Goal: Task Accomplishment & Management: Manage account settings

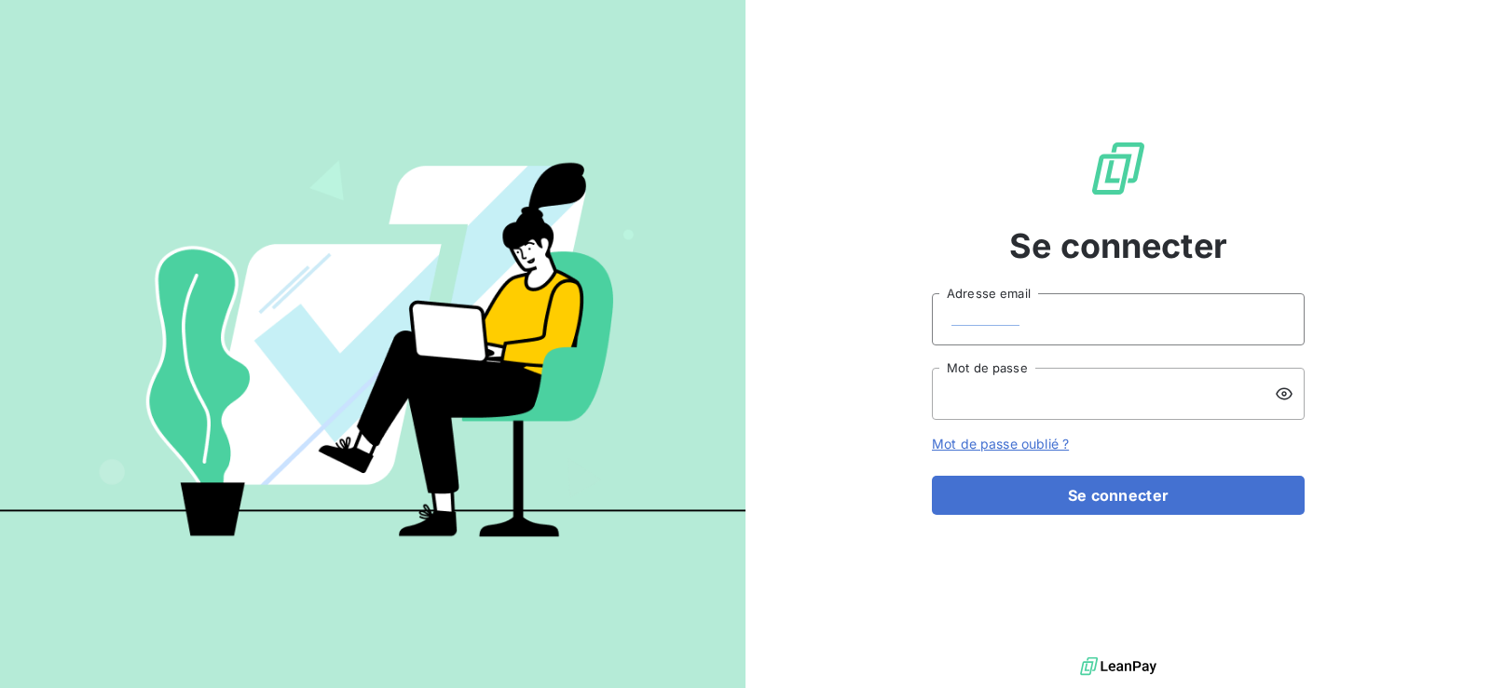
type input "[EMAIL_ADDRESS][DOMAIN_NAME]"
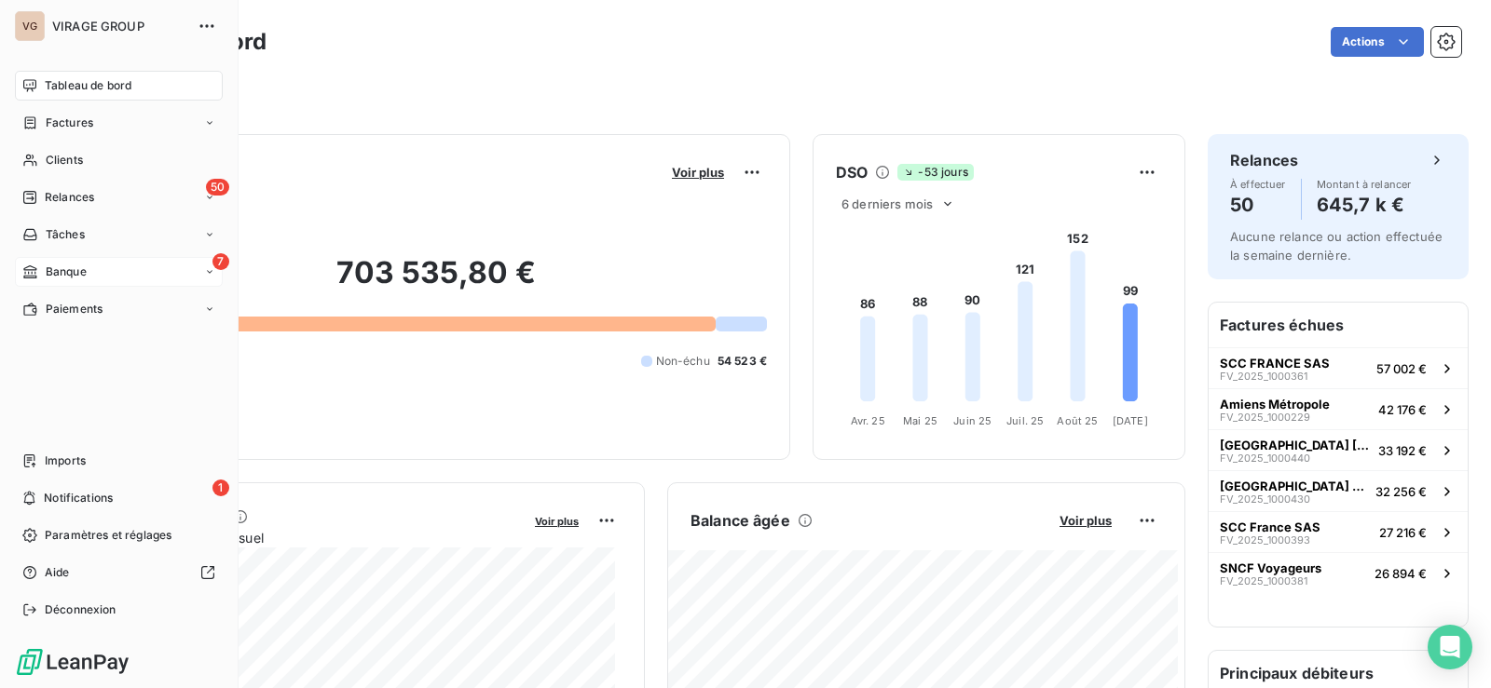
click at [50, 269] on span "Banque" at bounding box center [66, 272] width 41 height 17
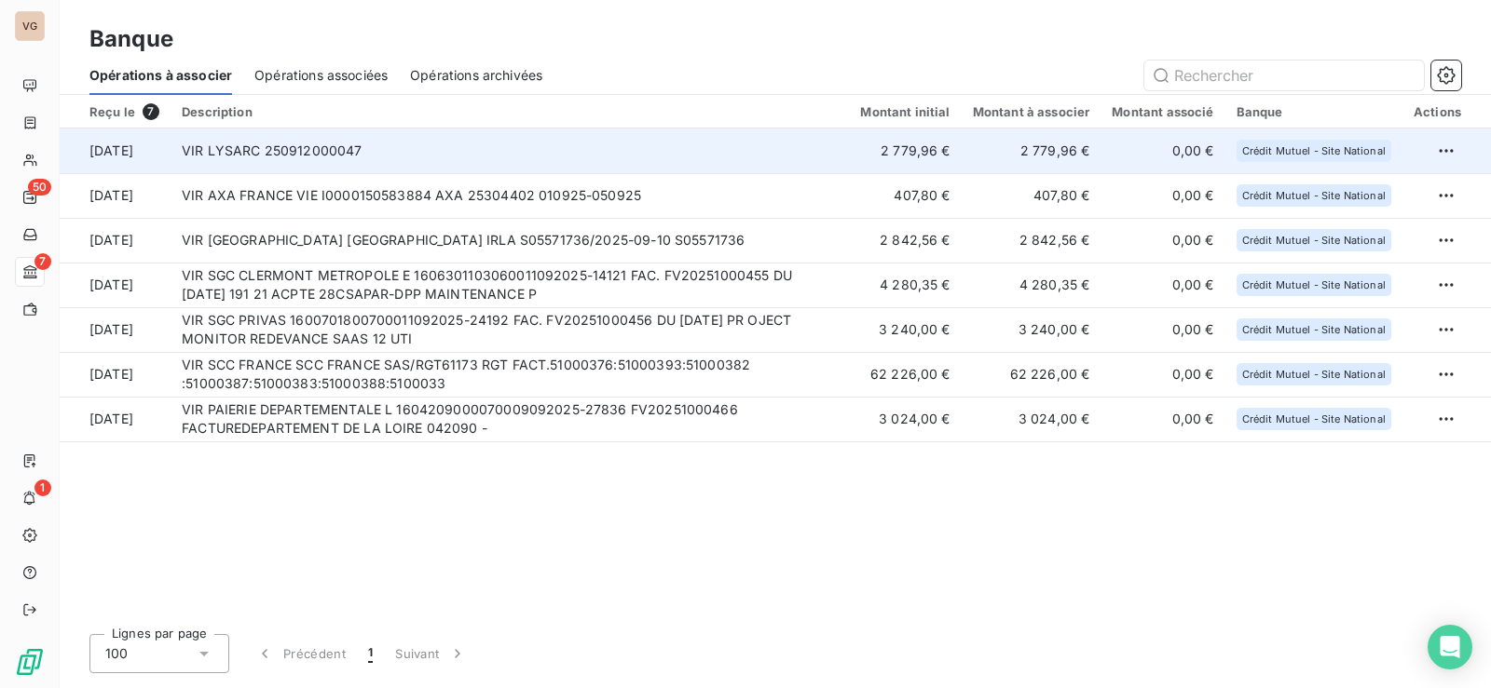
click at [1069, 143] on td "2 779,96 €" at bounding box center [1031, 151] width 140 height 45
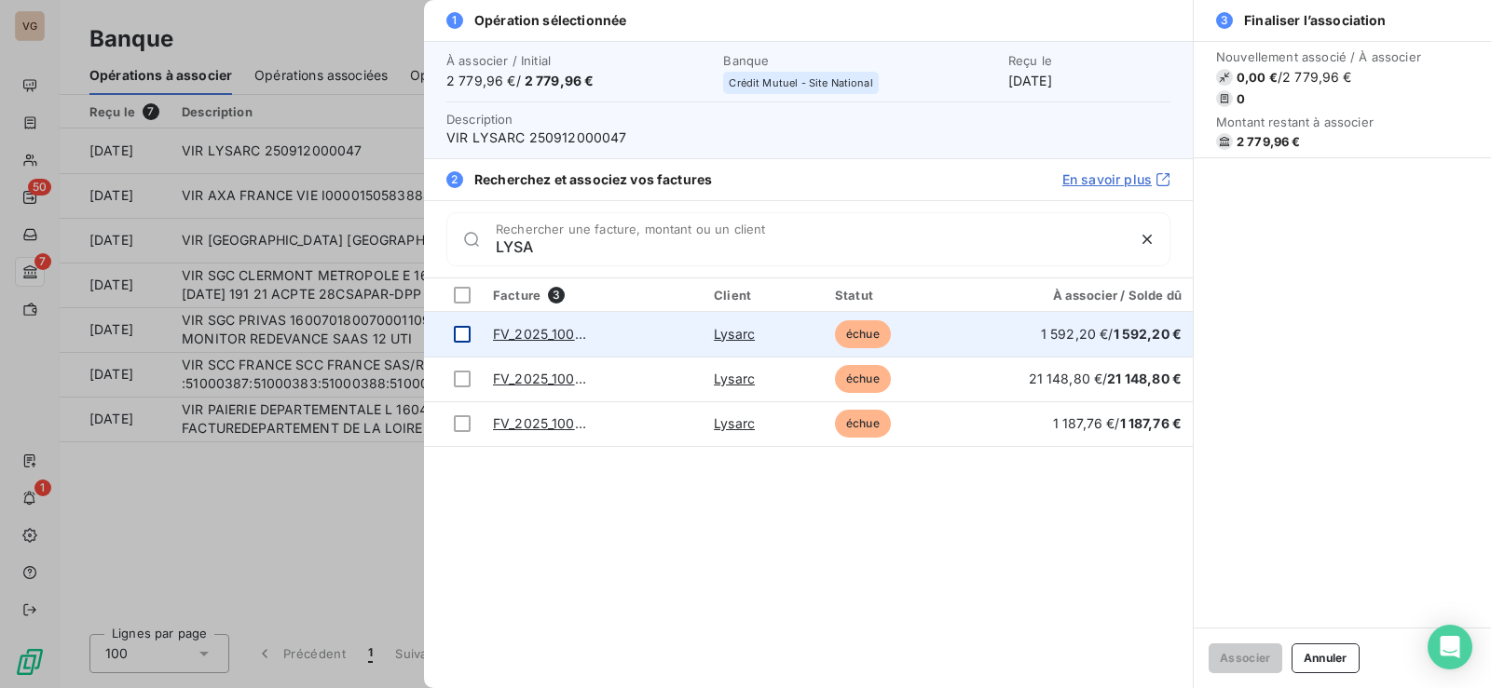
type input "LYSA"
click at [459, 330] on div at bounding box center [462, 334] width 17 height 17
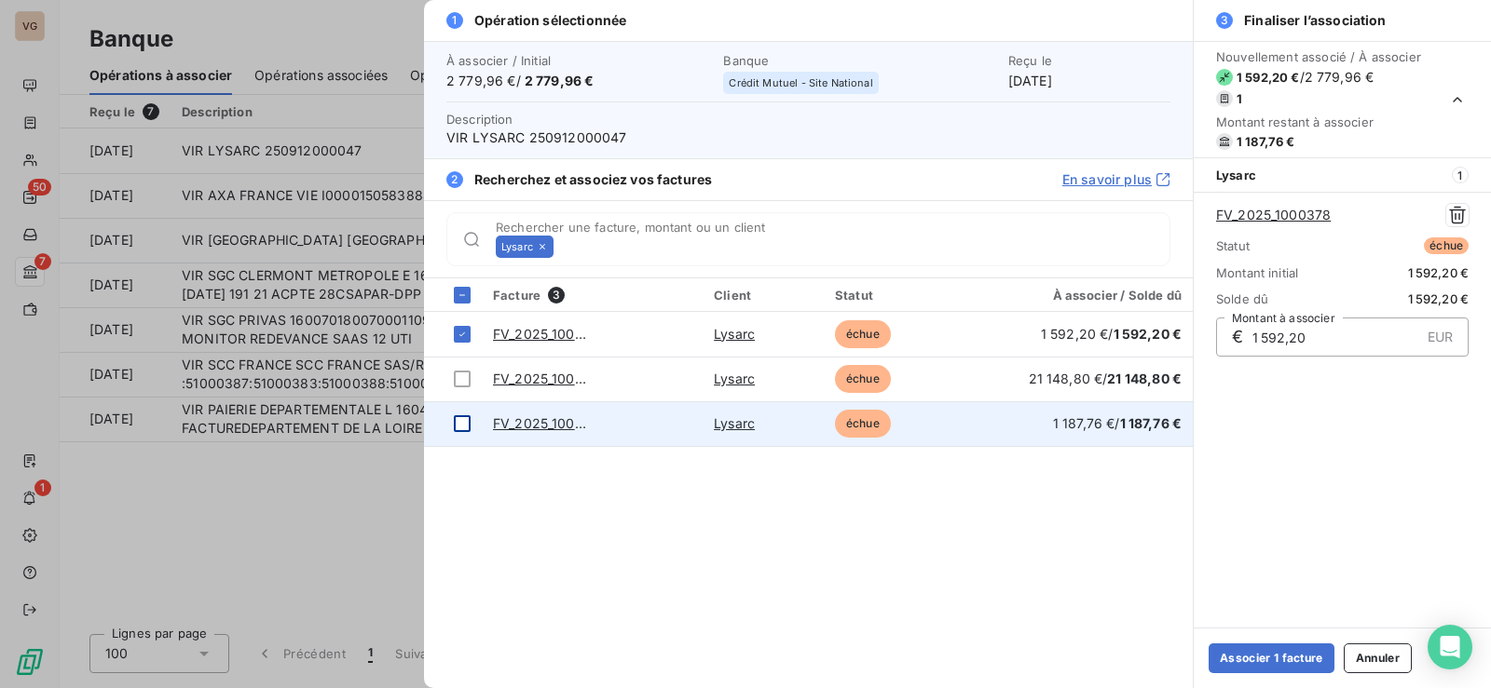
click at [461, 422] on div at bounding box center [462, 424] width 17 height 17
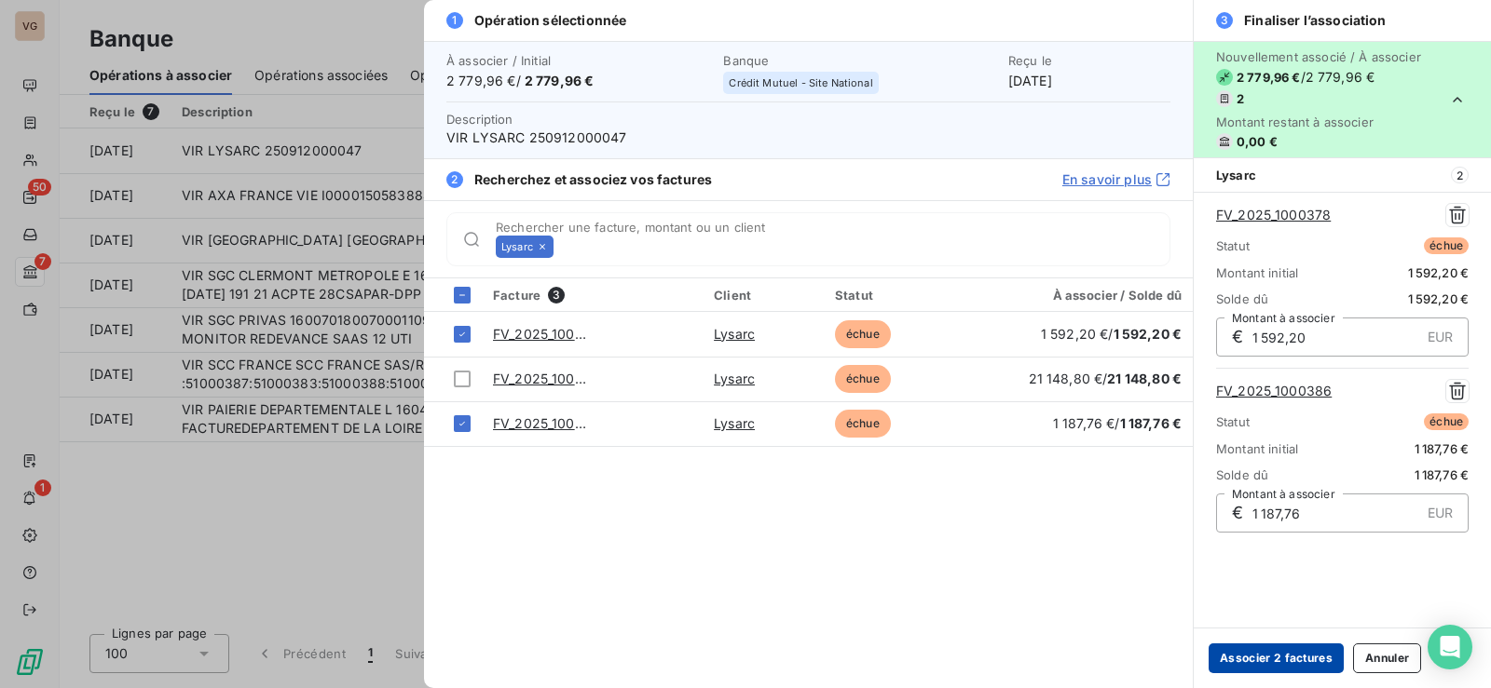
click at [1274, 657] on button "Associer 2 factures" at bounding box center [1275, 659] width 135 height 30
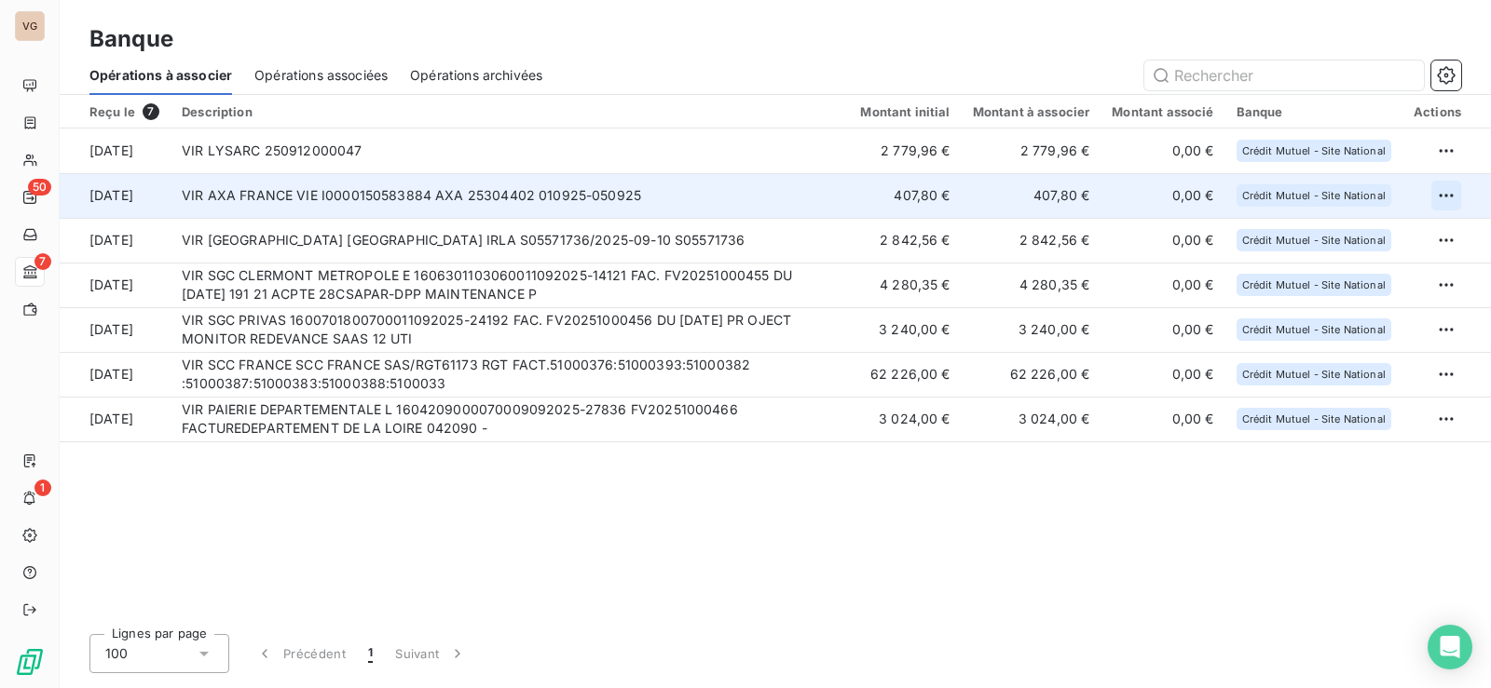
click at [1451, 187] on html "VG 50 7 1 Banque Opérations à associer Opérations associées Opérations archivée…" at bounding box center [745, 344] width 1491 height 688
click at [1388, 232] on div "Archiver l’opération" at bounding box center [1380, 237] width 143 height 30
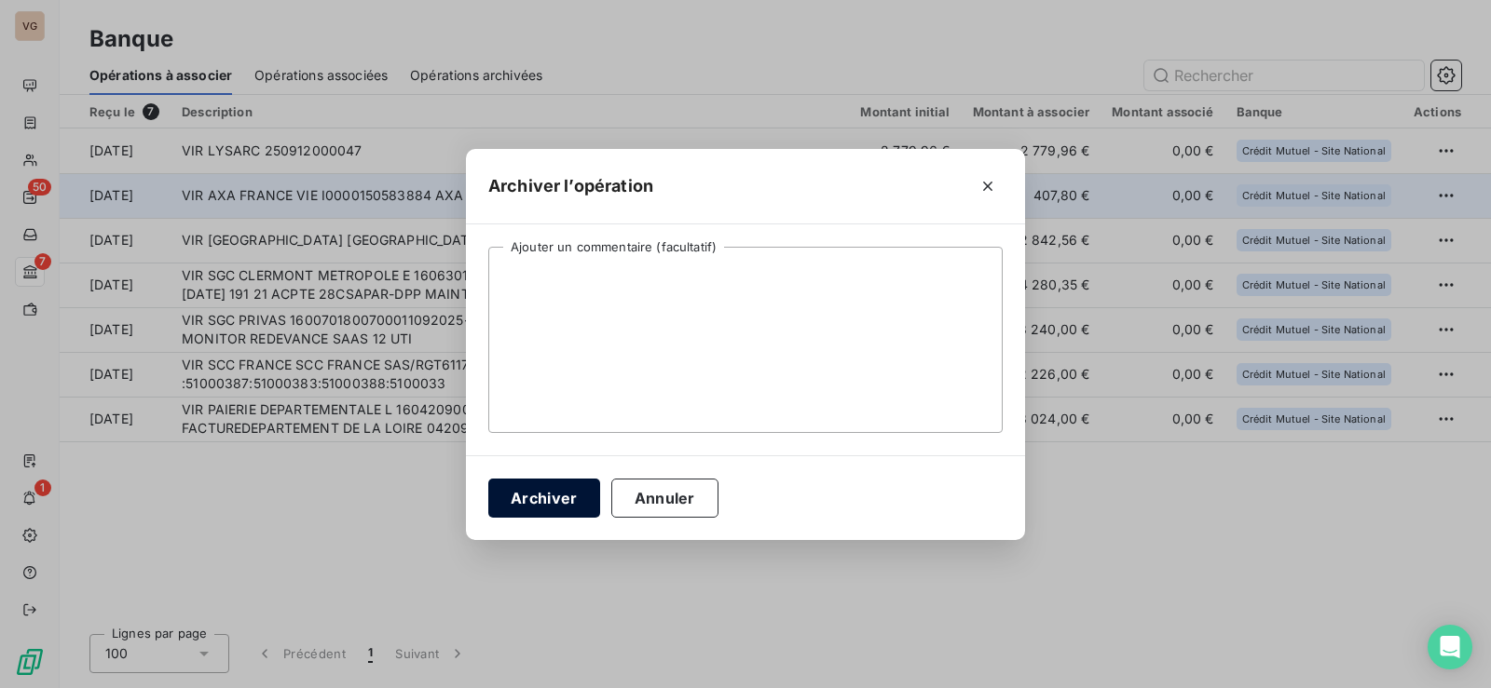
click at [552, 490] on button "Archiver" at bounding box center [544, 498] width 112 height 39
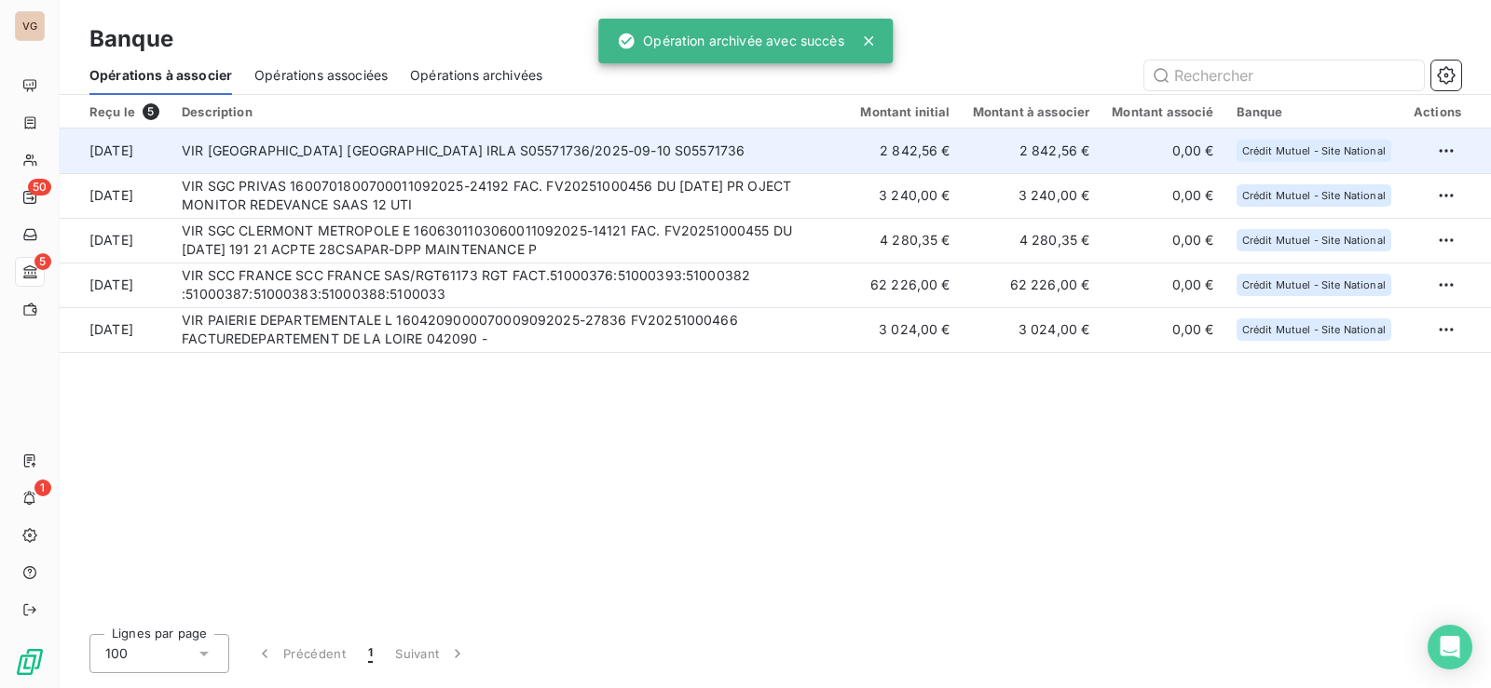
click at [391, 152] on td "VIR [GEOGRAPHIC_DATA] [GEOGRAPHIC_DATA] IRLA S05571736/2025-09-10 S05571736" at bounding box center [509, 151] width 678 height 45
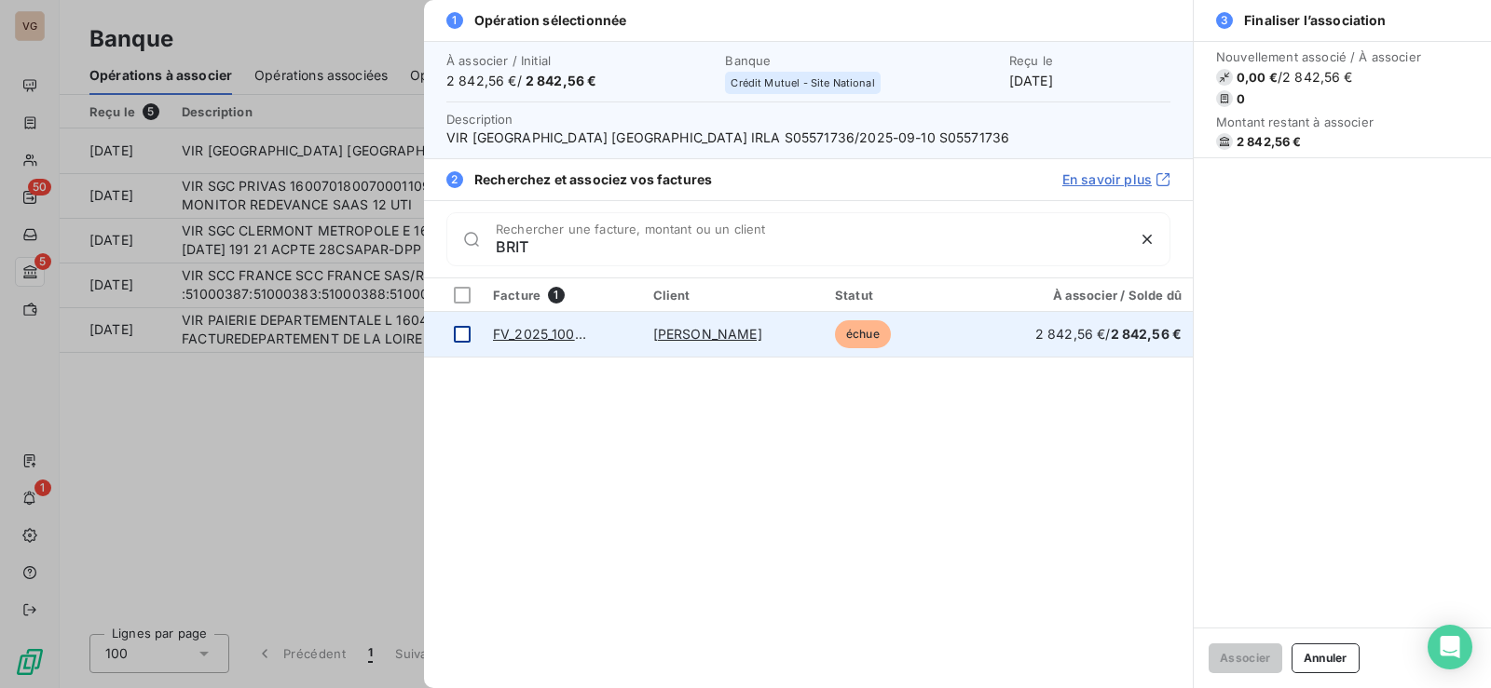
type input "BRIT"
click at [464, 334] on div at bounding box center [462, 334] width 17 height 17
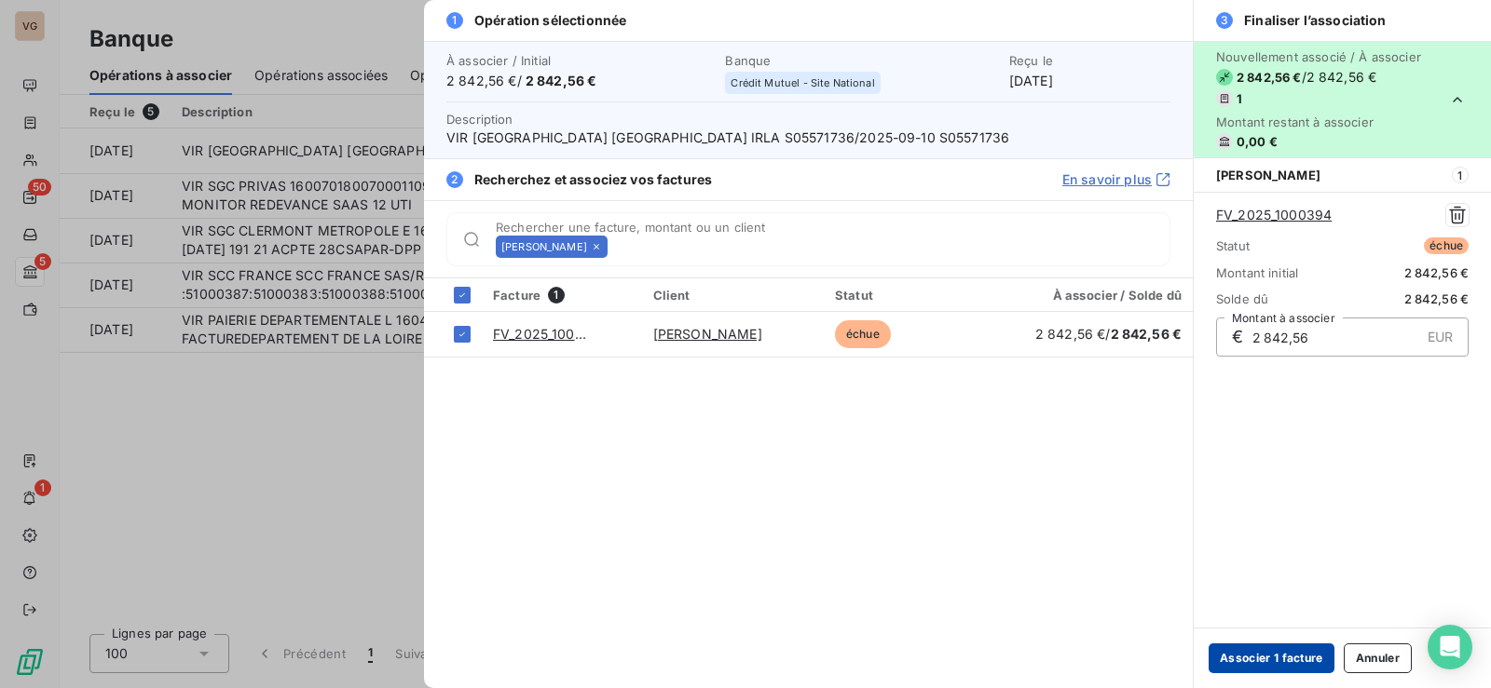
click at [1269, 659] on button "Associer 1 facture" at bounding box center [1271, 659] width 126 height 30
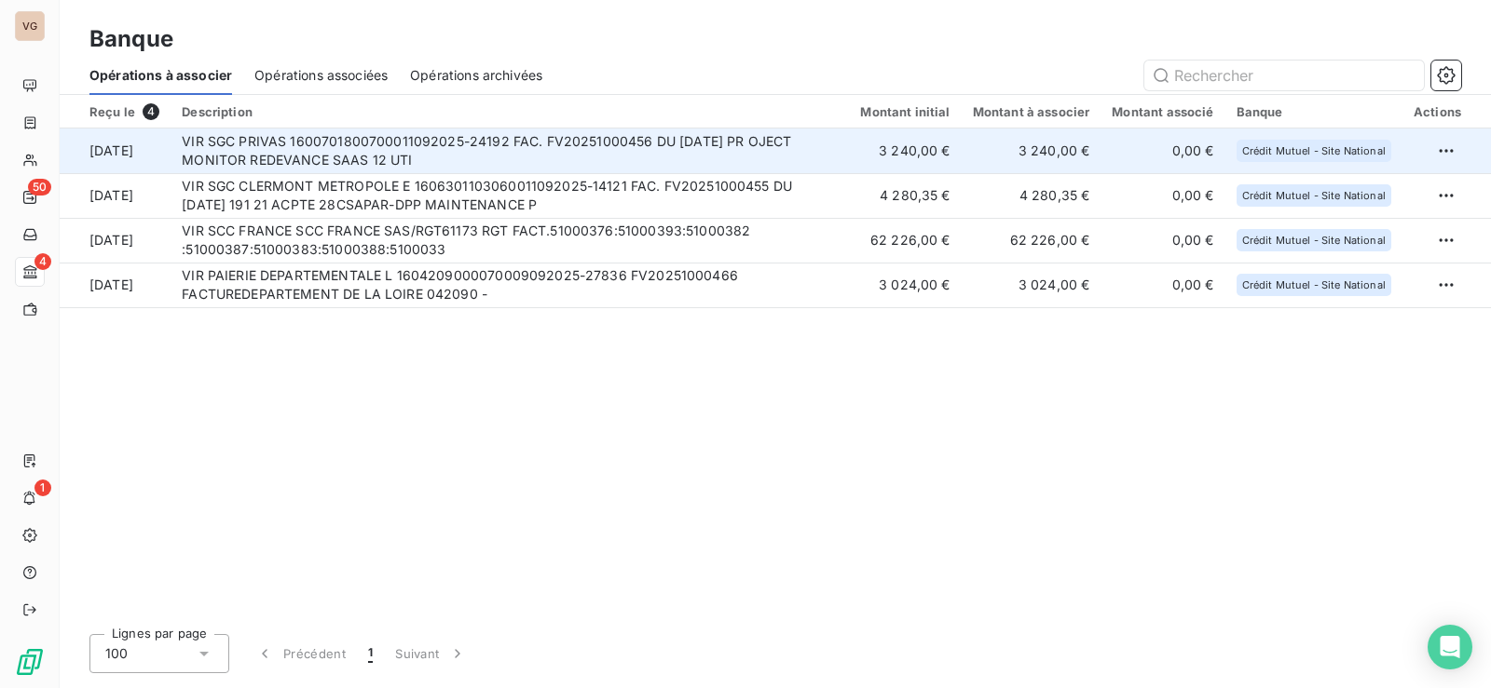
click at [465, 145] on td "VIR SGC PRIVAS 1600701800700011092025-24192 FAC. FV20251000456 DU [DATE] PR OJE…" at bounding box center [509, 151] width 678 height 45
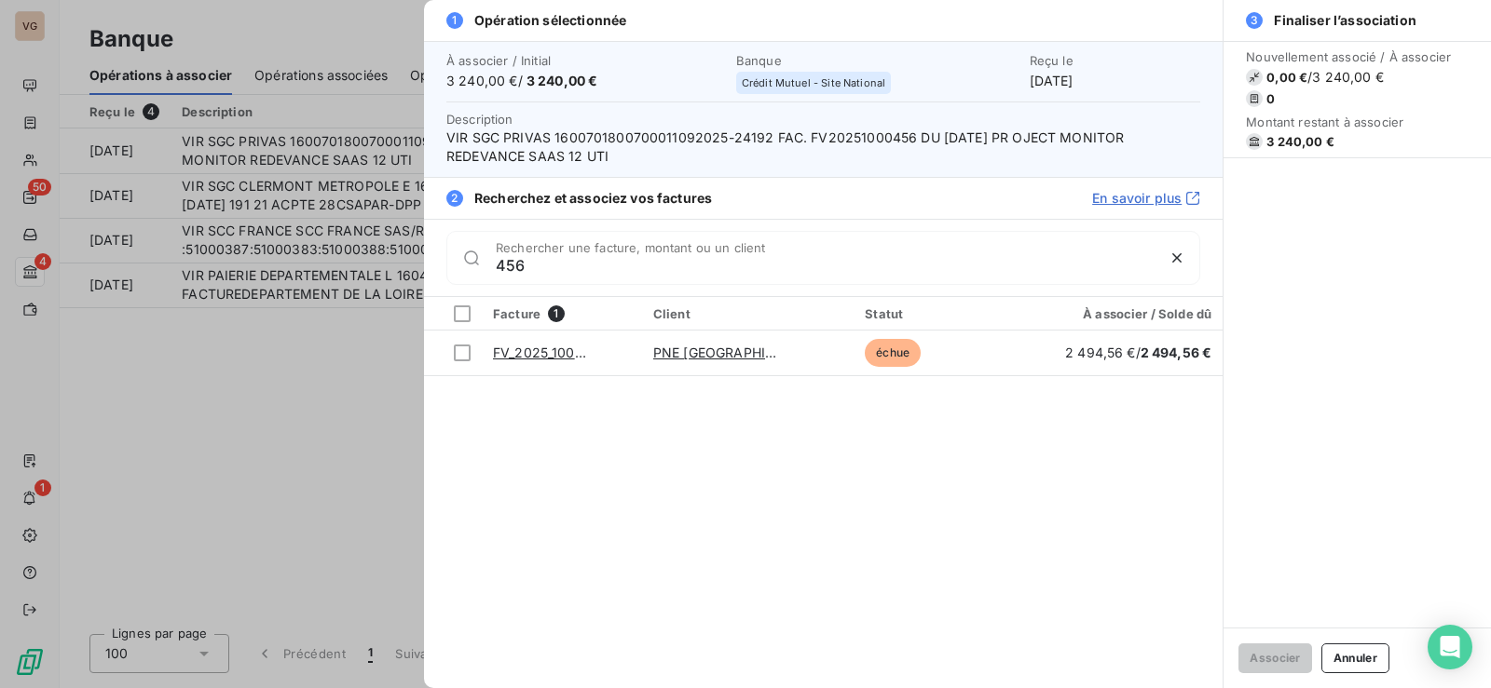
drag, startPoint x: 556, startPoint y: 263, endPoint x: 459, endPoint y: 269, distance: 97.1
click at [459, 269] on div "456 Rechercher une facture, montant ou un client" at bounding box center [823, 258] width 754 height 54
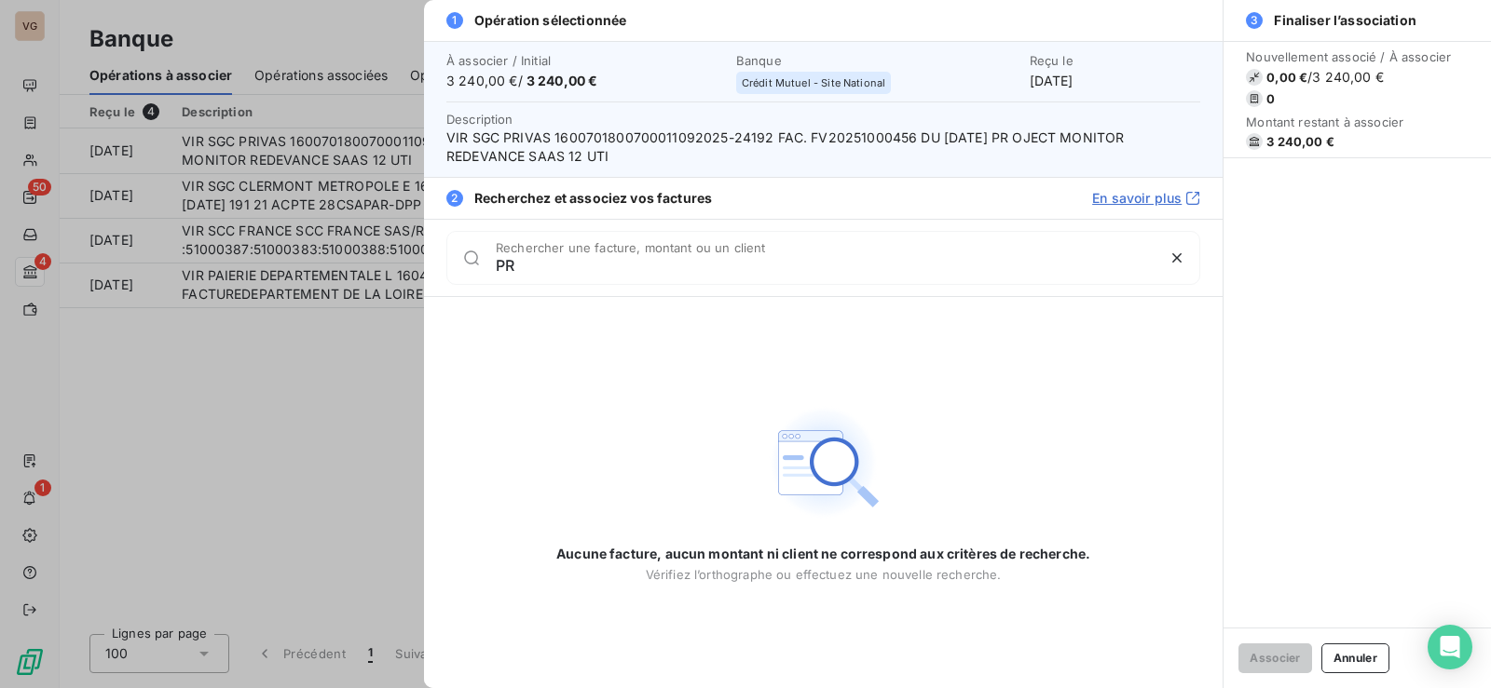
type input "P"
click at [397, 371] on div at bounding box center [745, 344] width 1491 height 688
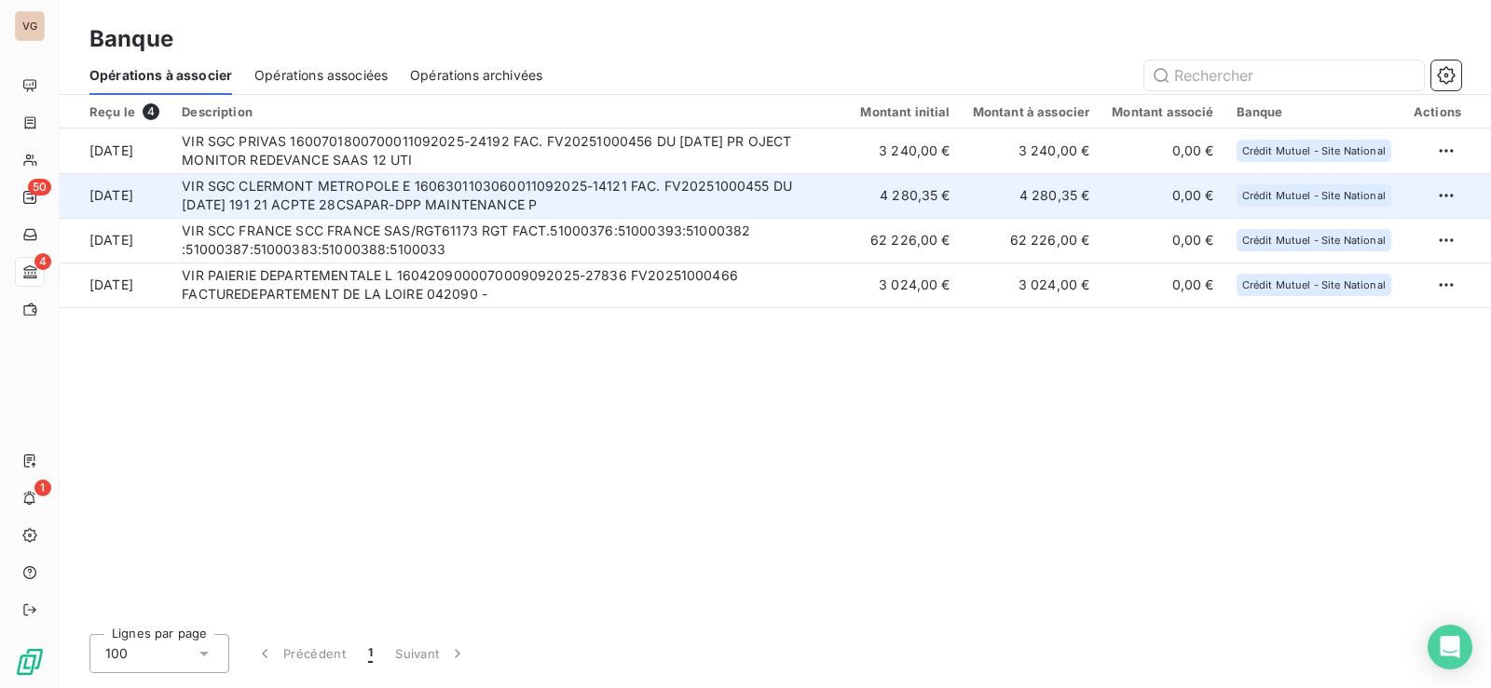
click at [347, 184] on td "VIR SGC CLERMONT METROPOLE E 1606301103060011092025-14121 FAC. FV20251000455 DU…" at bounding box center [509, 195] width 678 height 45
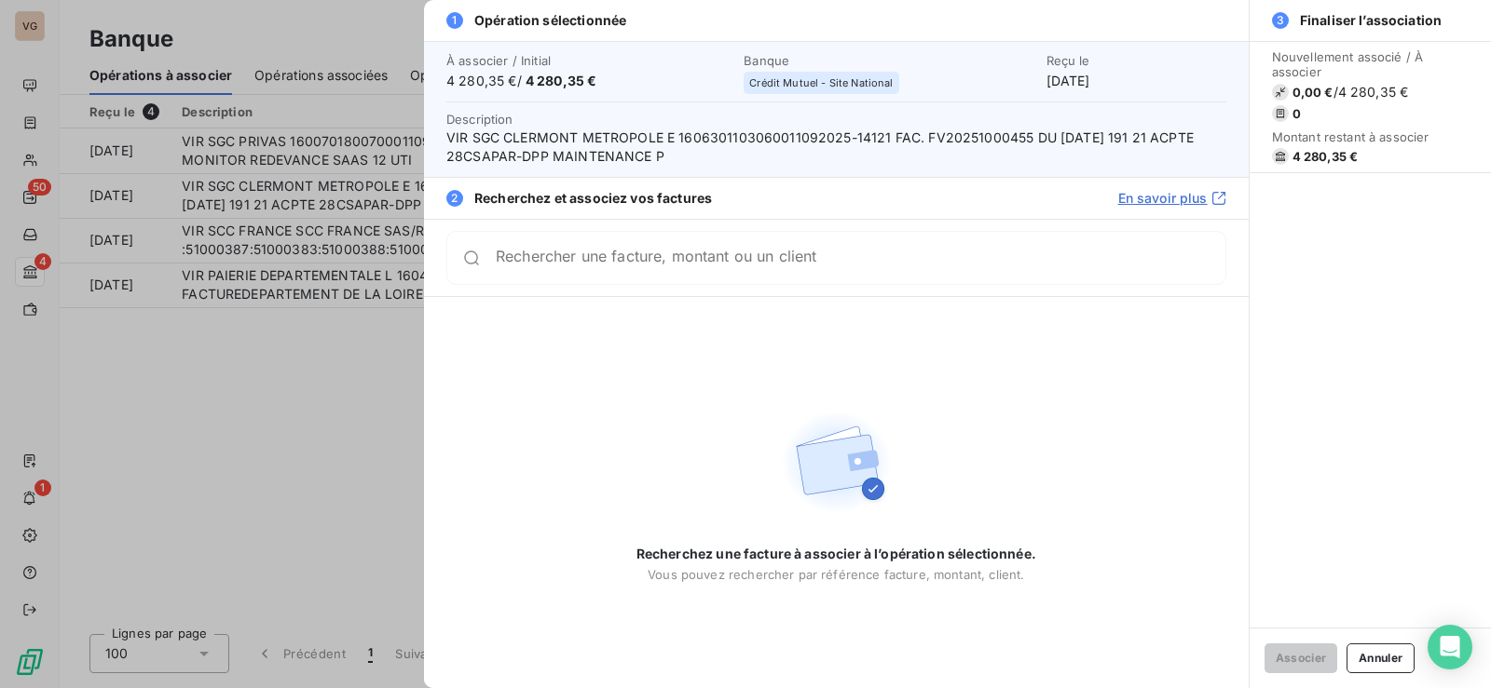
click at [266, 242] on div at bounding box center [745, 344] width 1491 height 688
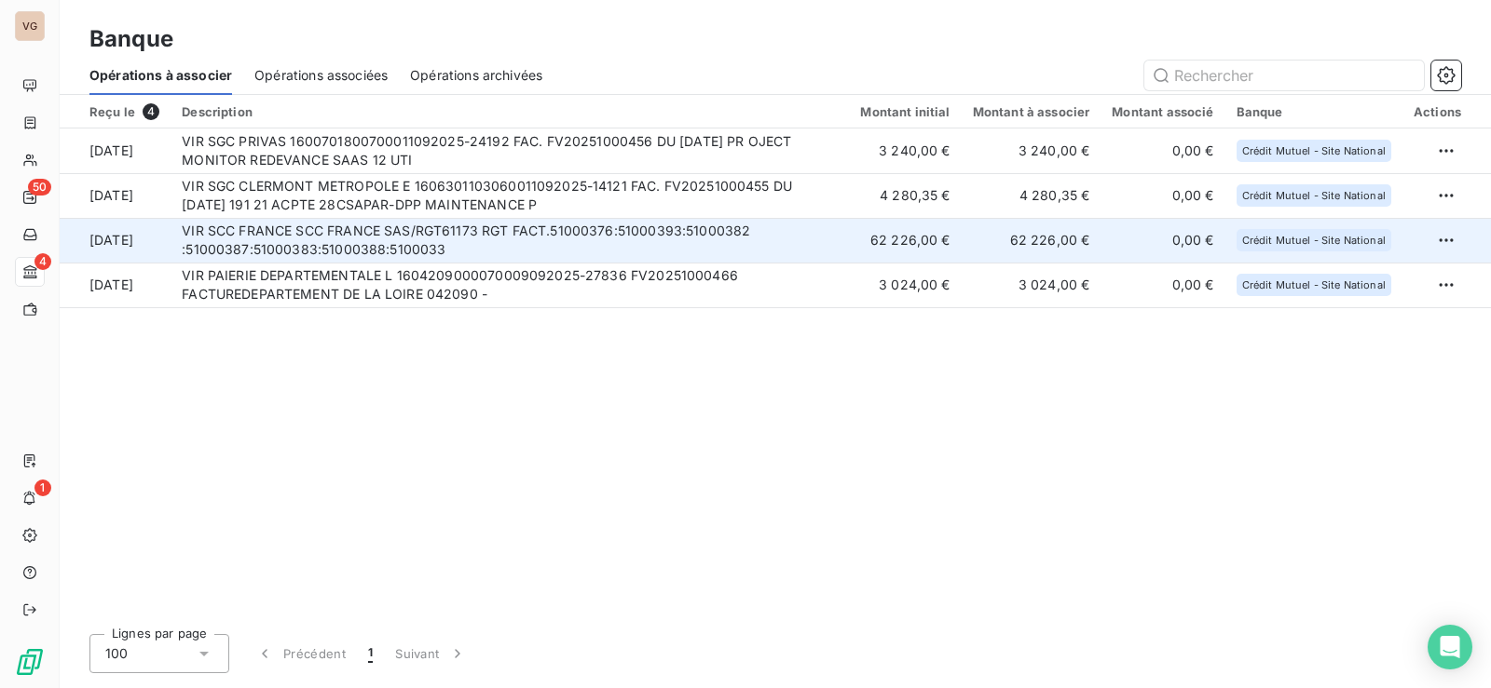
click at [397, 234] on td "VIR SCC FRANCE SCC FRANCE SAS/RGT61173 RGT FACT.51000376:51000393:51000382 :510…" at bounding box center [509, 240] width 678 height 45
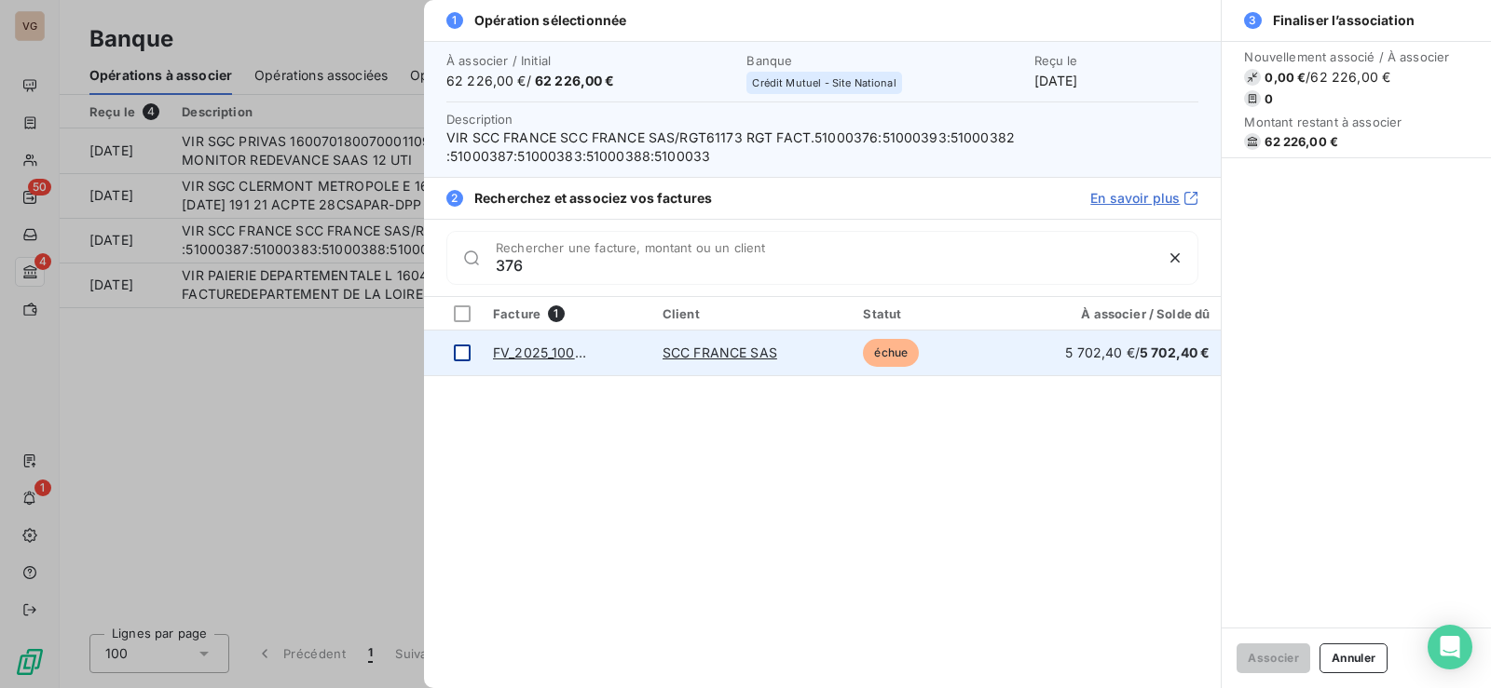
type input "376"
click at [458, 351] on div at bounding box center [462, 353] width 17 height 17
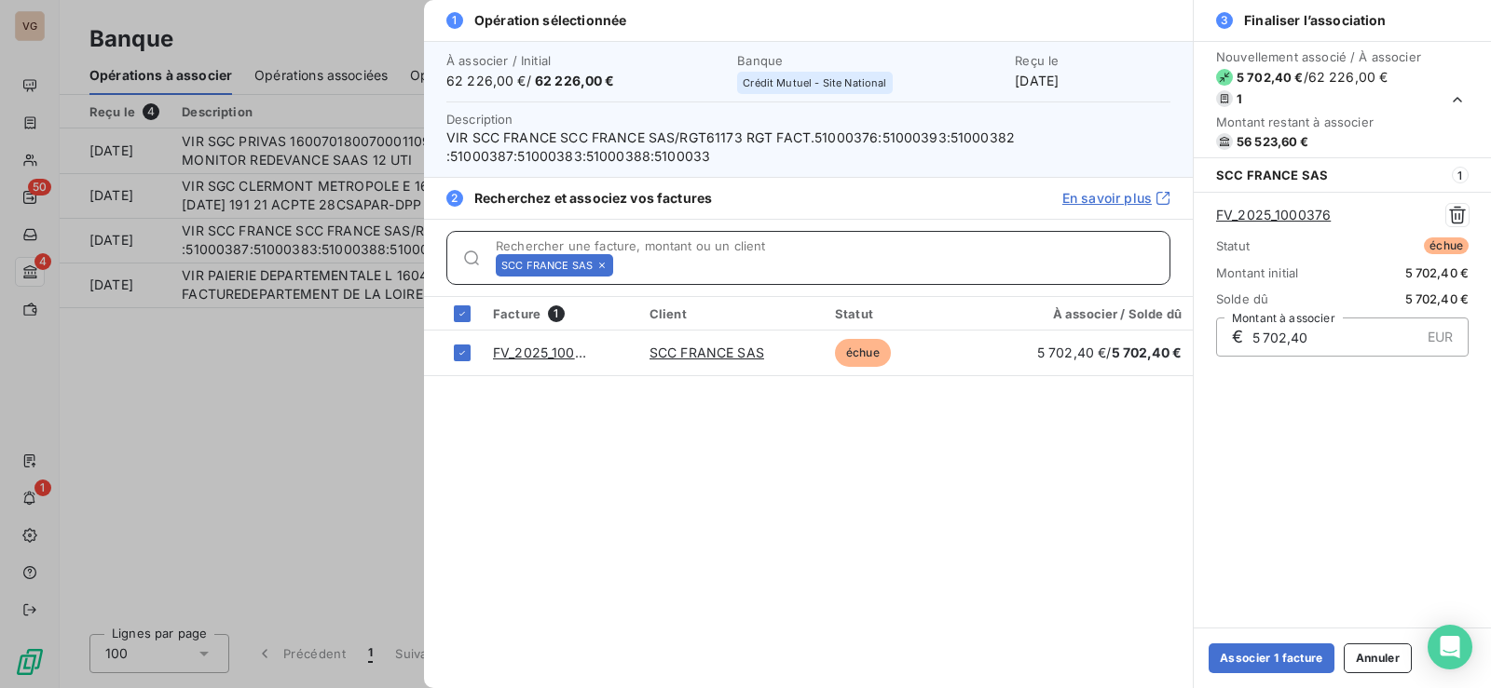
click at [652, 266] on input "Rechercher une facture, montant ou un client" at bounding box center [894, 265] width 549 height 19
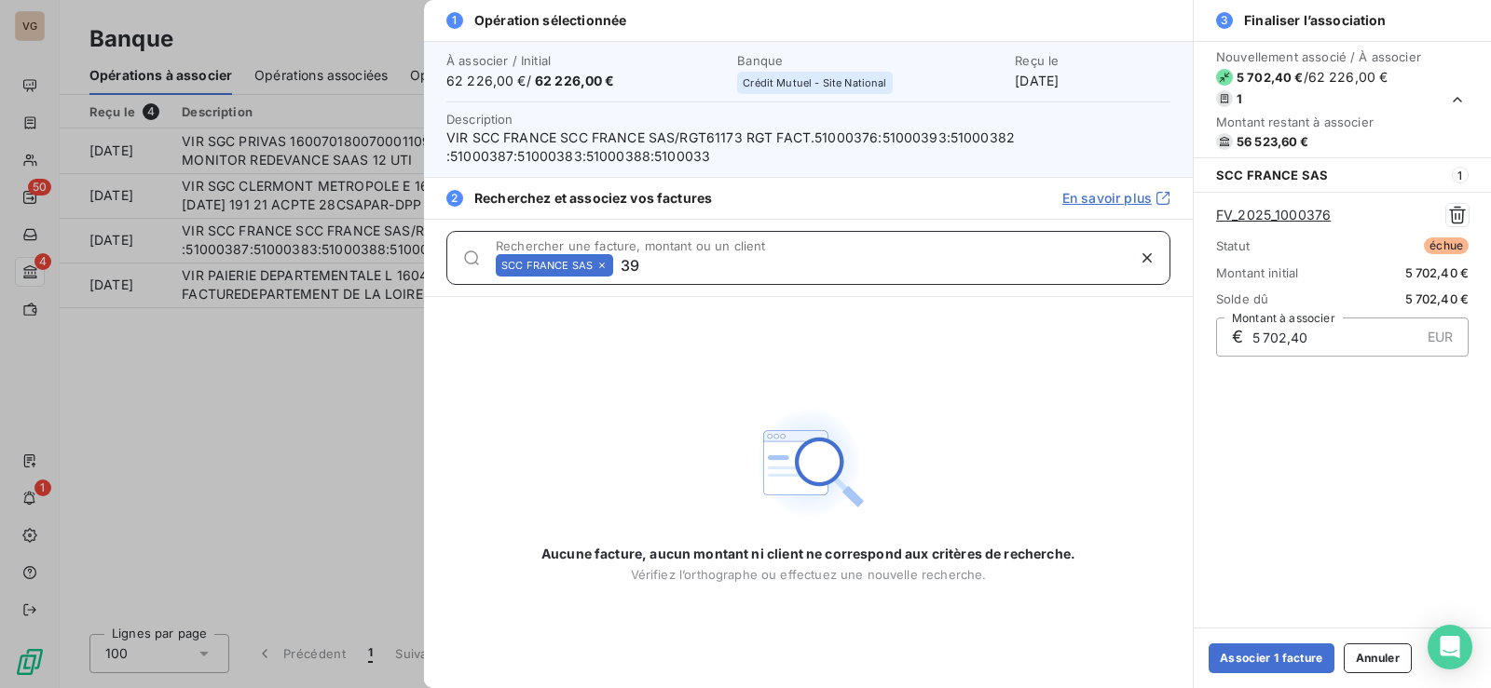
type input "3"
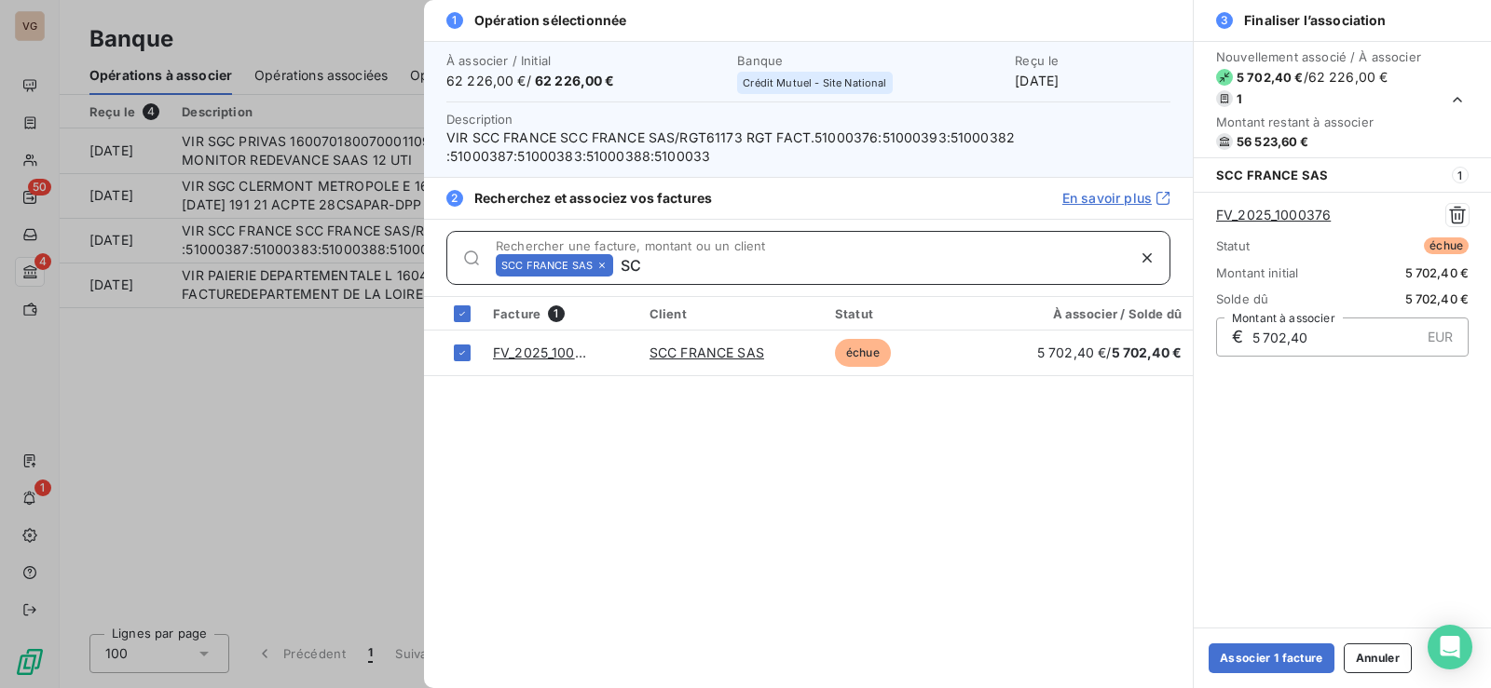
type input "S"
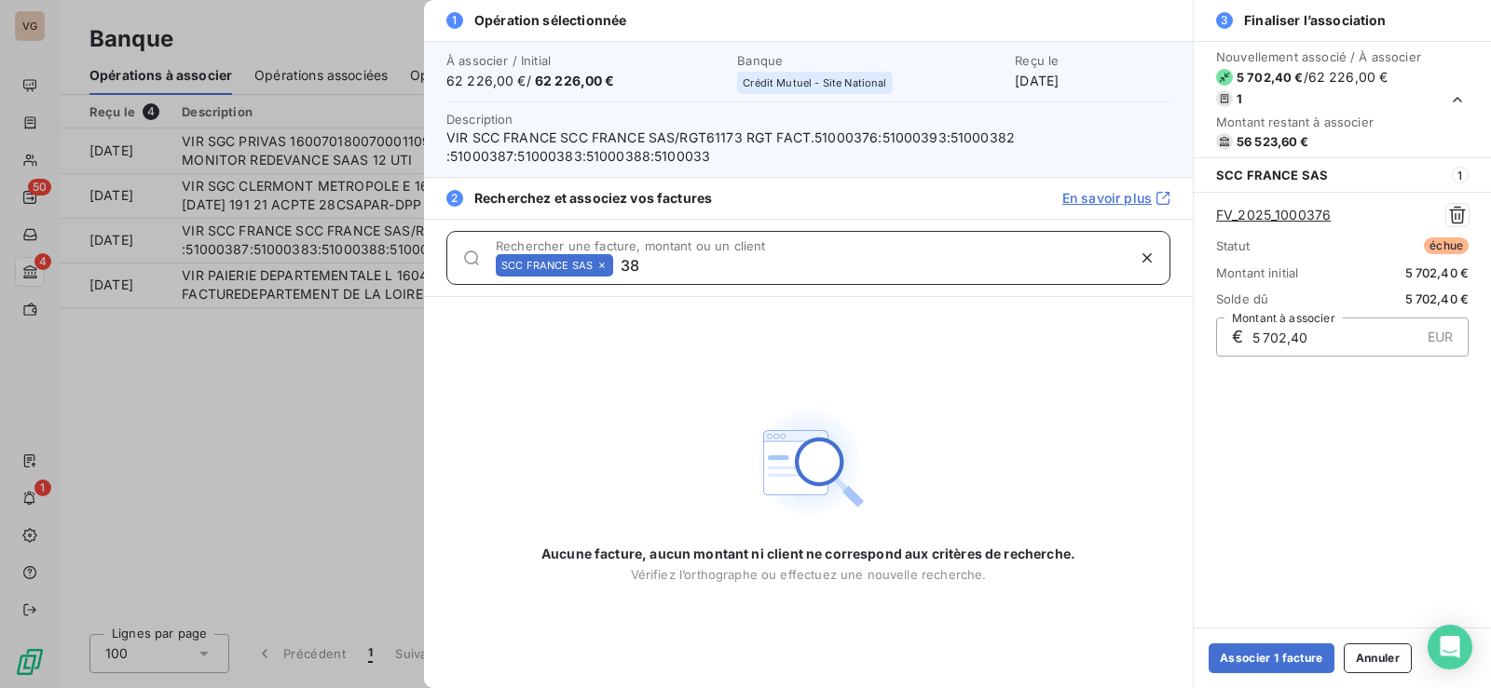
type input "3"
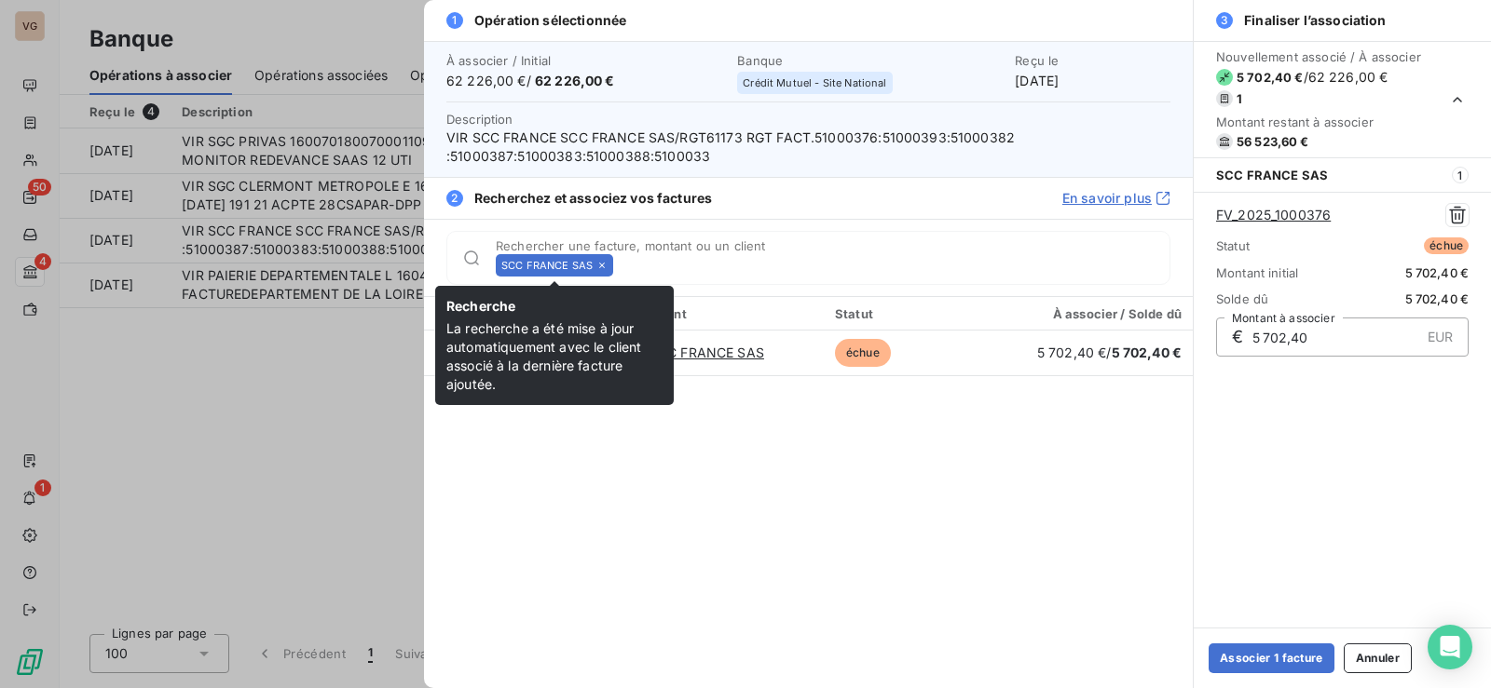
click at [600, 262] on icon at bounding box center [601, 265] width 11 height 11
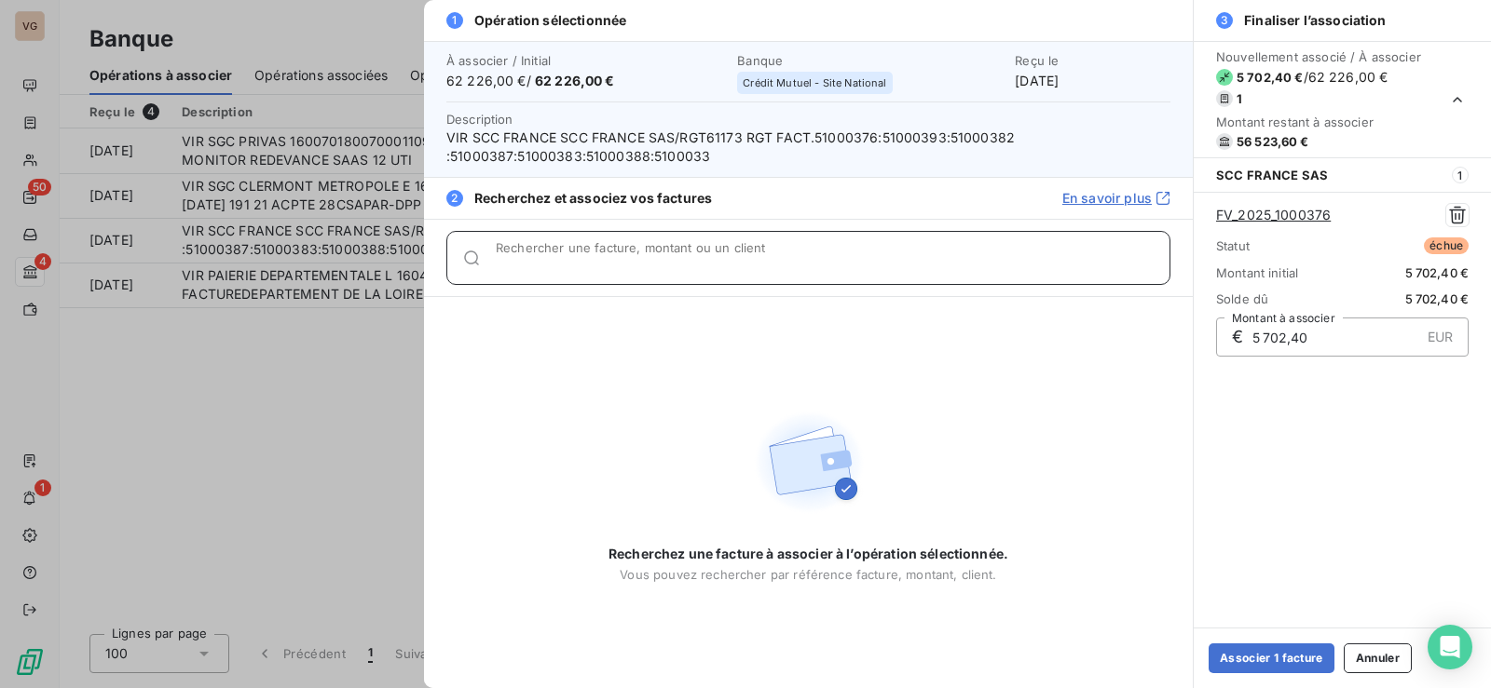
click at [600, 257] on input "Rechercher une facture, montant ou un client" at bounding box center [833, 265] width 674 height 19
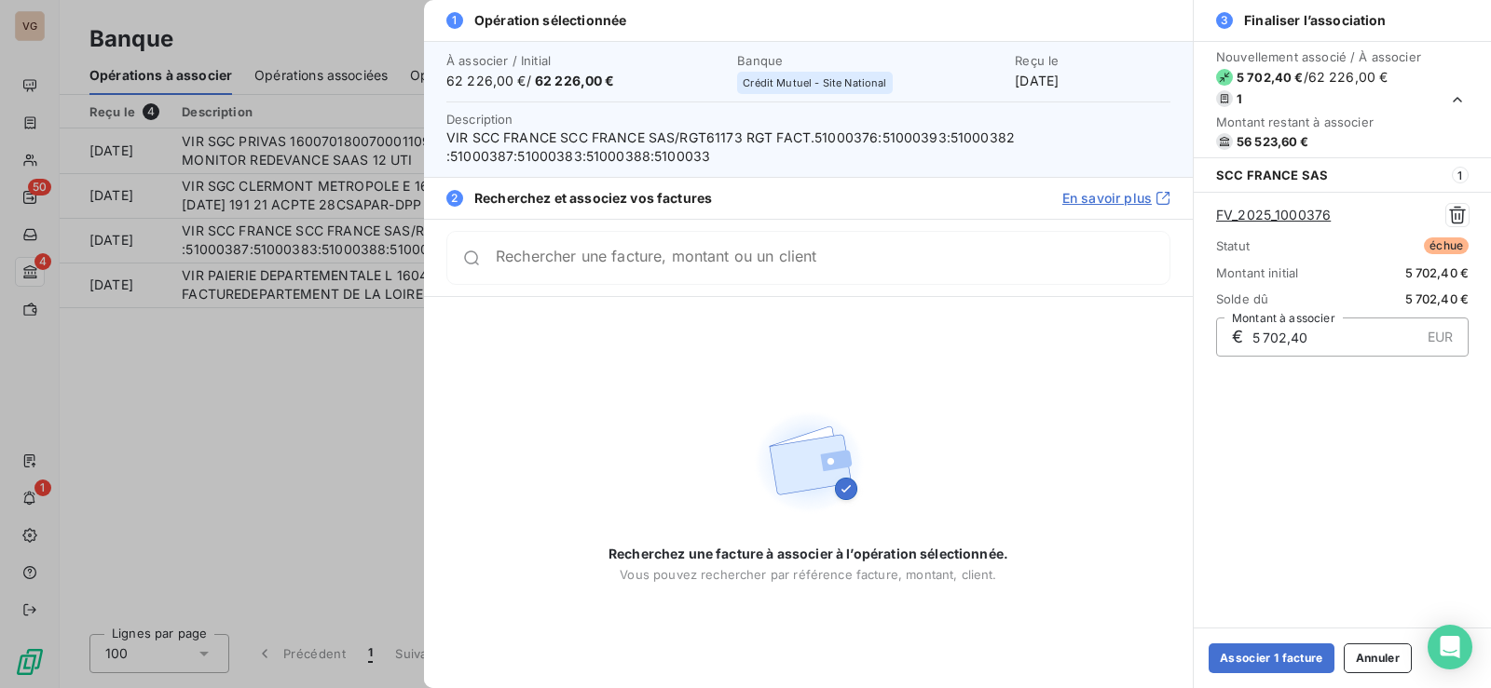
click at [1088, 204] on link "En savoir plus" at bounding box center [1116, 198] width 108 height 19
click at [651, 278] on div "Rechercher une facture, montant ou un client" at bounding box center [808, 258] width 724 height 54
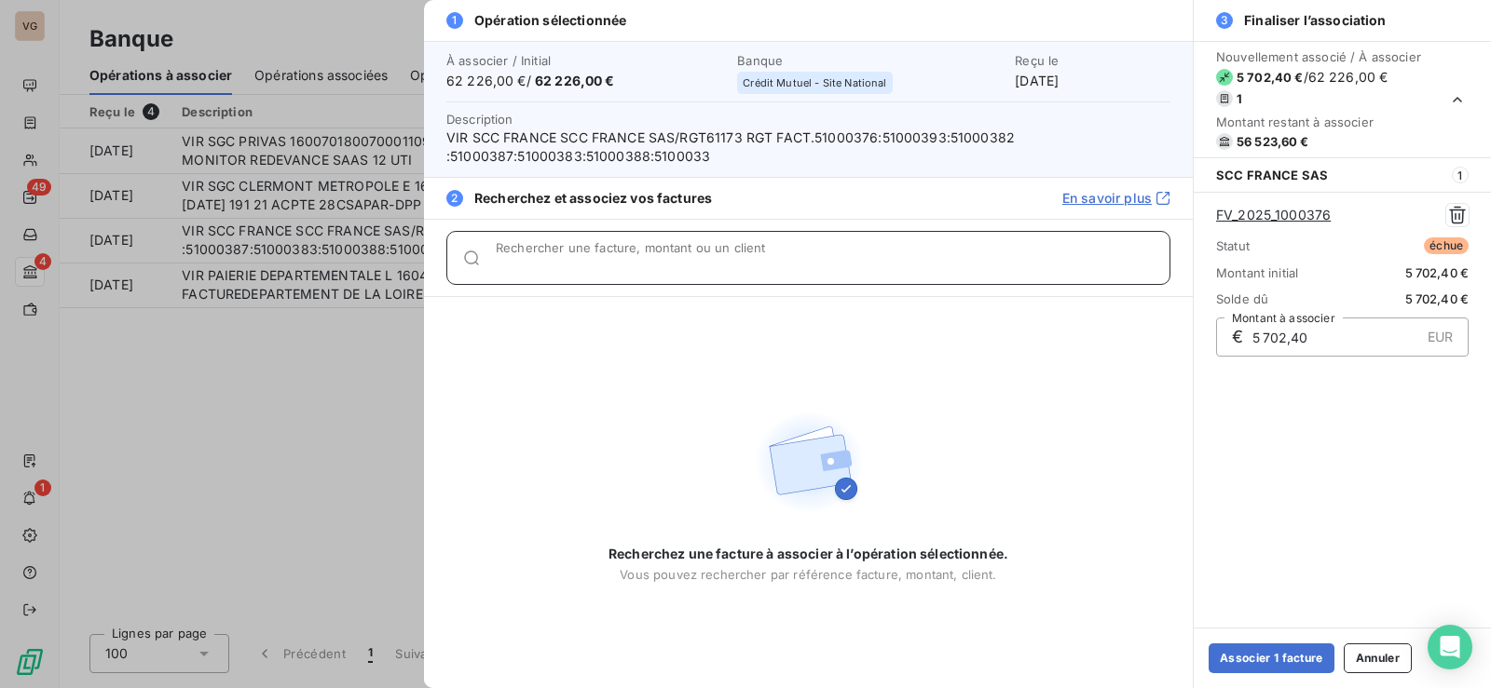
click at [618, 271] on input "Rechercher une facture, montant ou un client" at bounding box center [833, 265] width 674 height 19
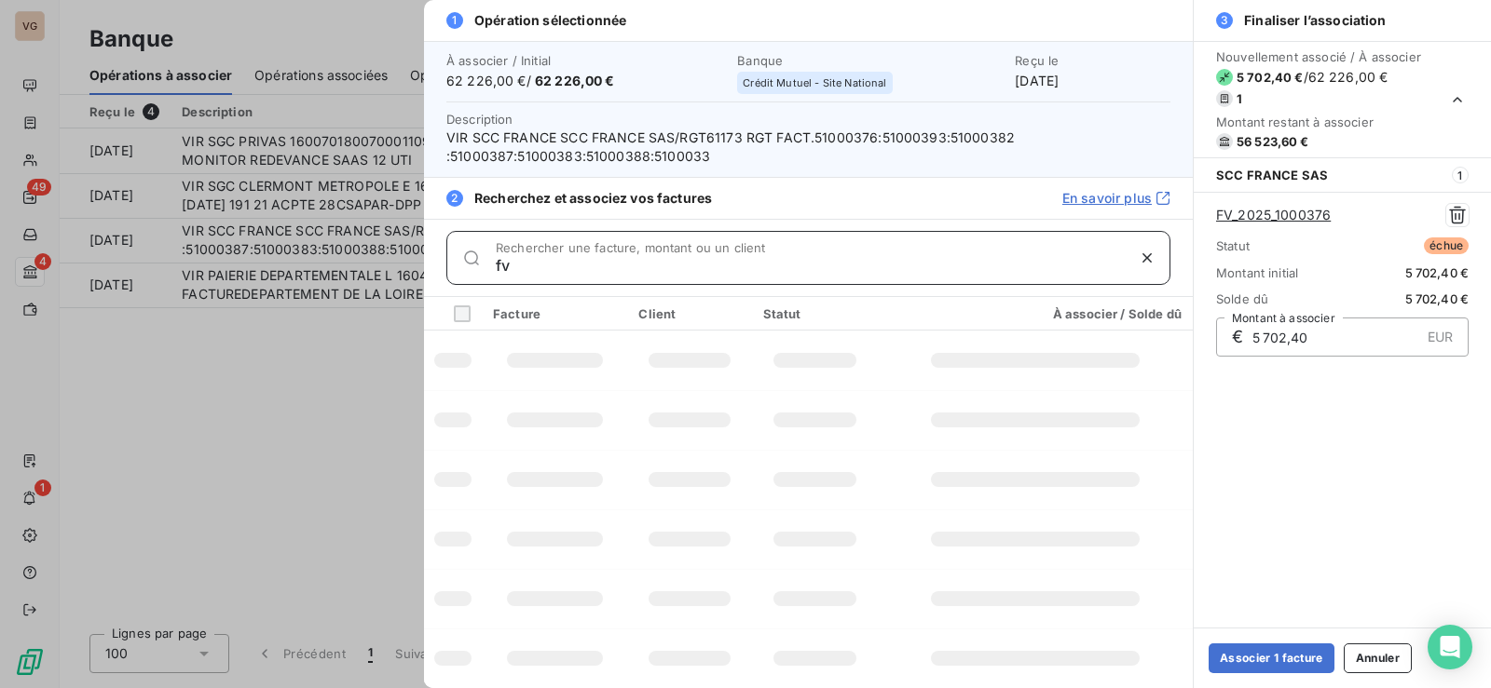
type input "f"
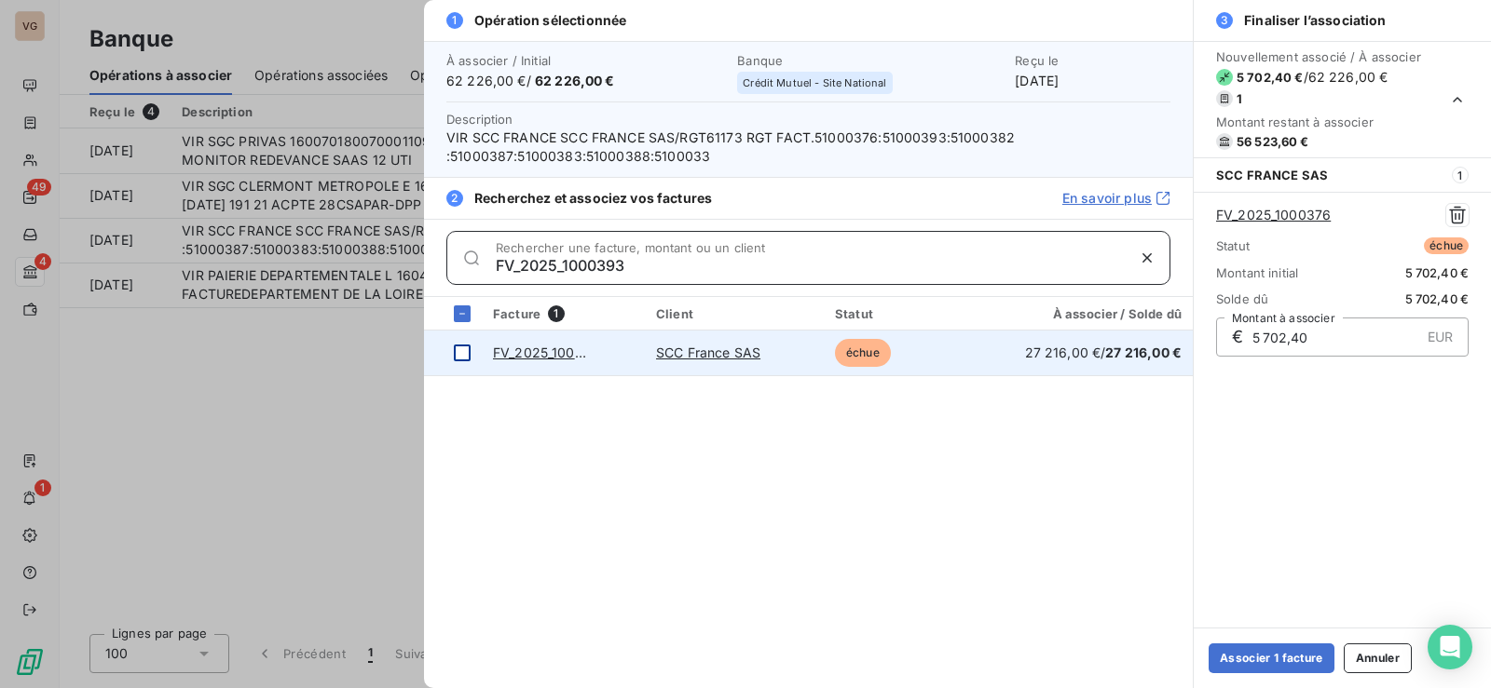
type input "FV_2025_1000393"
click at [464, 352] on div at bounding box center [462, 353] width 17 height 17
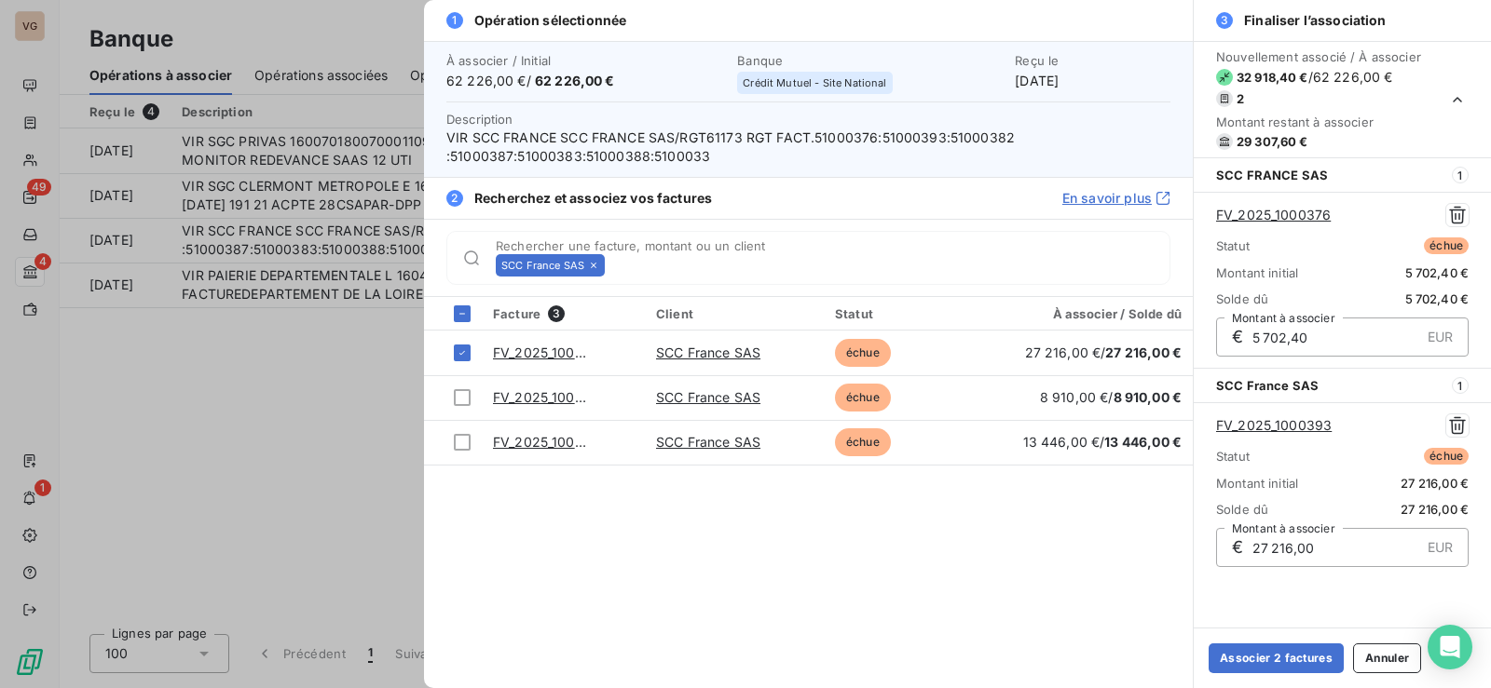
click at [593, 263] on icon at bounding box center [593, 265] width 11 height 11
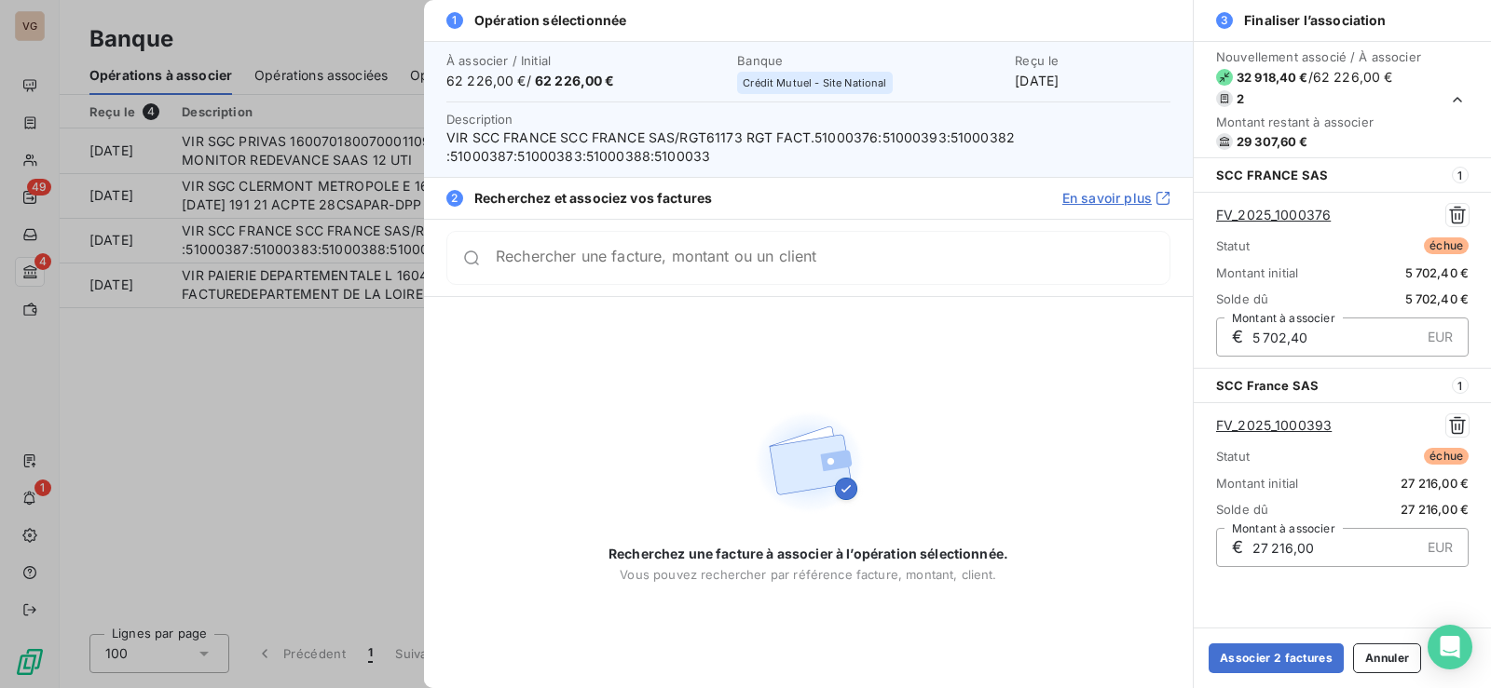
click at [601, 268] on div "Rechercher une facture, montant ou un client" at bounding box center [808, 258] width 724 height 54
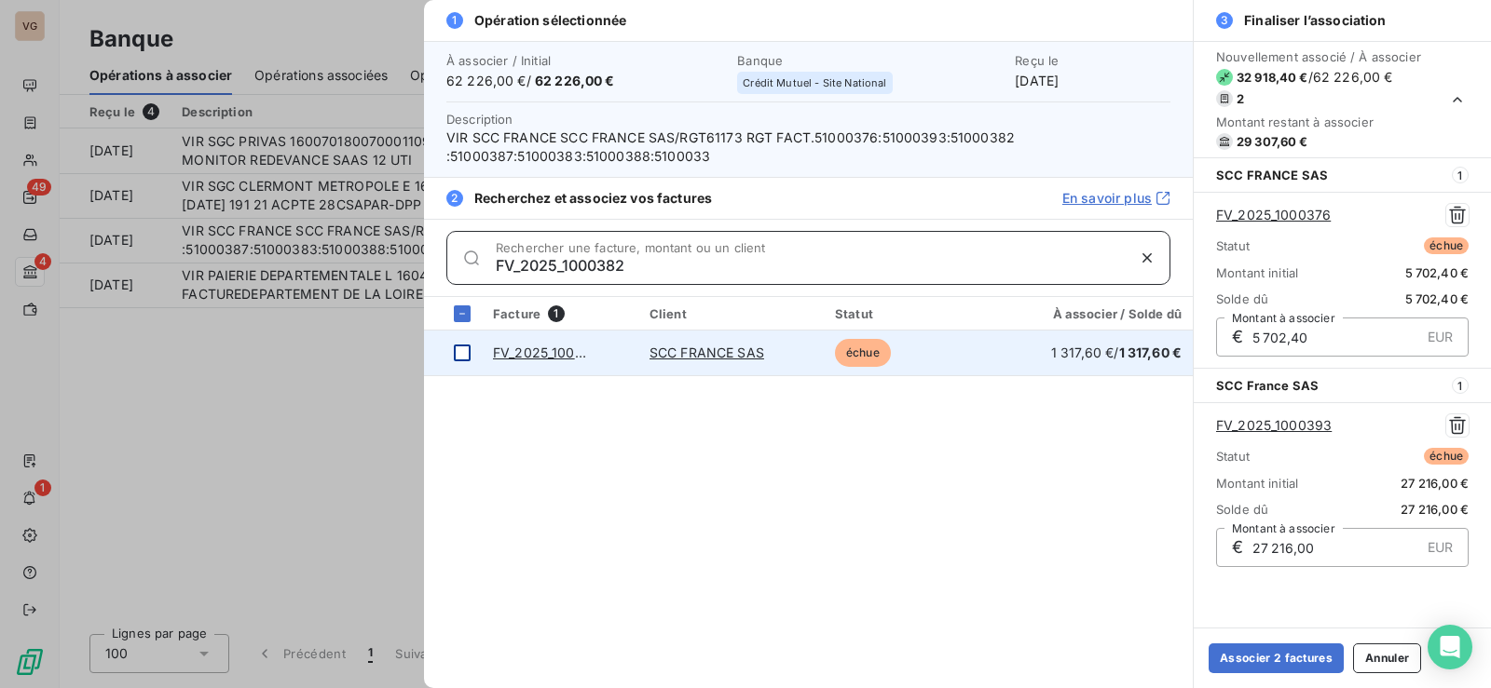
type input "FV_2025_1000382"
click at [454, 354] on div at bounding box center [462, 353] width 17 height 17
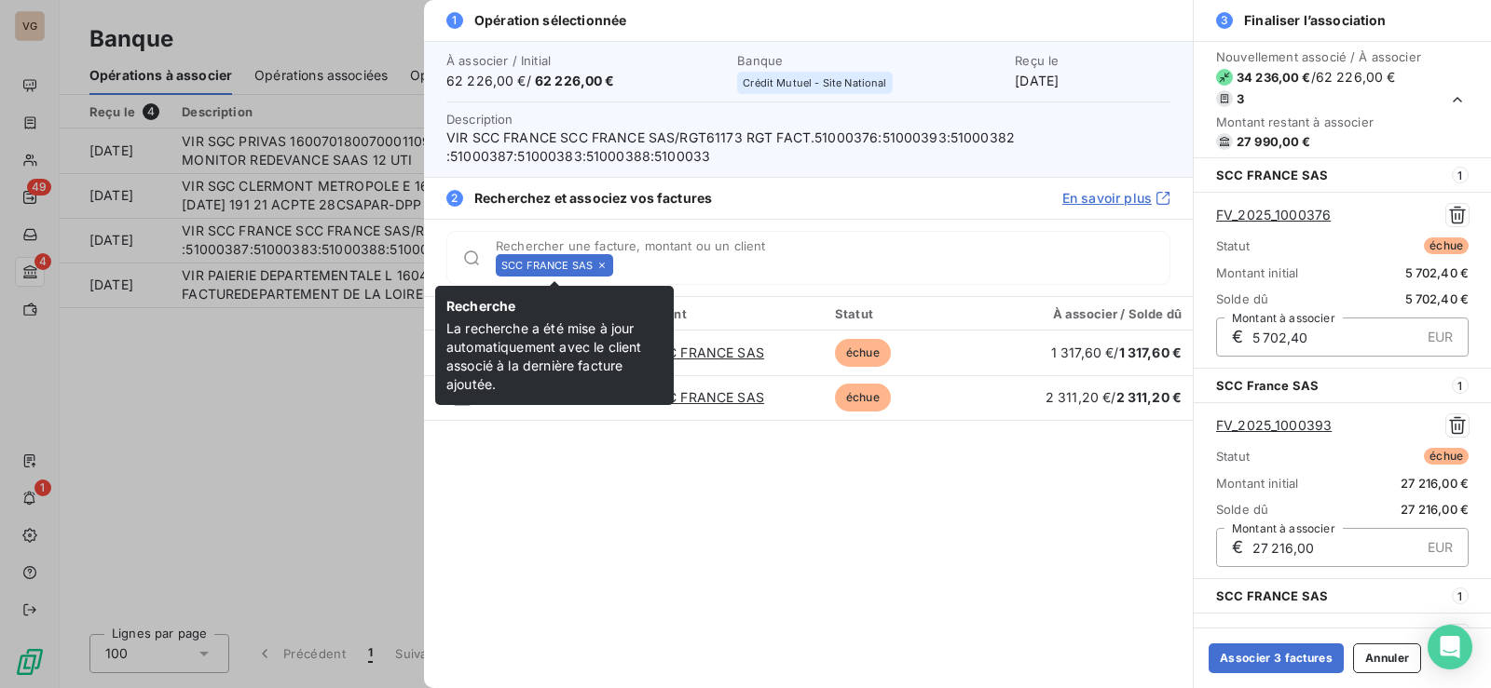
click at [593, 264] on div "SCC FRANCE SAS" at bounding box center [554, 265] width 117 height 22
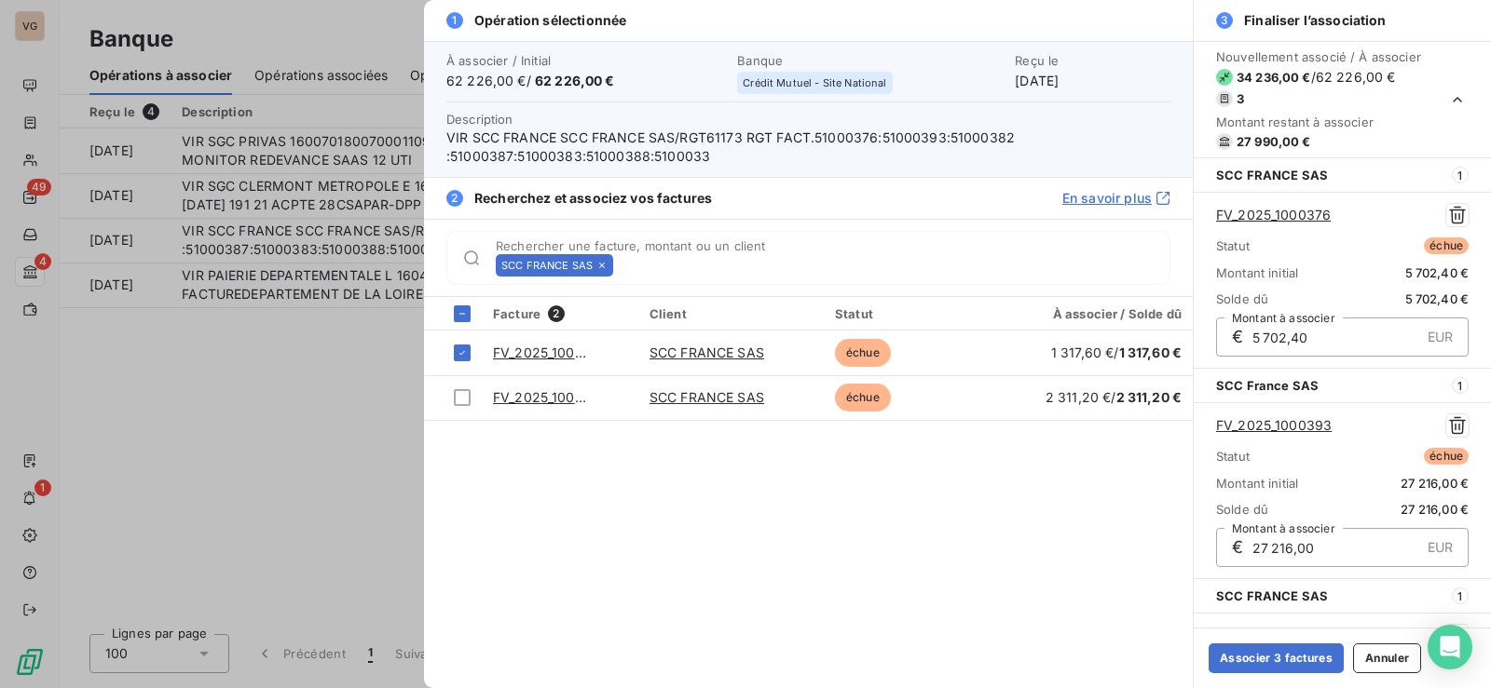
click at [603, 265] on icon at bounding box center [601, 265] width 11 height 11
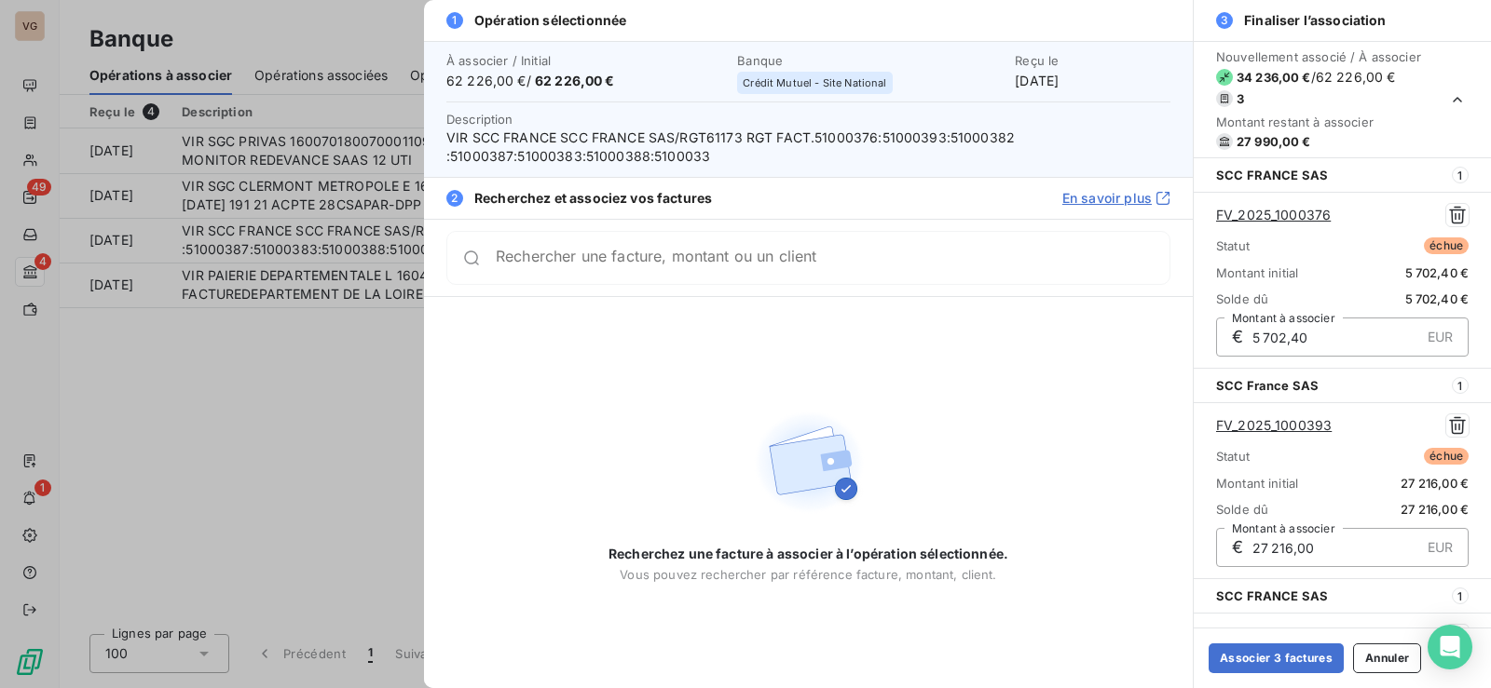
click at [597, 277] on div "Rechercher une facture, montant ou un client" at bounding box center [808, 258] width 724 height 54
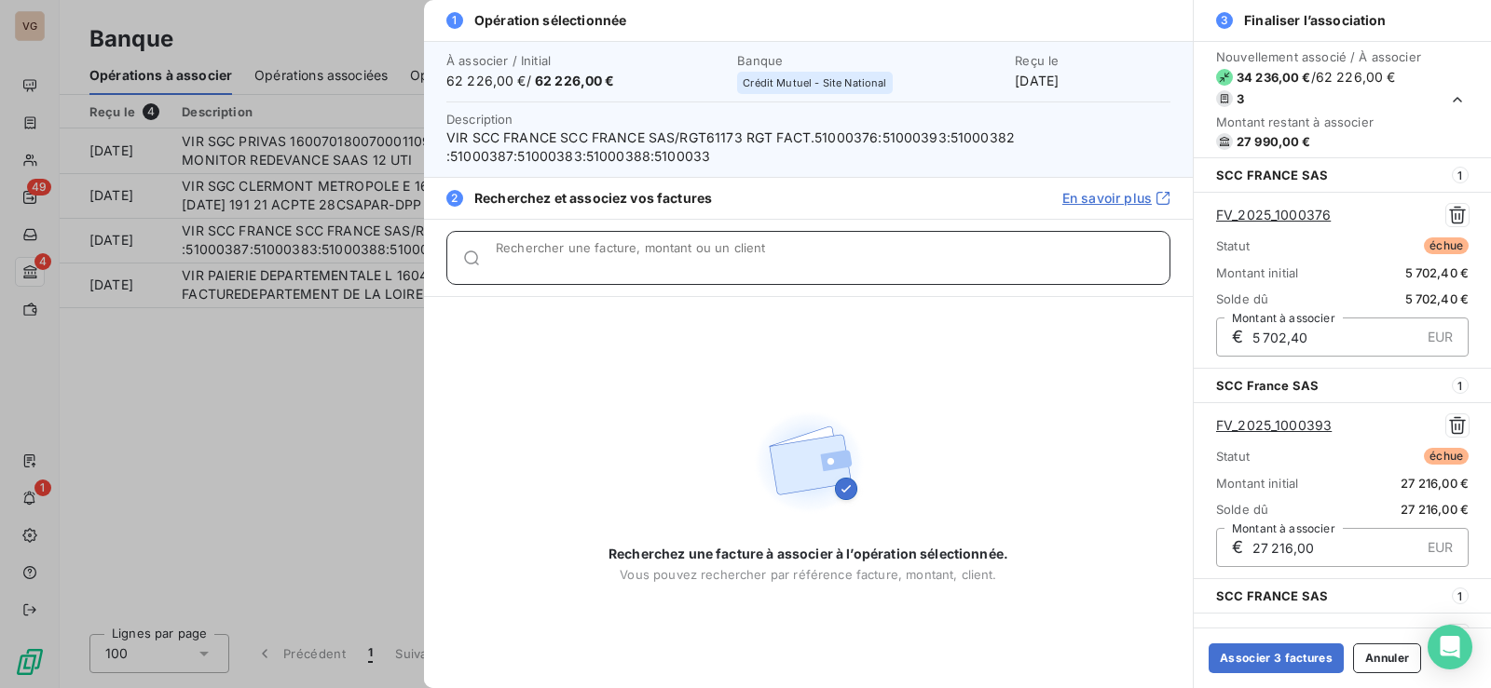
type input "G"
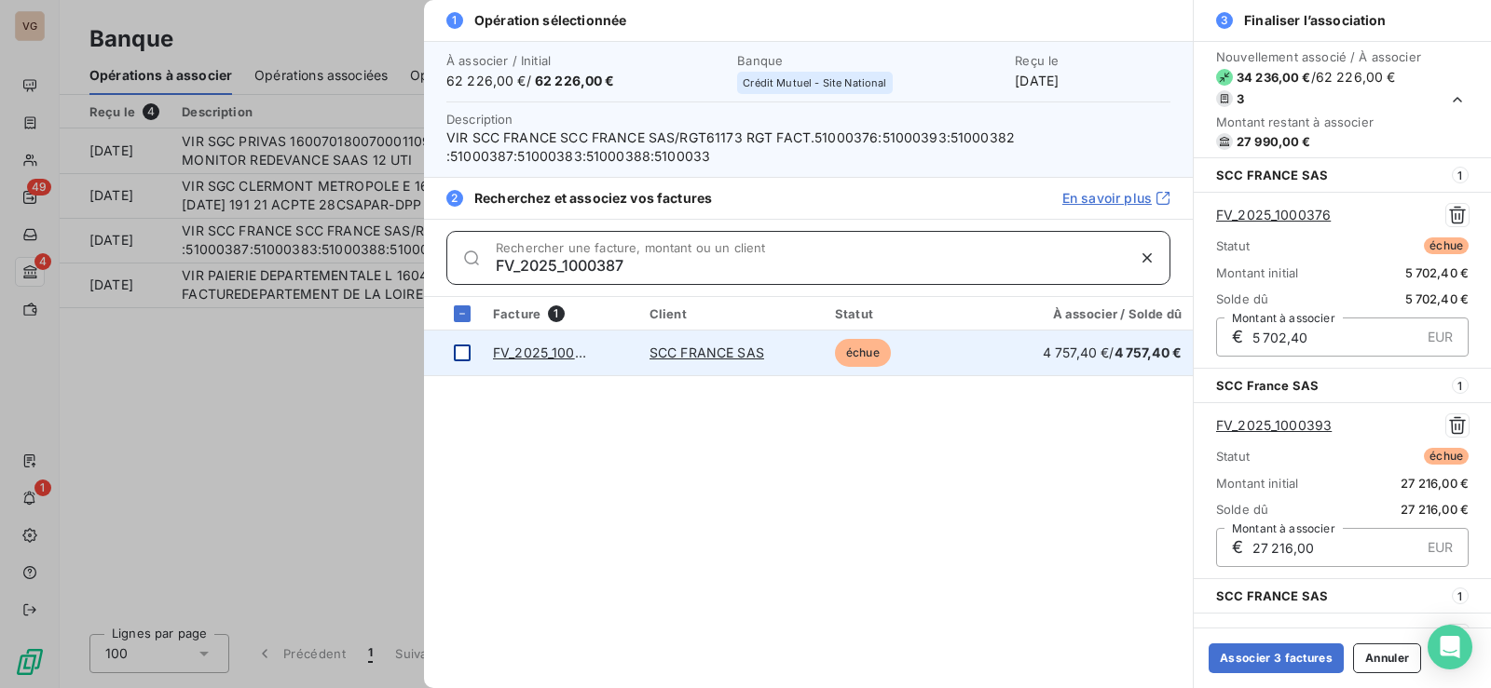
type input "FV_2025_1000387"
click at [457, 350] on div at bounding box center [462, 353] width 17 height 17
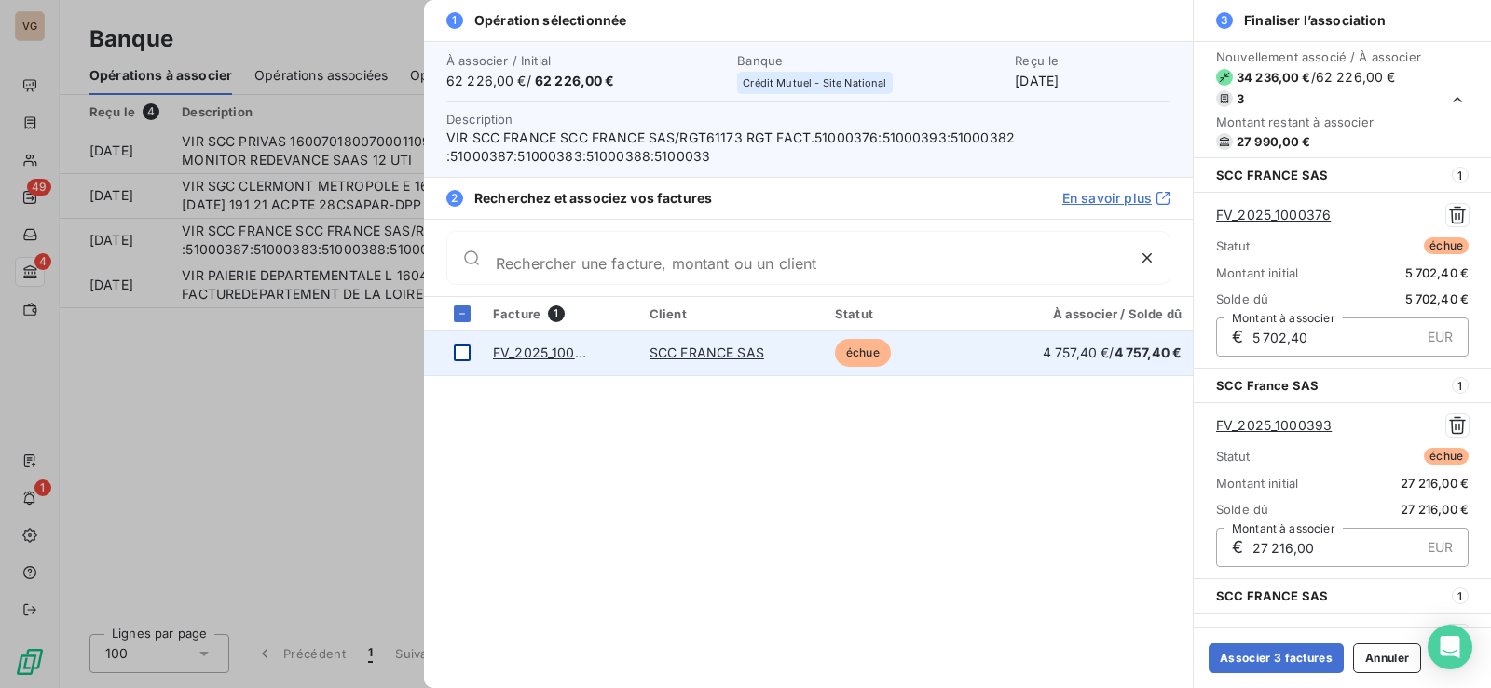
scroll to position [372, 0]
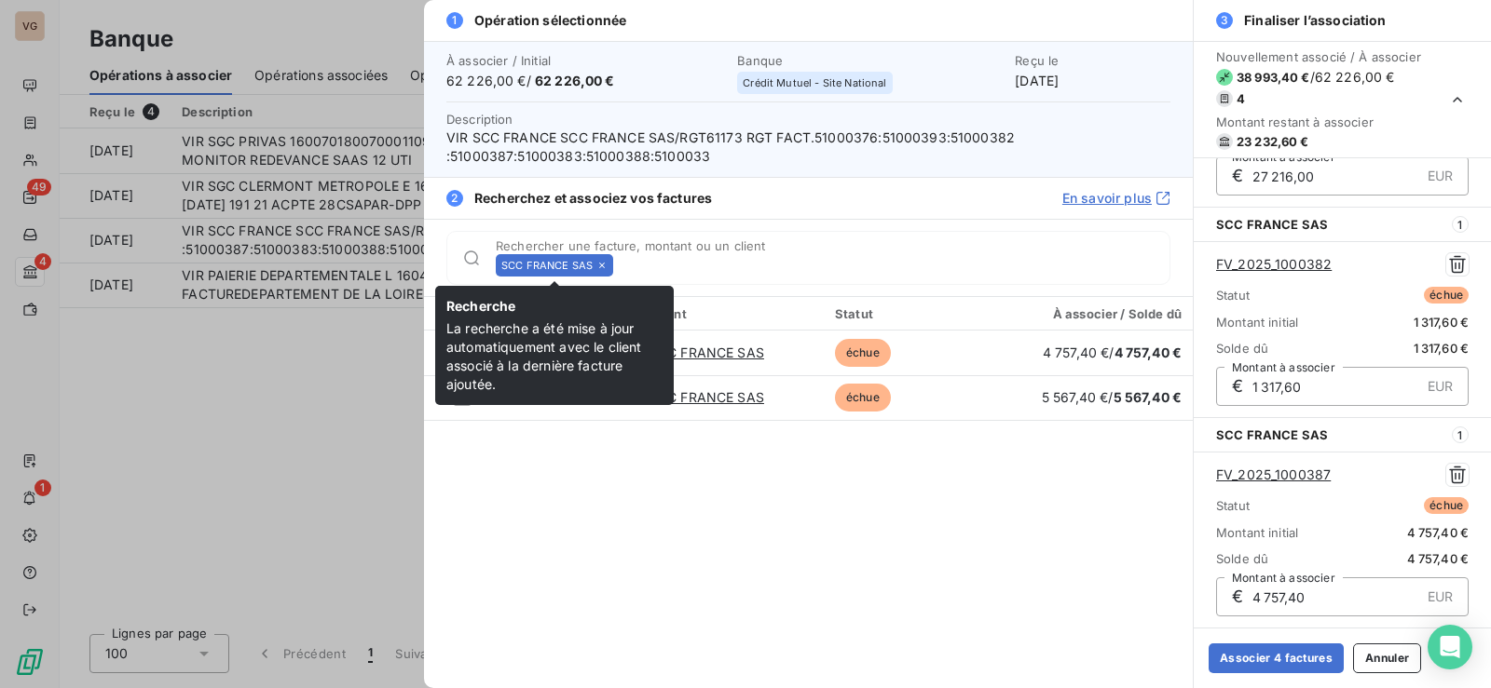
click at [602, 265] on icon at bounding box center [602, 266] width 6 height 6
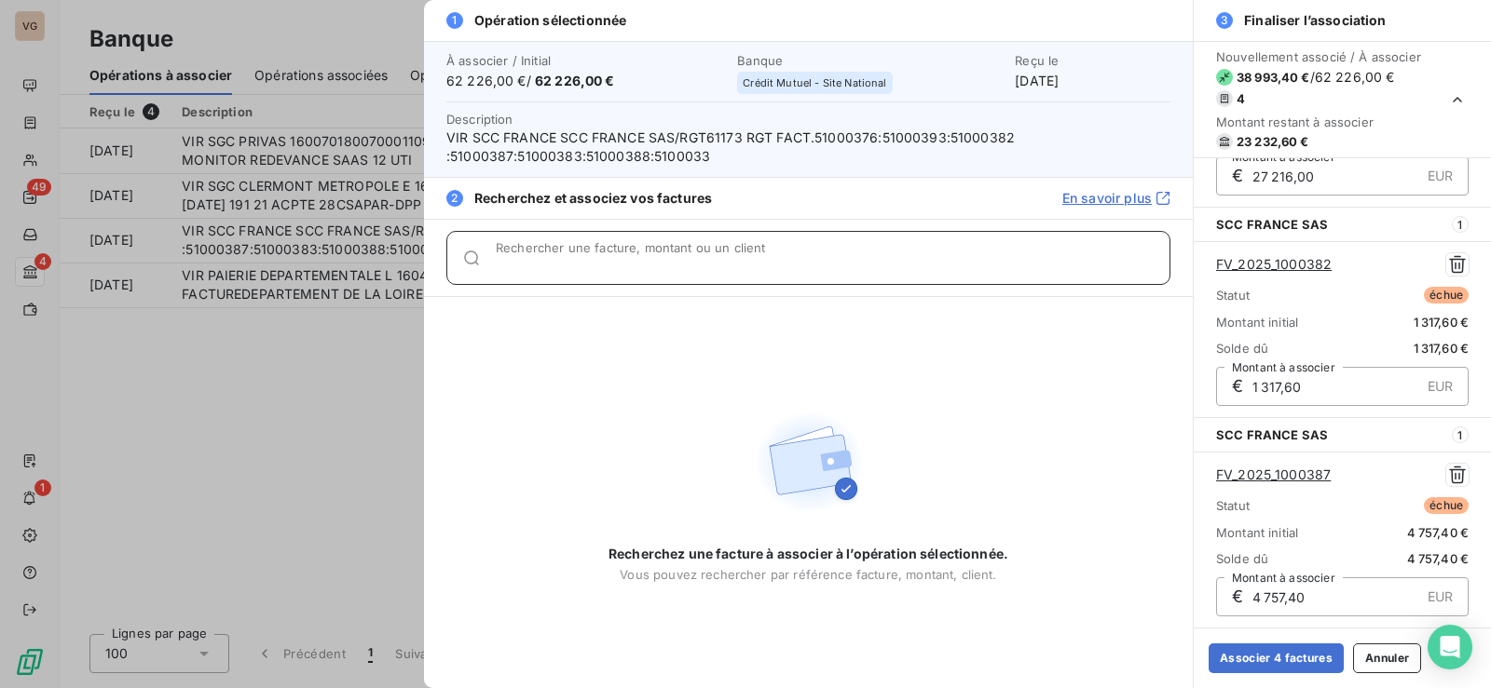
click at [622, 261] on input "Rechercher une facture, montant ou un client" at bounding box center [833, 265] width 674 height 19
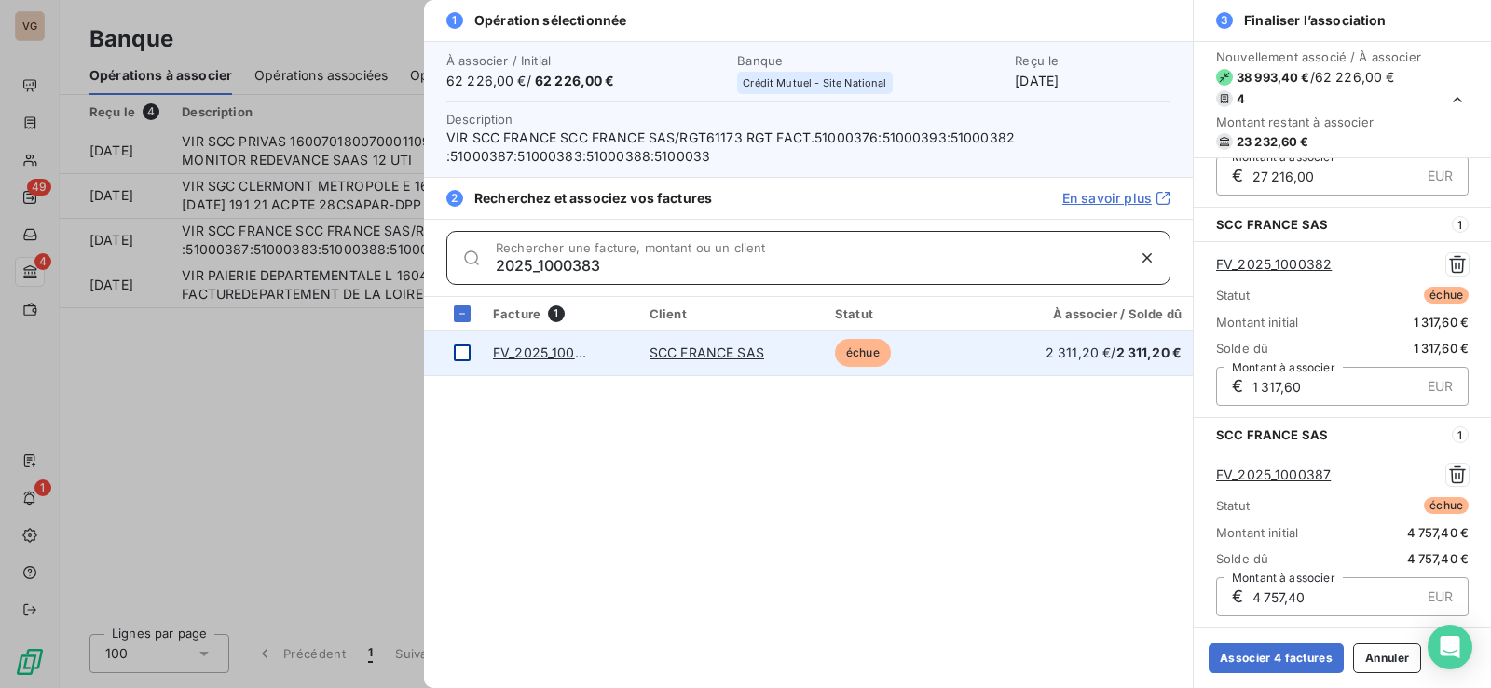
type input "2025_1000383"
click at [458, 350] on div at bounding box center [462, 353] width 17 height 17
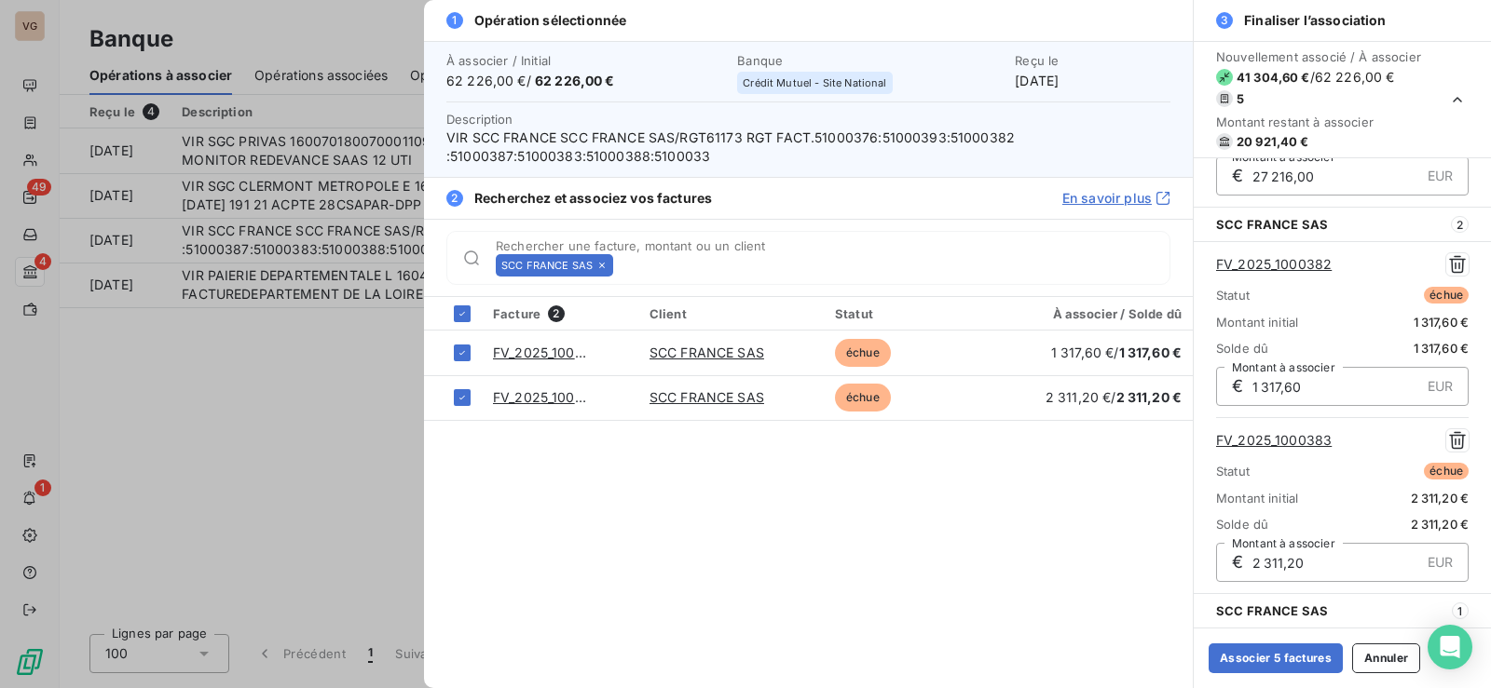
click at [601, 266] on icon at bounding box center [602, 266] width 6 height 6
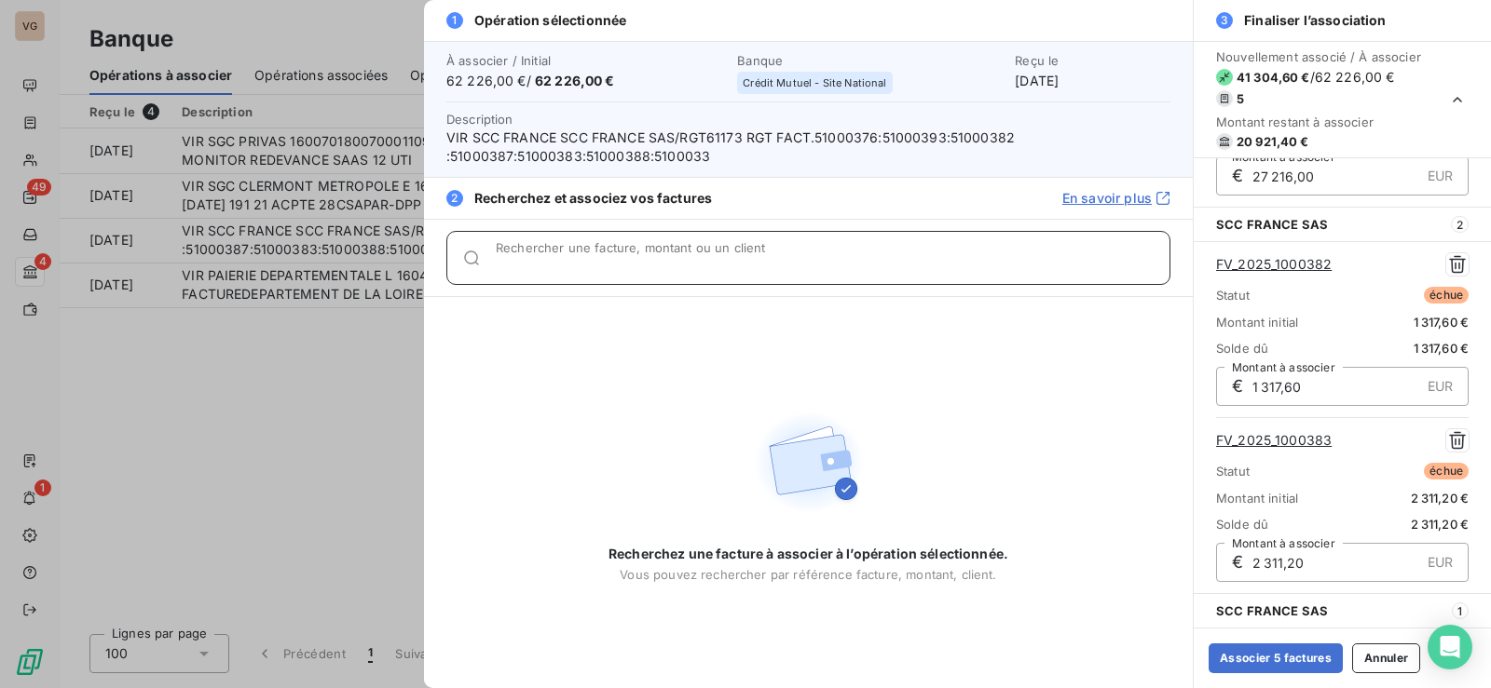
click at [605, 266] on input "Rechercher une facture, montant ou un client" at bounding box center [833, 265] width 674 height 19
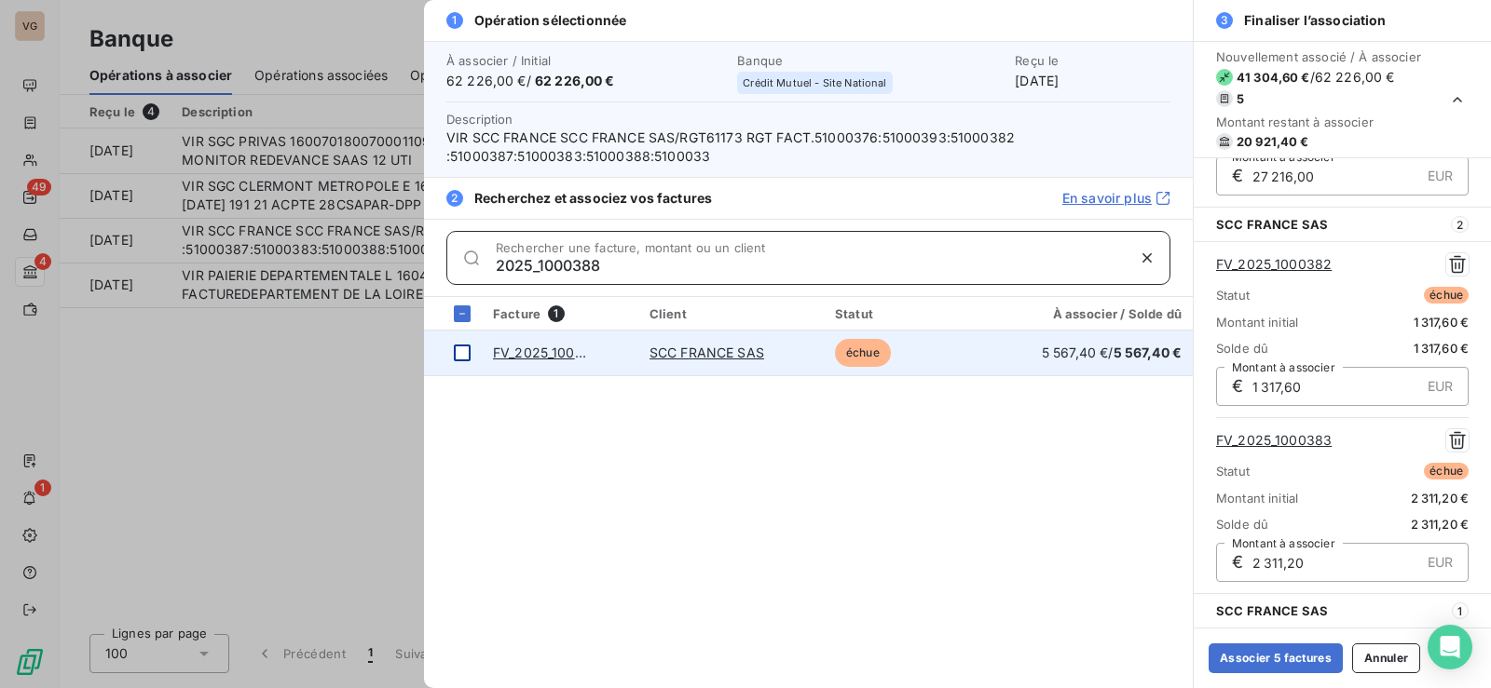
type input "2025_1000388"
click at [459, 353] on div at bounding box center [462, 353] width 17 height 17
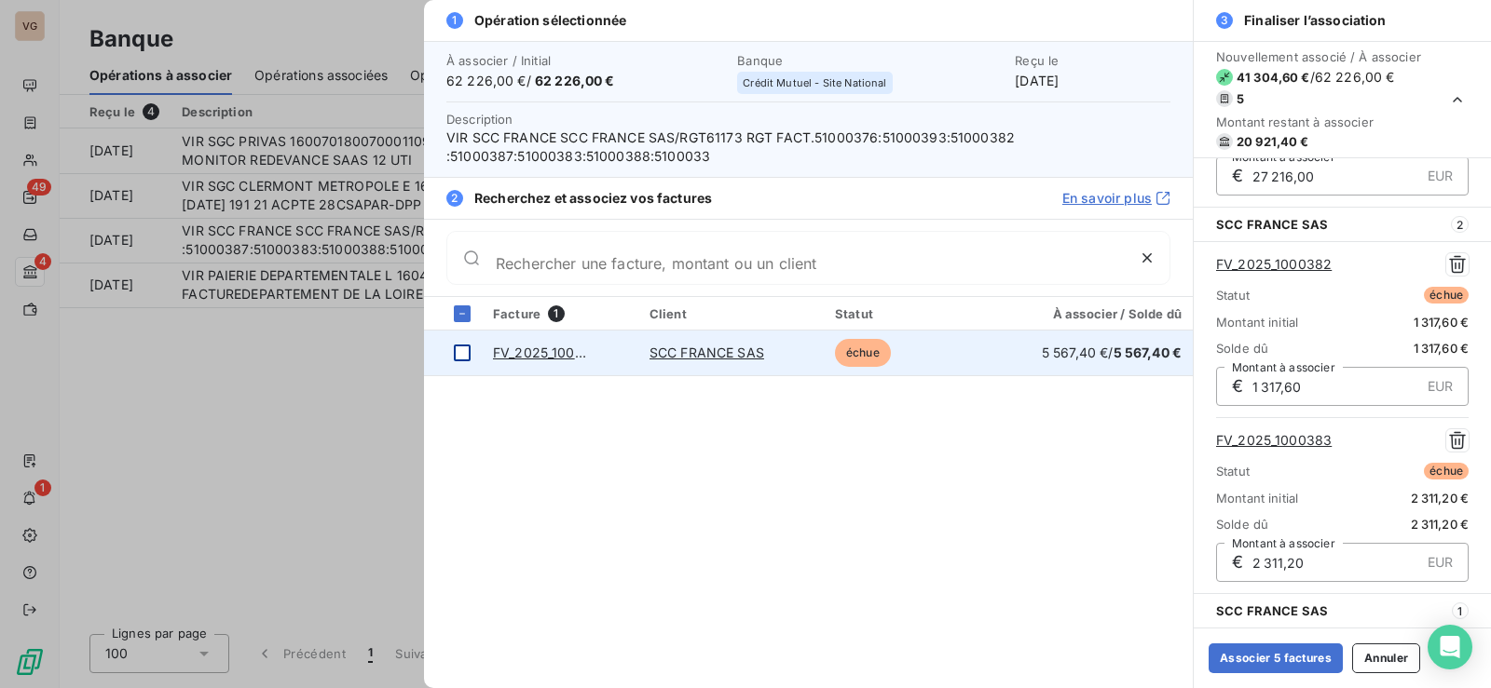
scroll to position [724, 0]
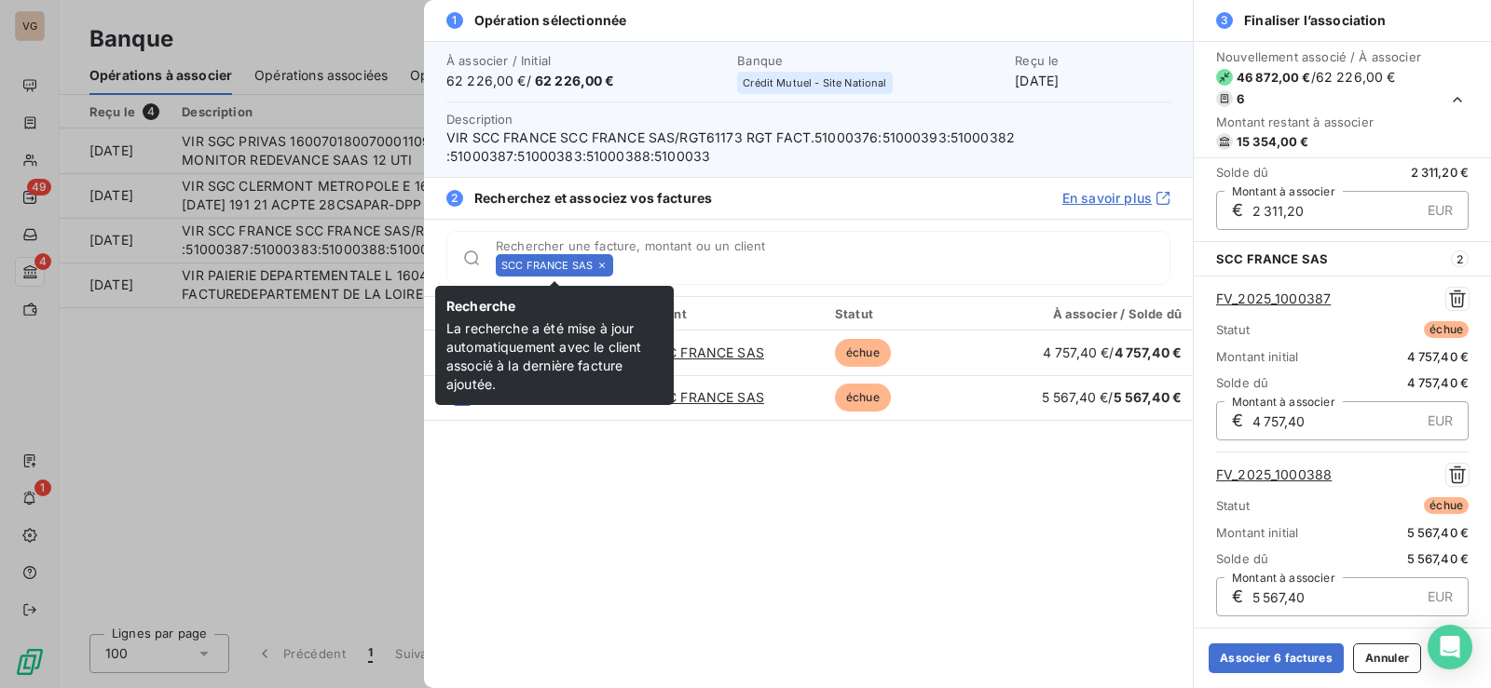
click at [601, 264] on icon at bounding box center [601, 265] width 11 height 11
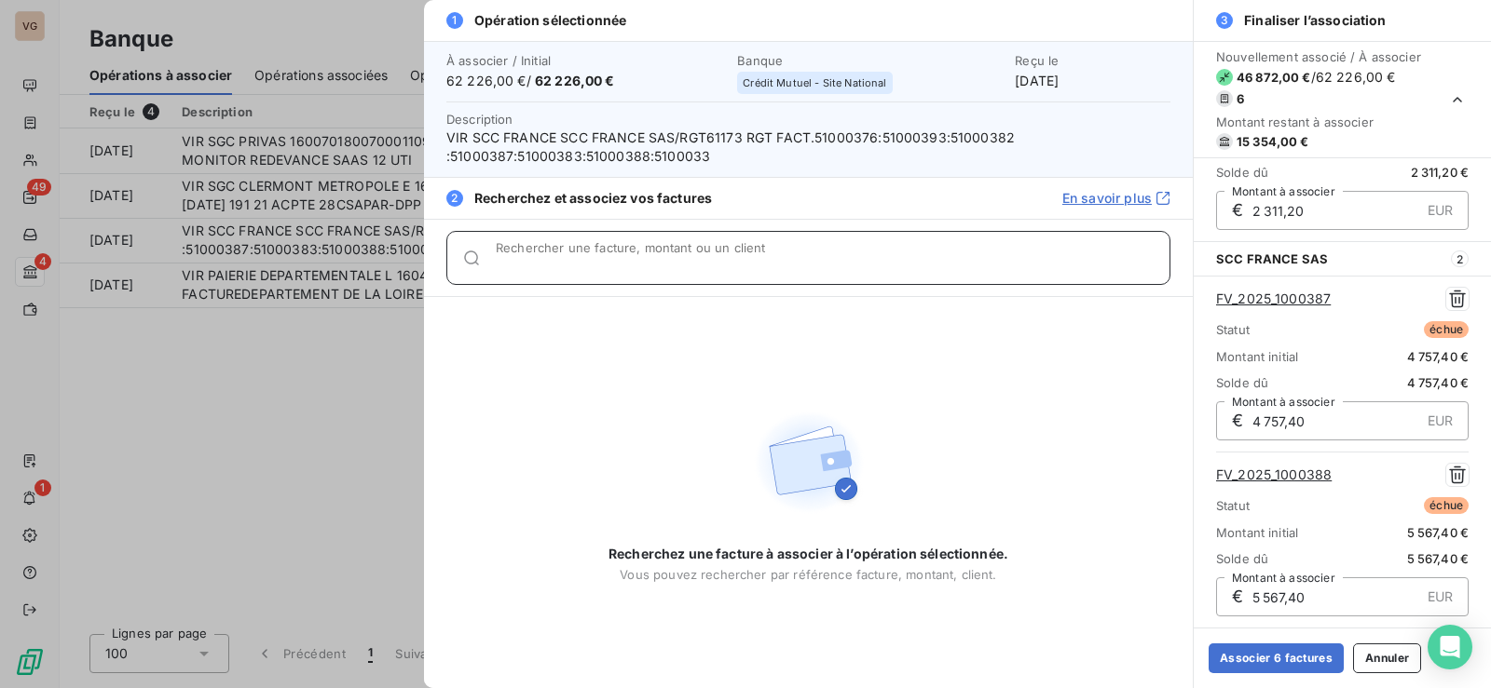
click at [673, 260] on input "Rechercher une facture, montant ou un client" at bounding box center [833, 265] width 674 height 19
type input "f"
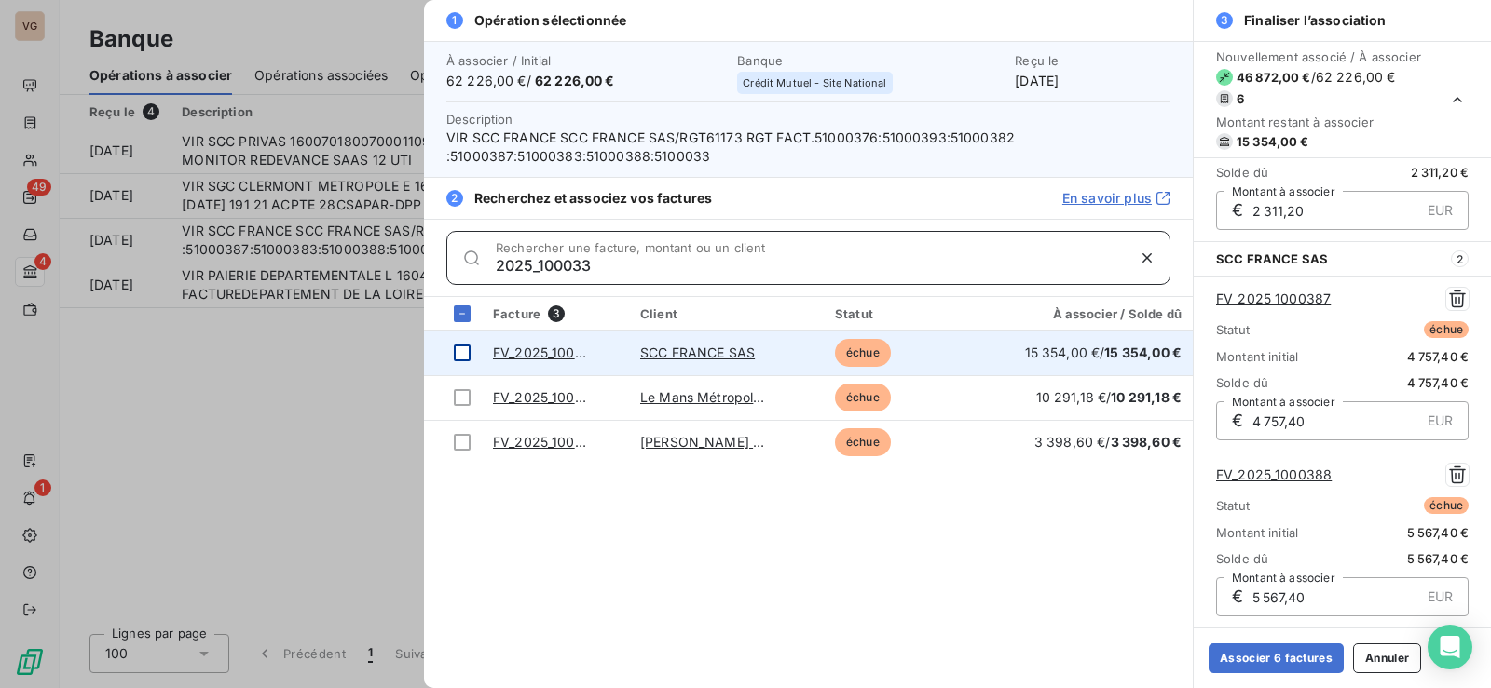
type input "2025_100033"
click at [455, 348] on div at bounding box center [462, 353] width 17 height 17
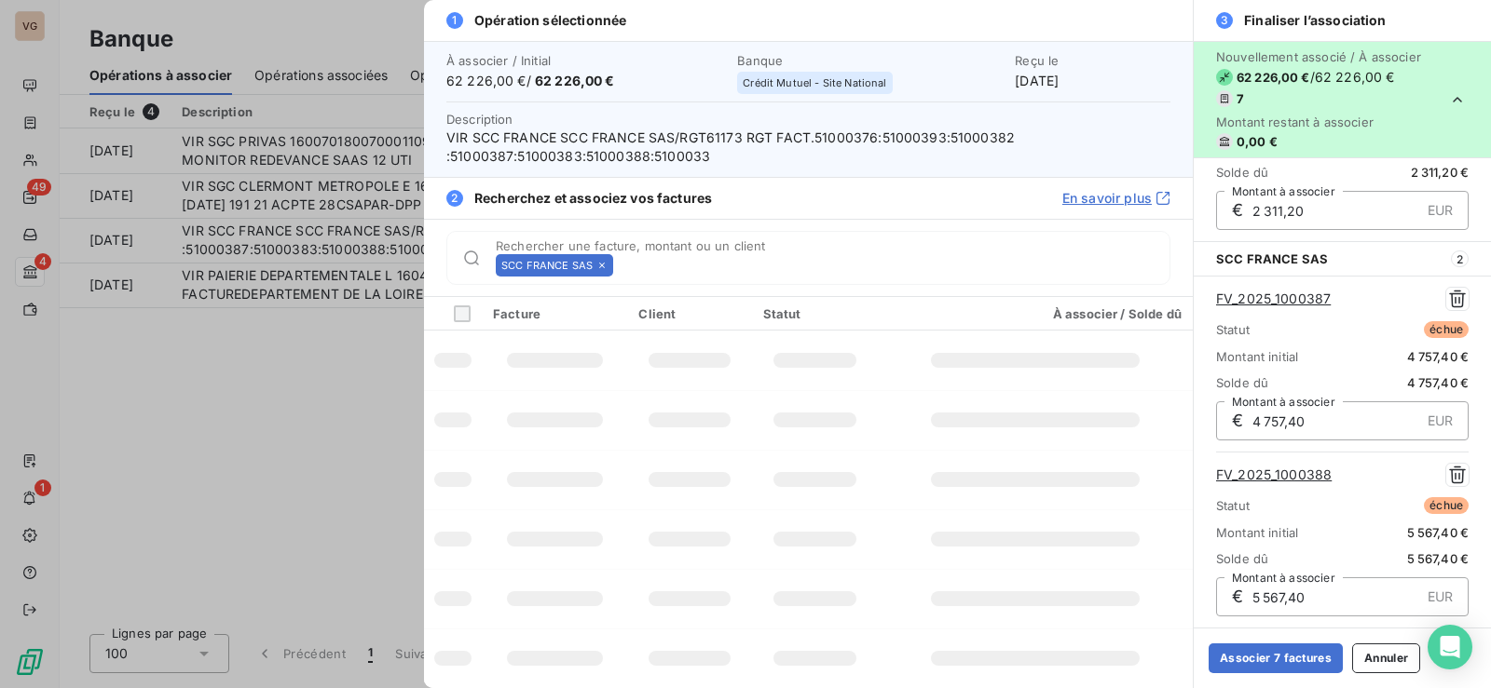
scroll to position [934, 0]
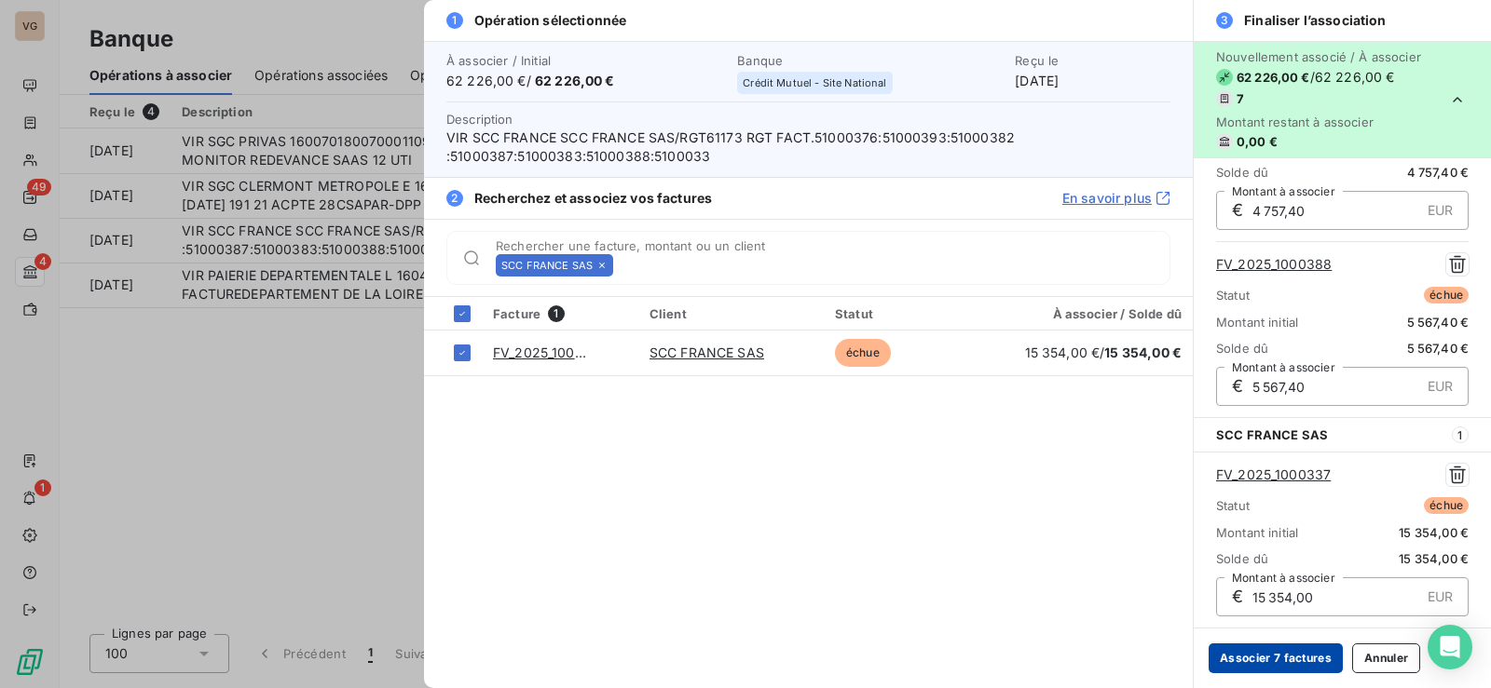
click at [1259, 658] on button "Associer 7 factures" at bounding box center [1275, 659] width 134 height 30
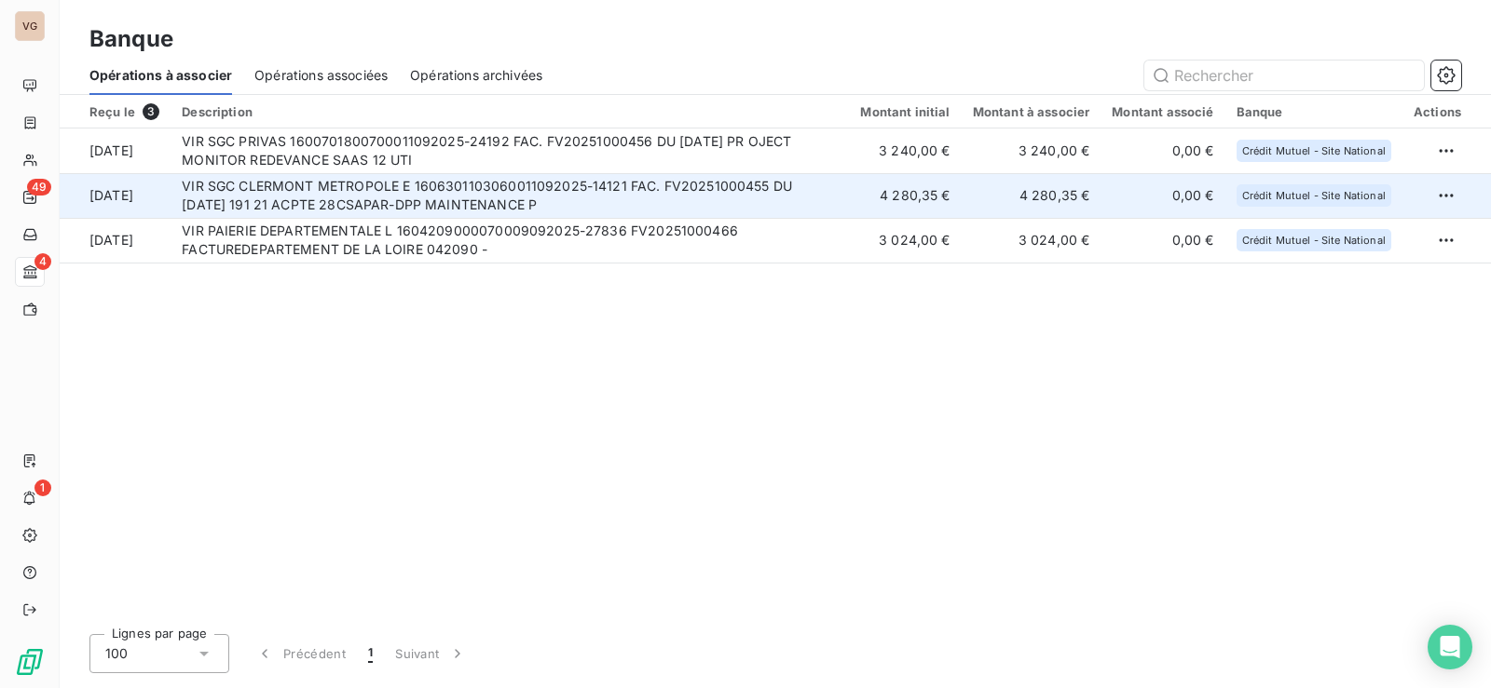
click at [272, 192] on td "VIR SGC CLERMONT METROPOLE E 1606301103060011092025-14121 FAC. FV20251000455 DU…" at bounding box center [509, 195] width 678 height 45
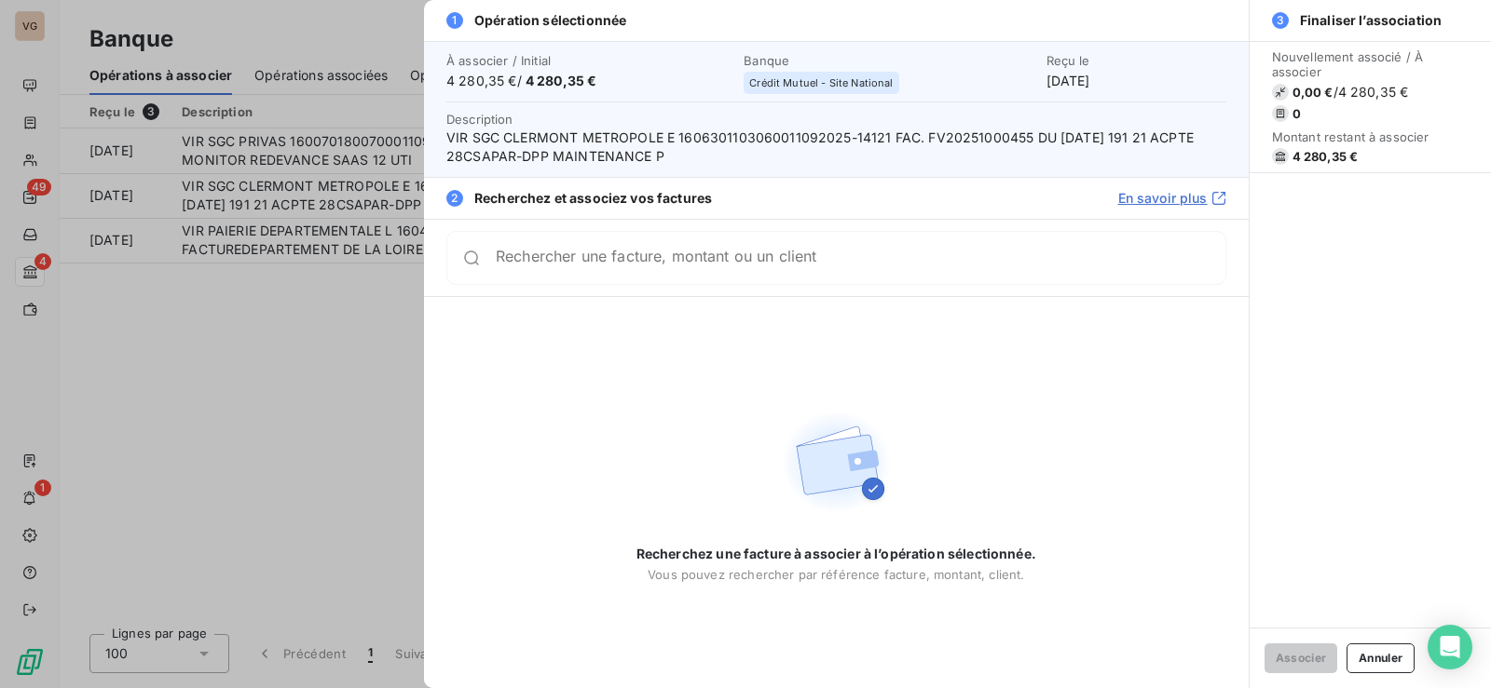
click at [344, 349] on div at bounding box center [745, 344] width 1491 height 688
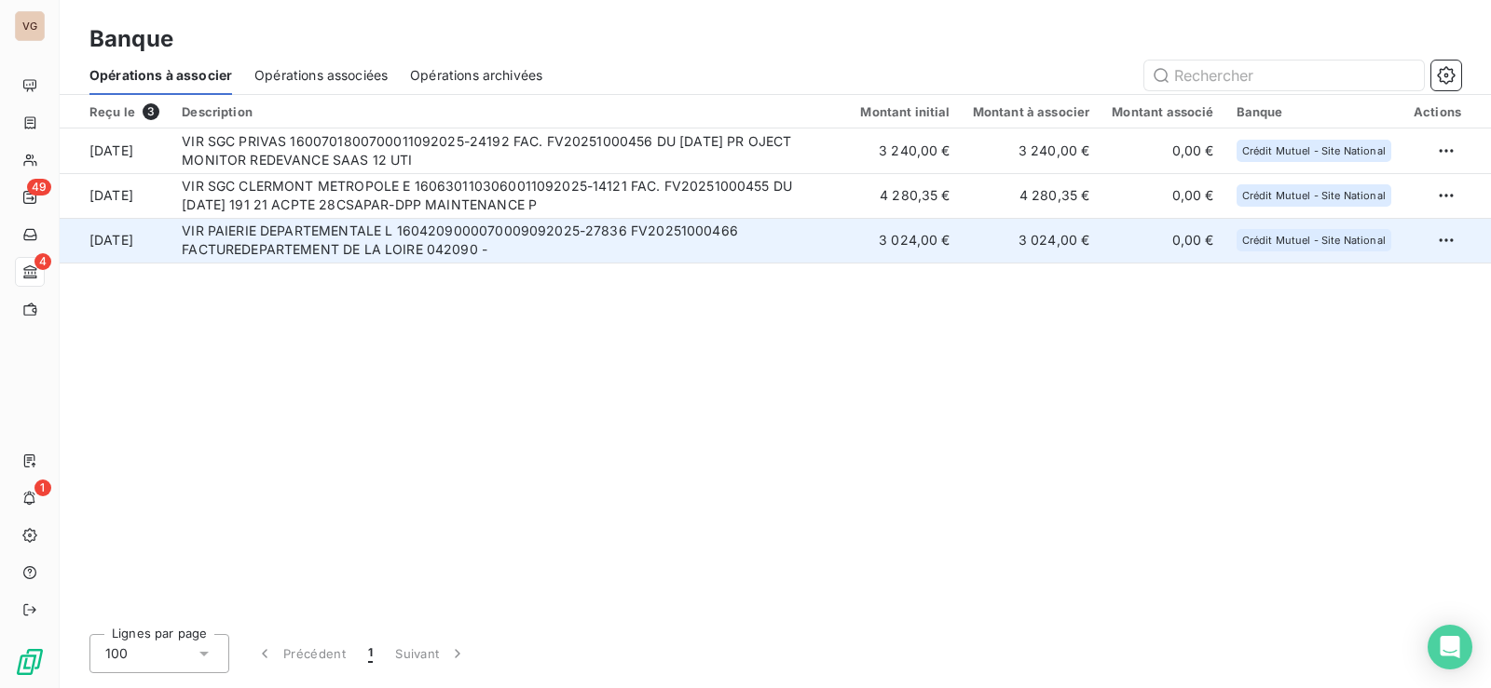
click at [309, 245] on td "VIR PAIERIE DEPARTEMENTALE L 1604209000070009092025-27836 FV20251000466 FACTURE…" at bounding box center [509, 240] width 678 height 45
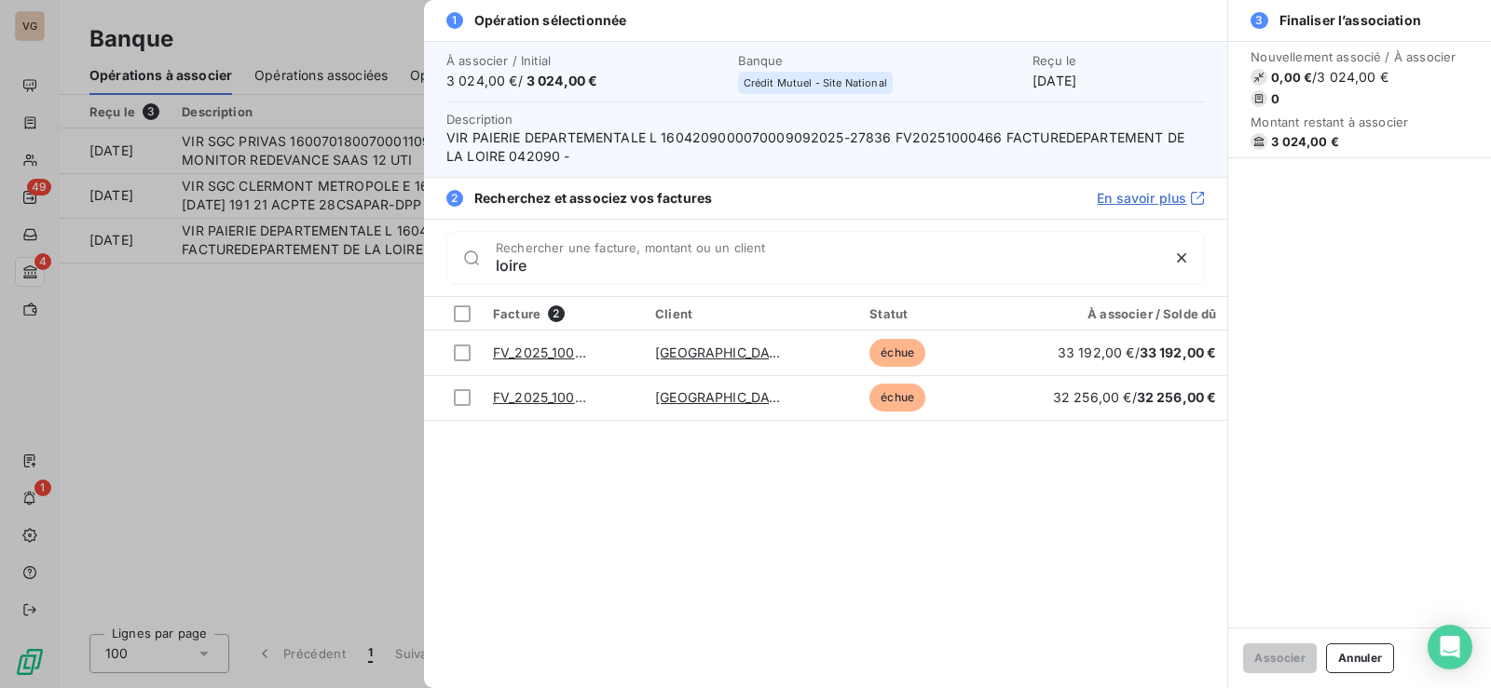
drag, startPoint x: 559, startPoint y: 263, endPoint x: 466, endPoint y: 263, distance: 93.2
click at [467, 261] on div "loire Rechercher une facture, montant ou un client" at bounding box center [825, 258] width 758 height 54
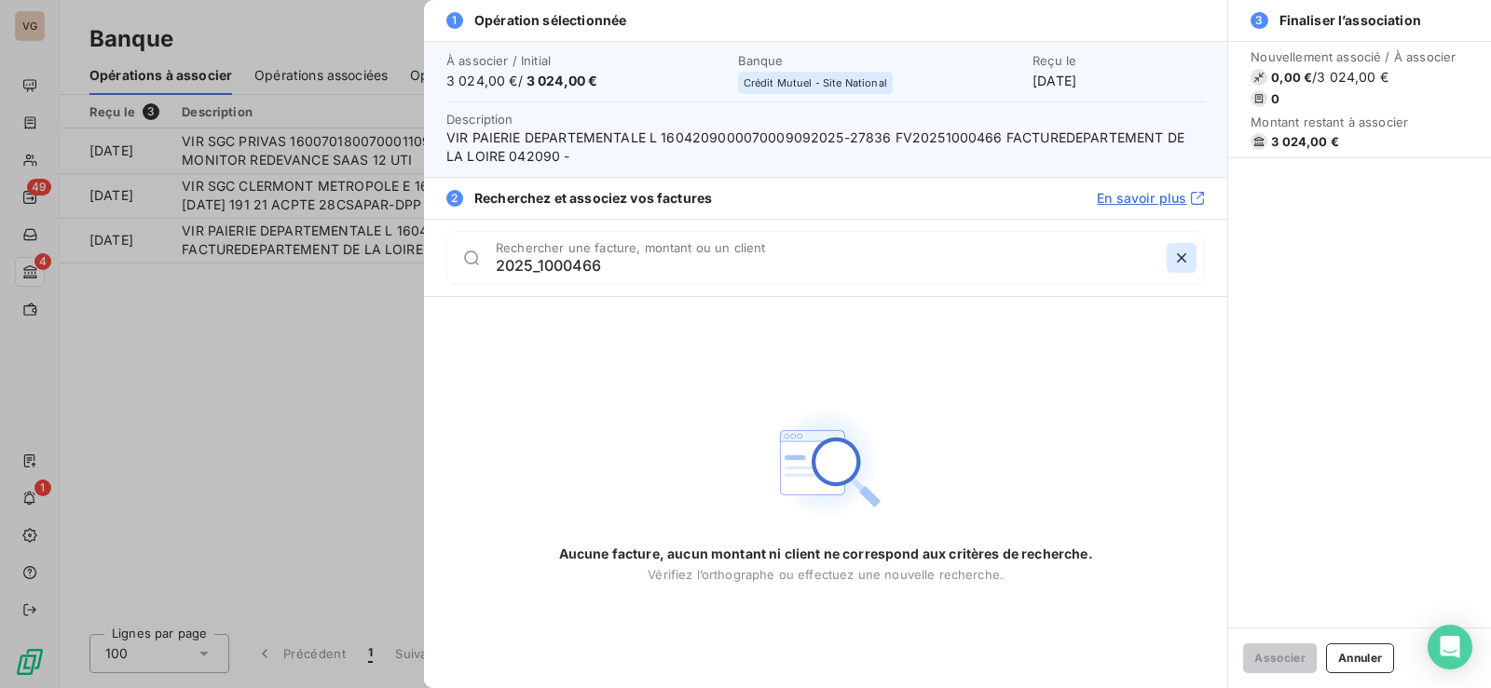
type input "2025_1000466"
click at [1179, 259] on icon "button" at bounding box center [1181, 257] width 9 height 9
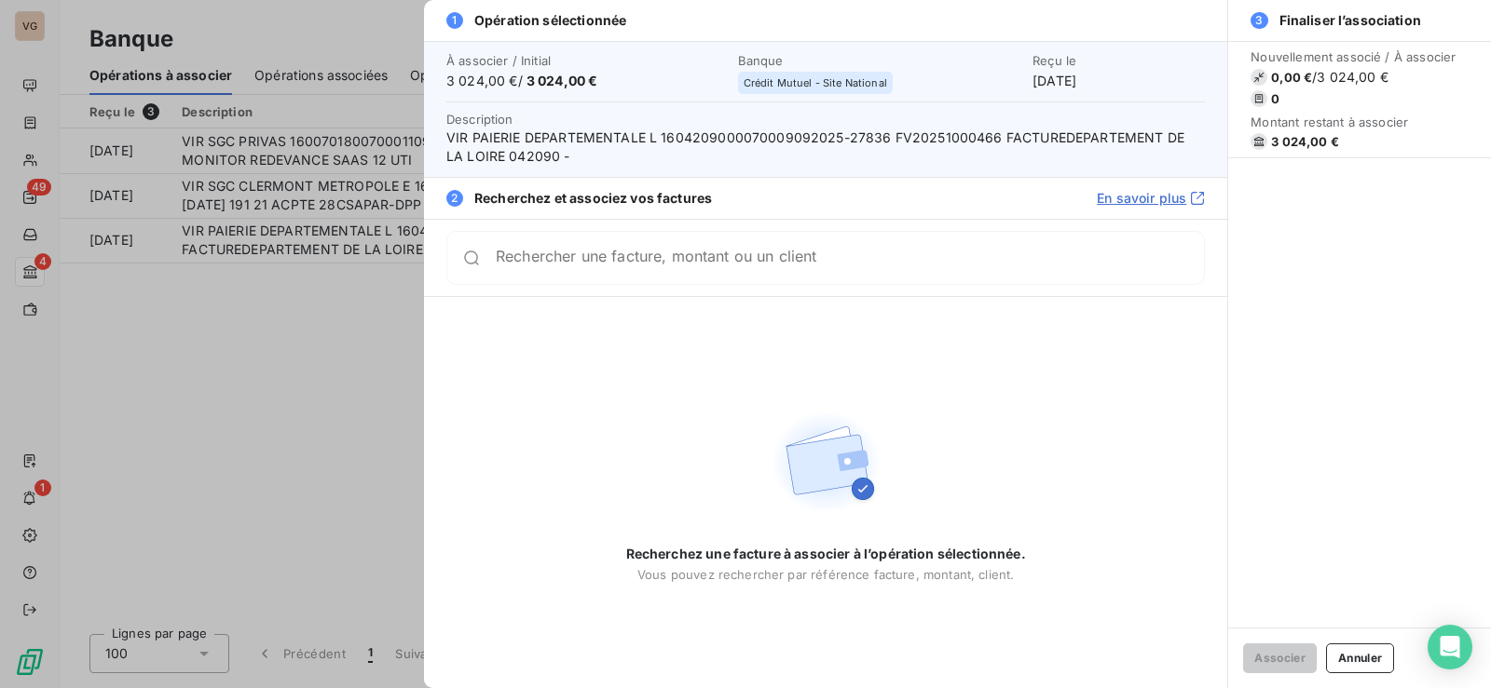
click at [279, 350] on div at bounding box center [745, 344] width 1491 height 688
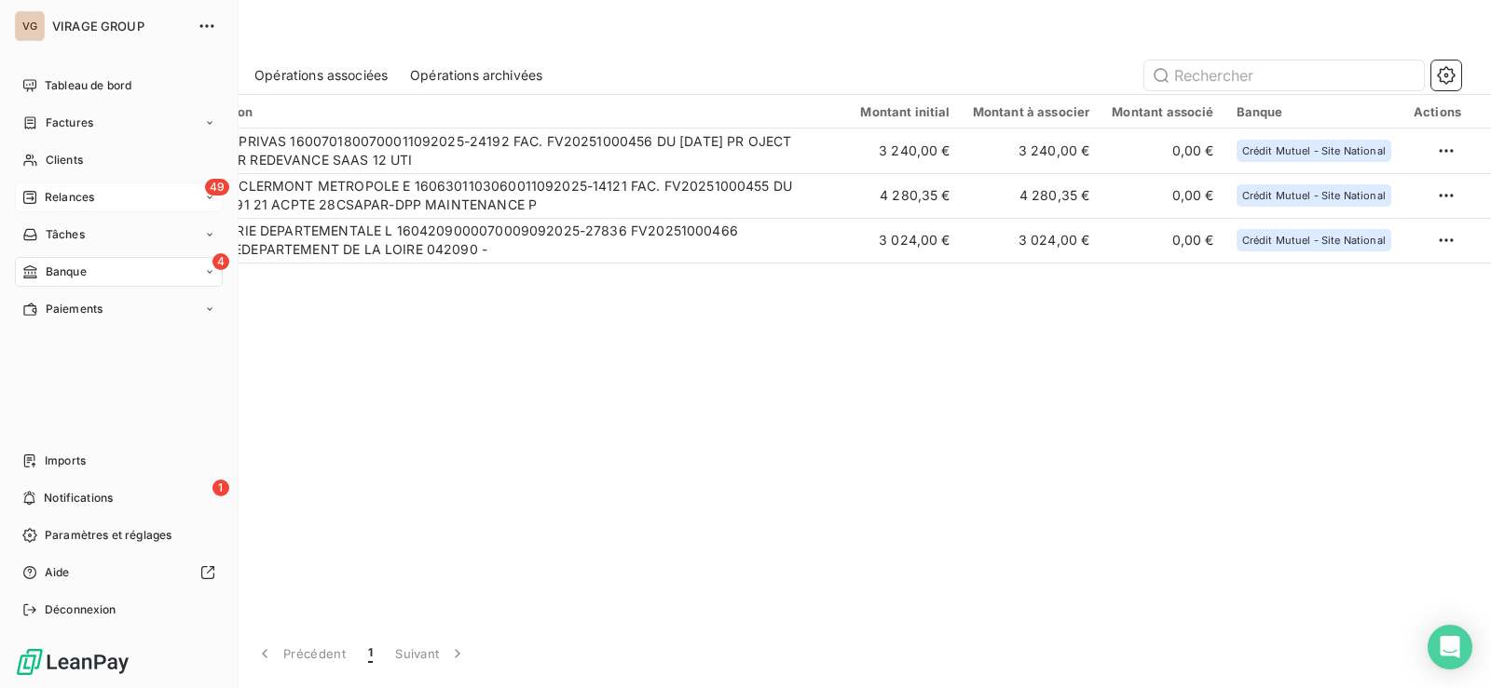
click at [46, 193] on span "Relances" at bounding box center [69, 197] width 49 height 17
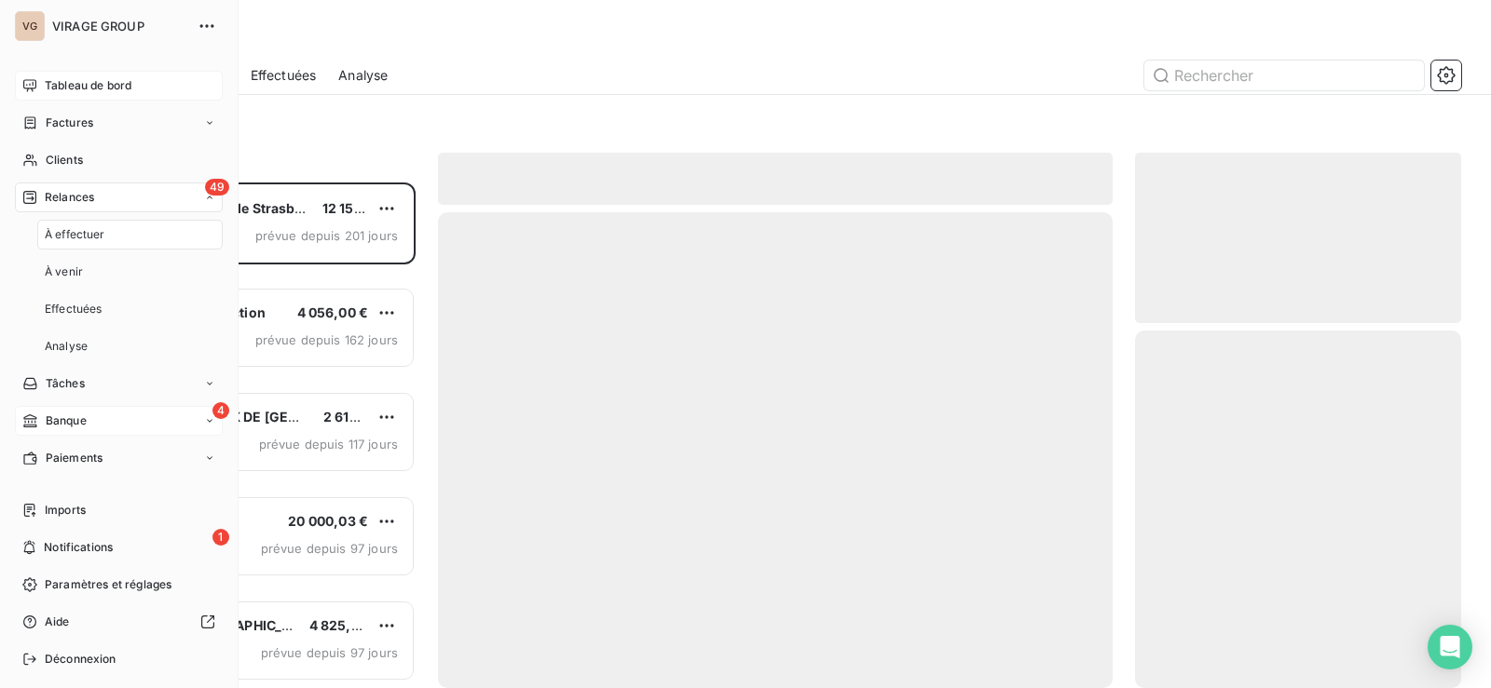
click at [74, 84] on span "Tableau de bord" at bounding box center [88, 85] width 87 height 17
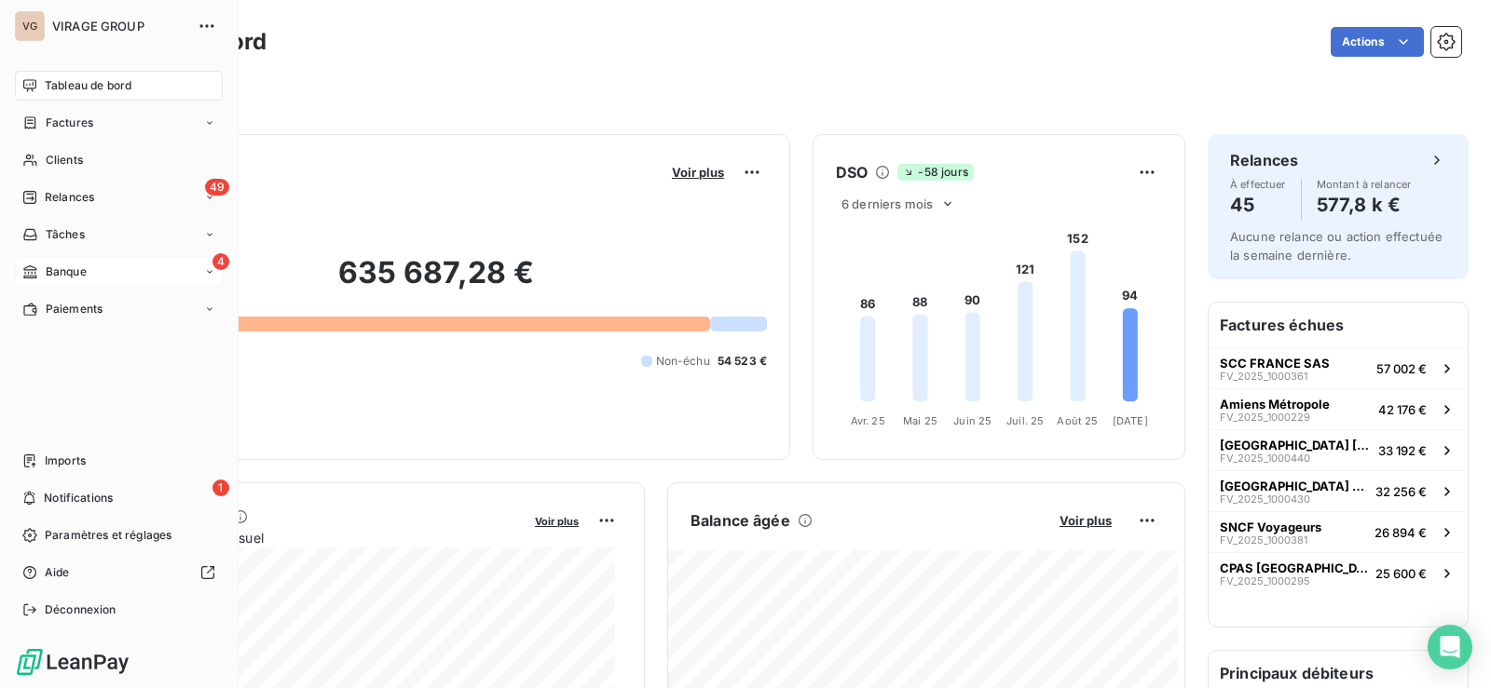
click at [38, 266] on div "Banque" at bounding box center [54, 272] width 64 height 17
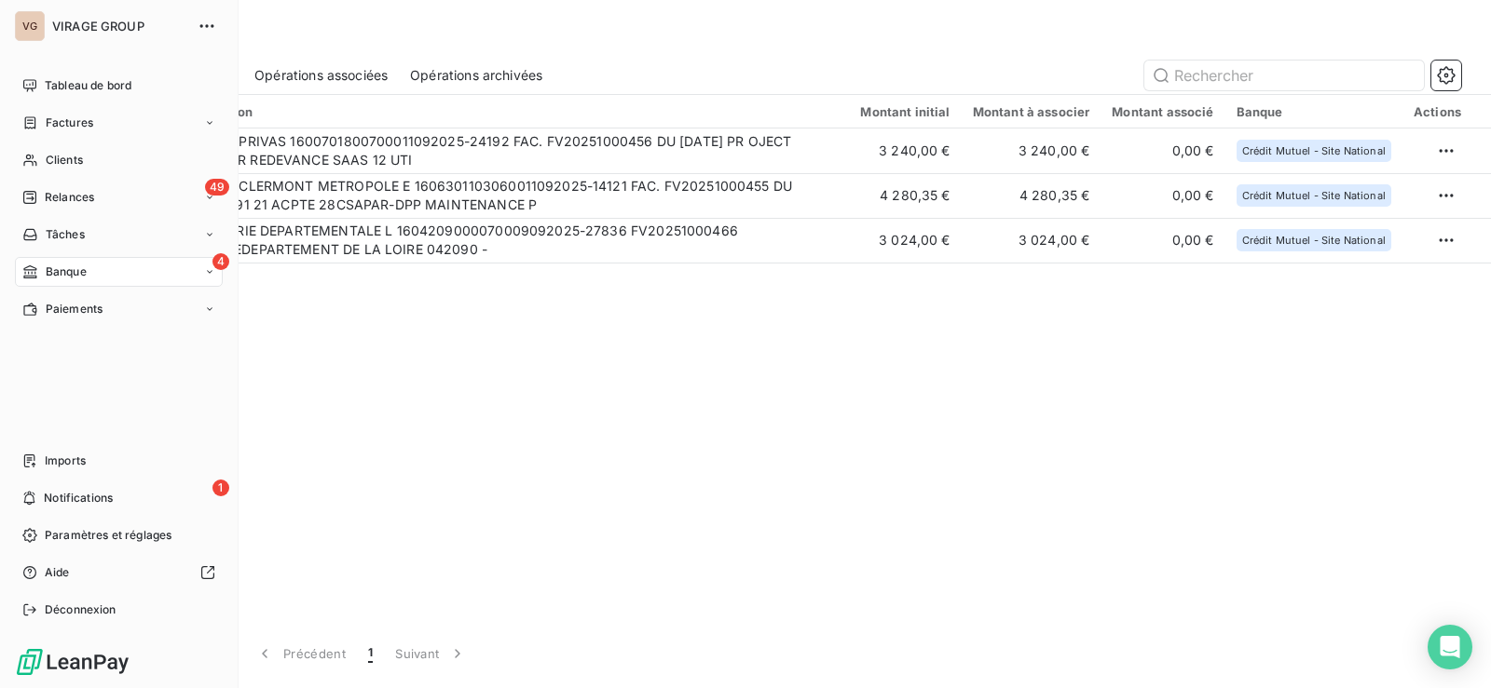
click at [58, 275] on span "Banque" at bounding box center [66, 272] width 41 height 17
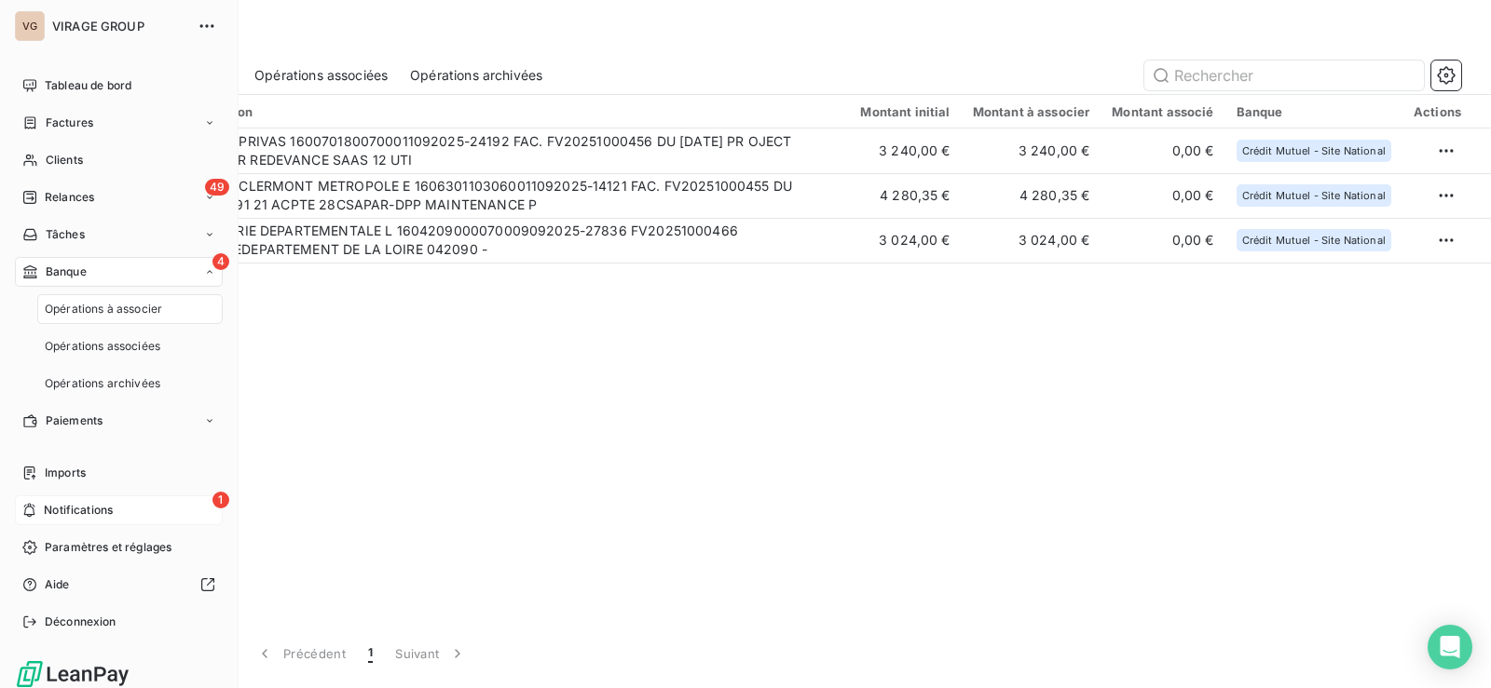
click at [105, 500] on div "1 Notifications" at bounding box center [119, 511] width 208 height 30
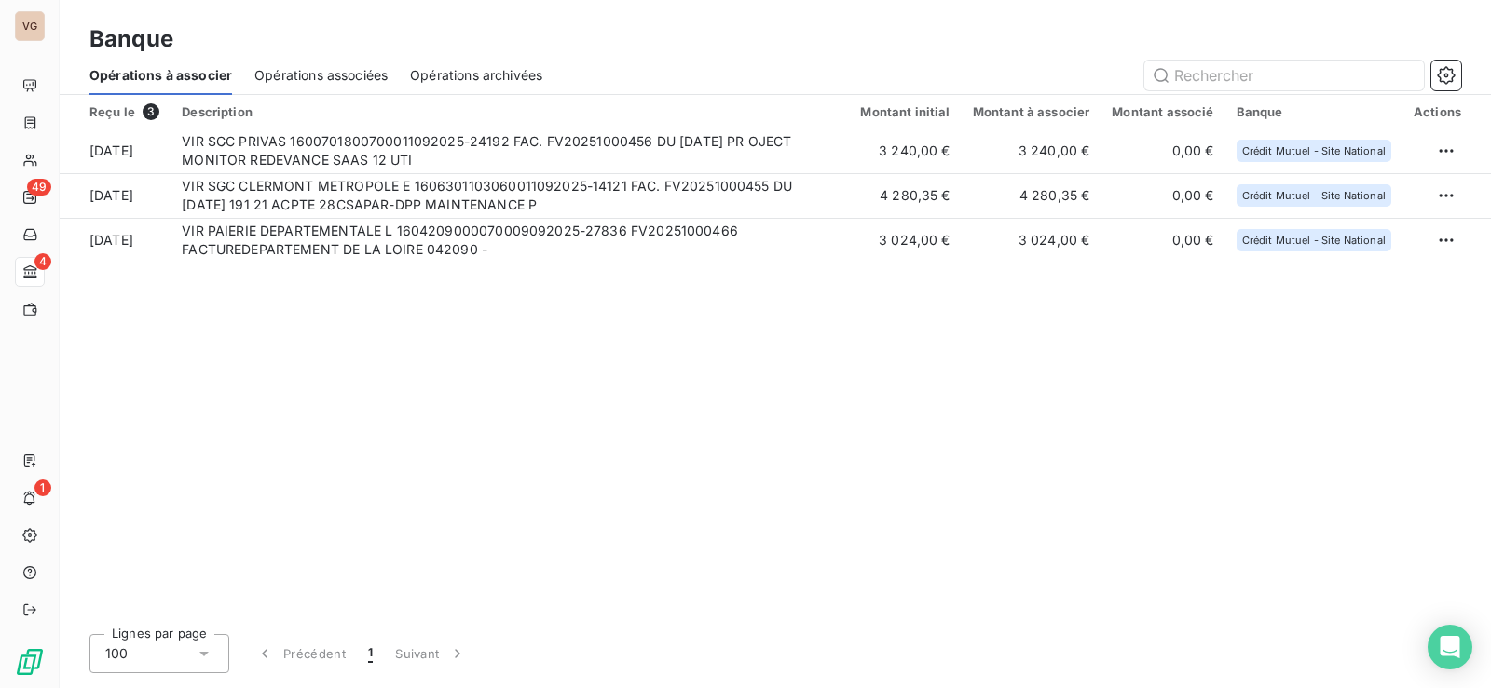
click at [858, 420] on div "Reçu le 3 Description Montant initial Montant à associer Montant associé Banque…" at bounding box center [775, 357] width 1431 height 525
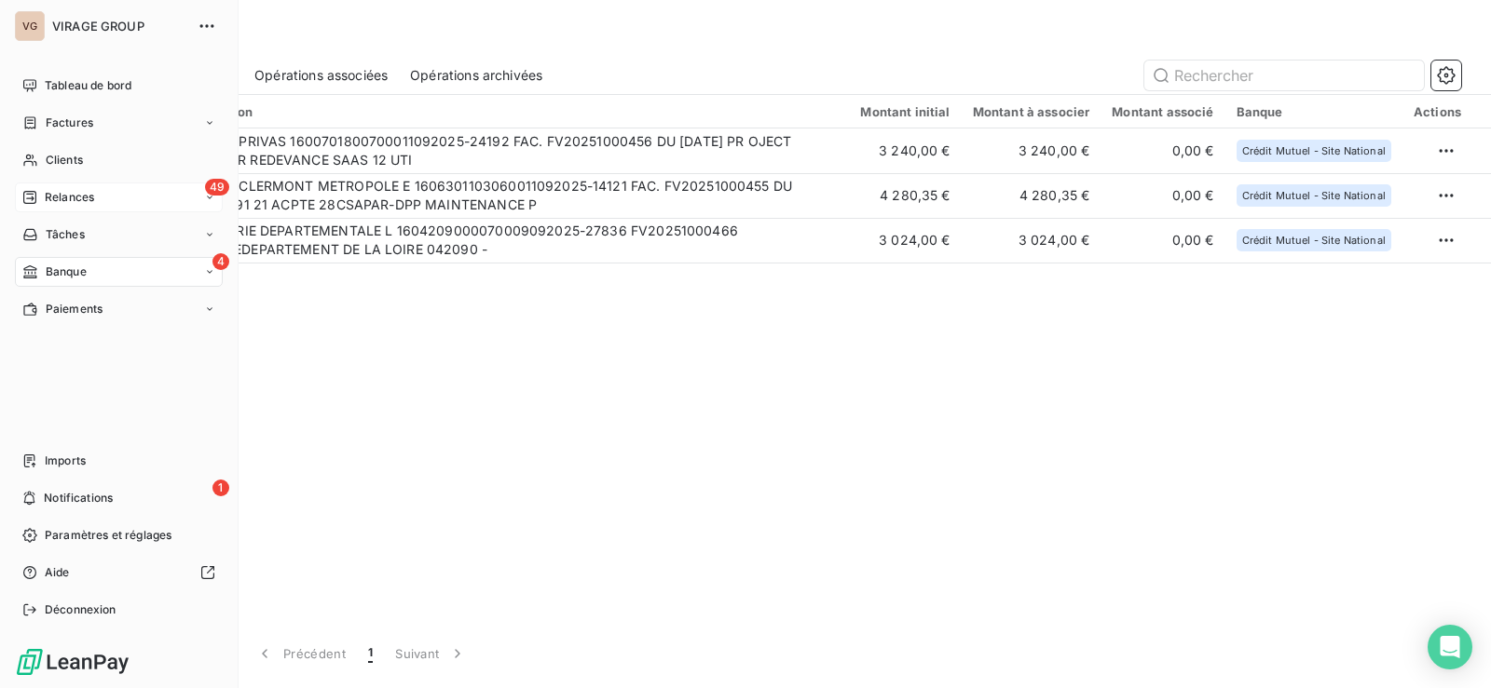
click at [44, 197] on div "Relances" at bounding box center [58, 197] width 72 height 17
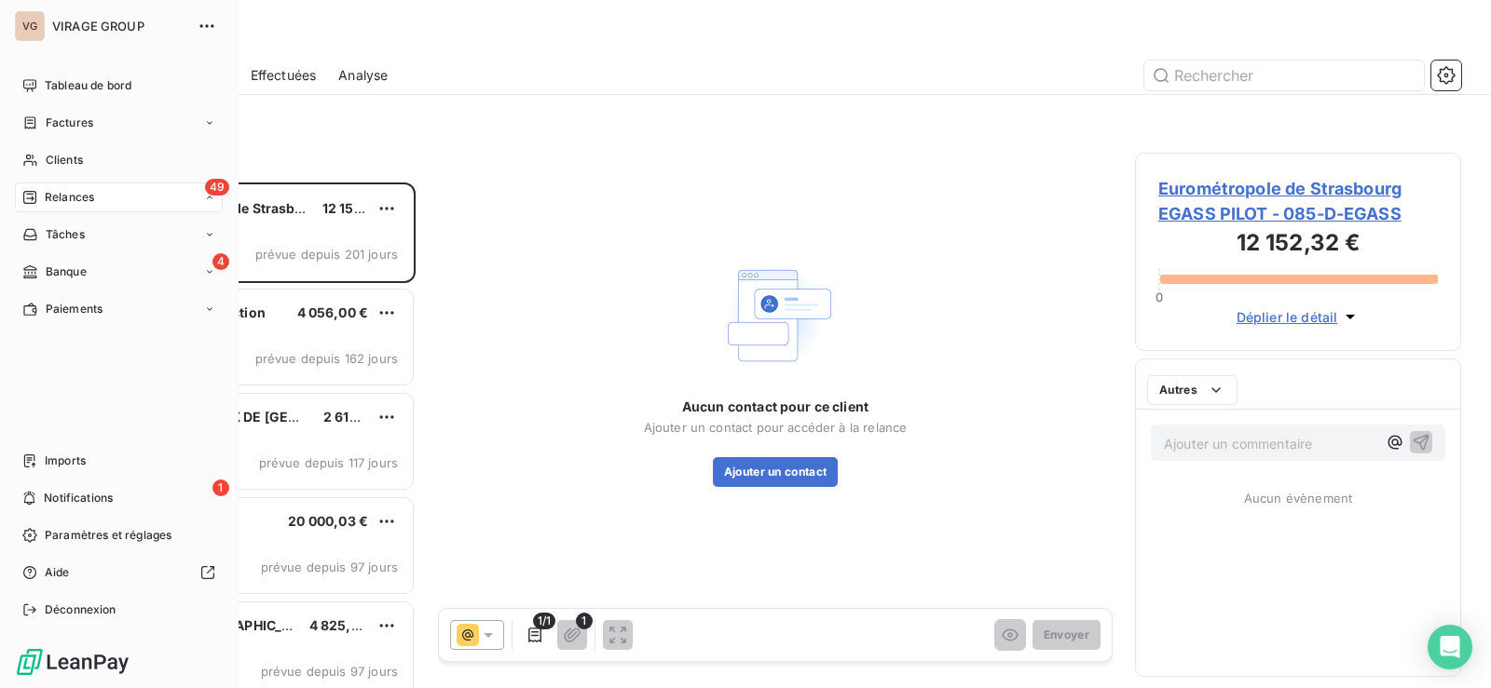
scroll to position [492, 312]
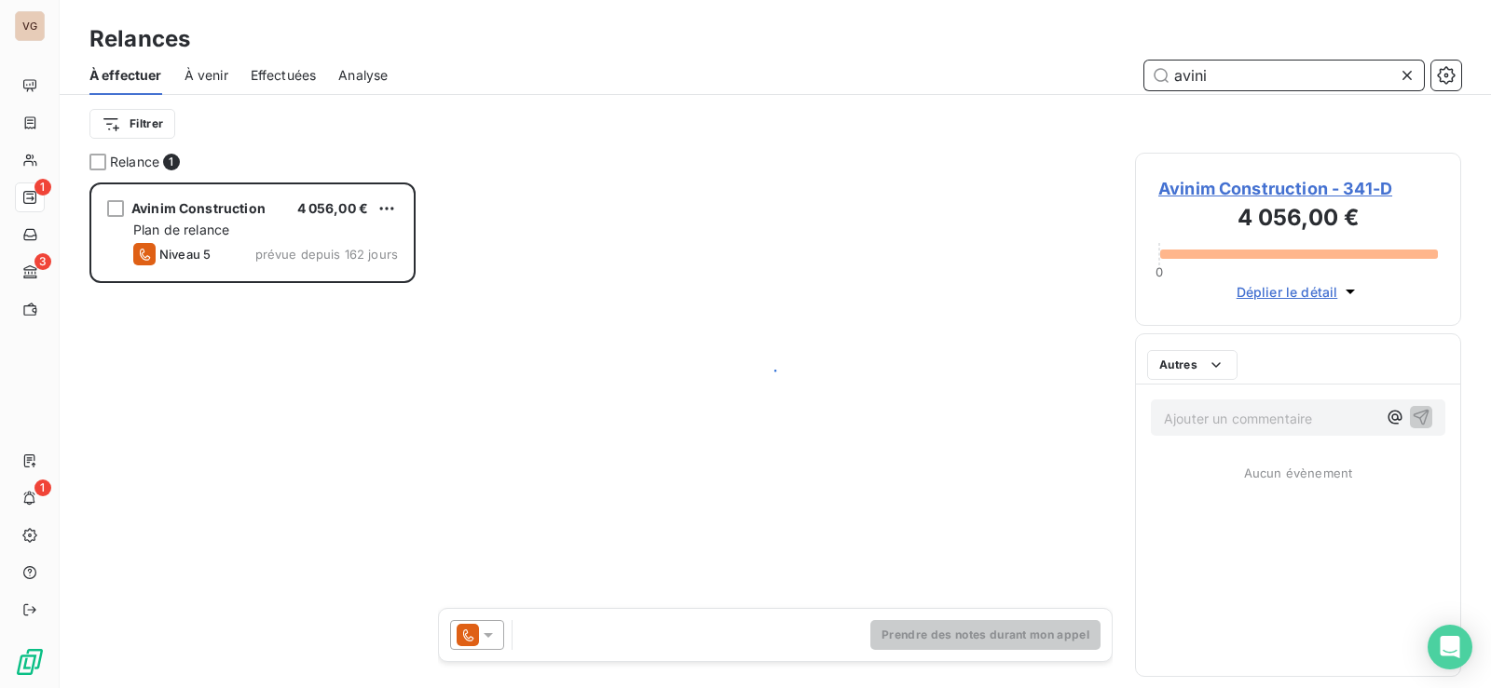
scroll to position [492, 312]
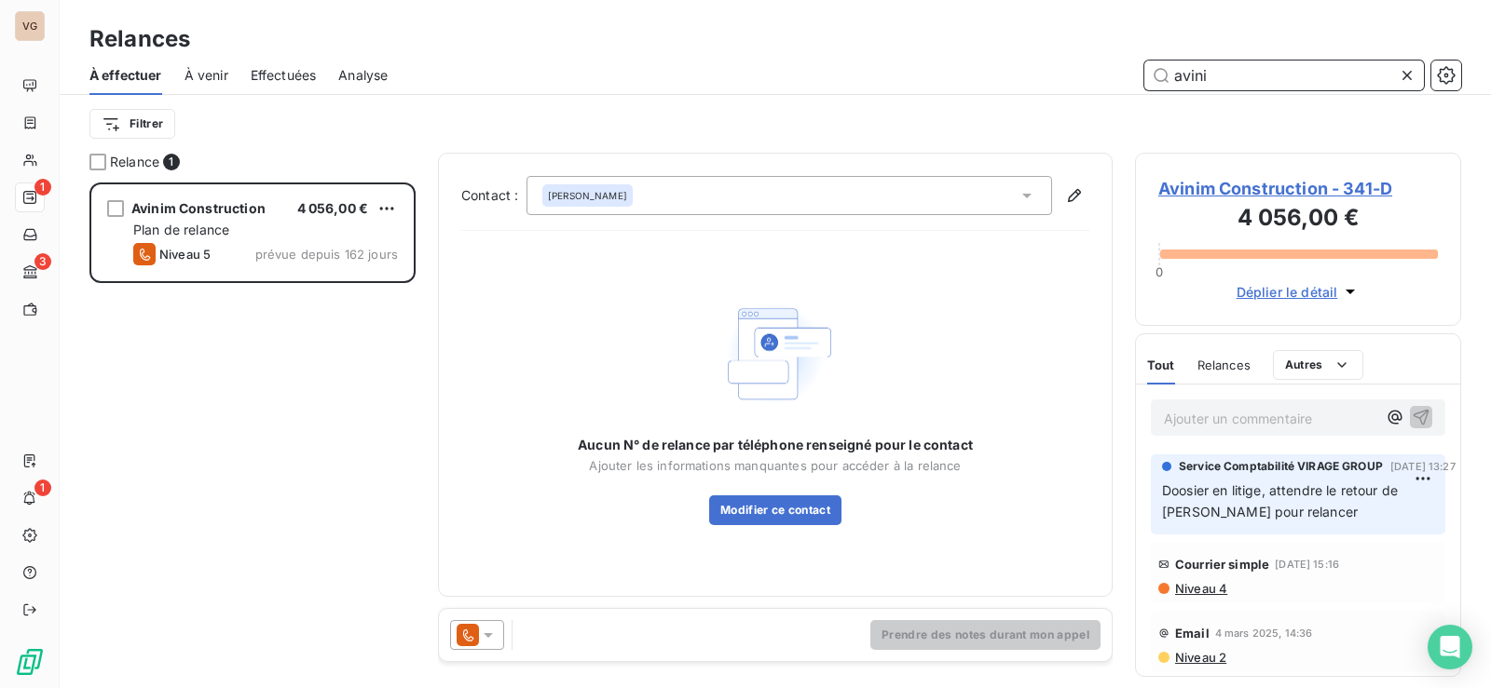
drag, startPoint x: 1208, startPoint y: 74, endPoint x: 1079, endPoint y: 75, distance: 129.5
click at [1080, 74] on div "avini" at bounding box center [935, 76] width 1051 height 30
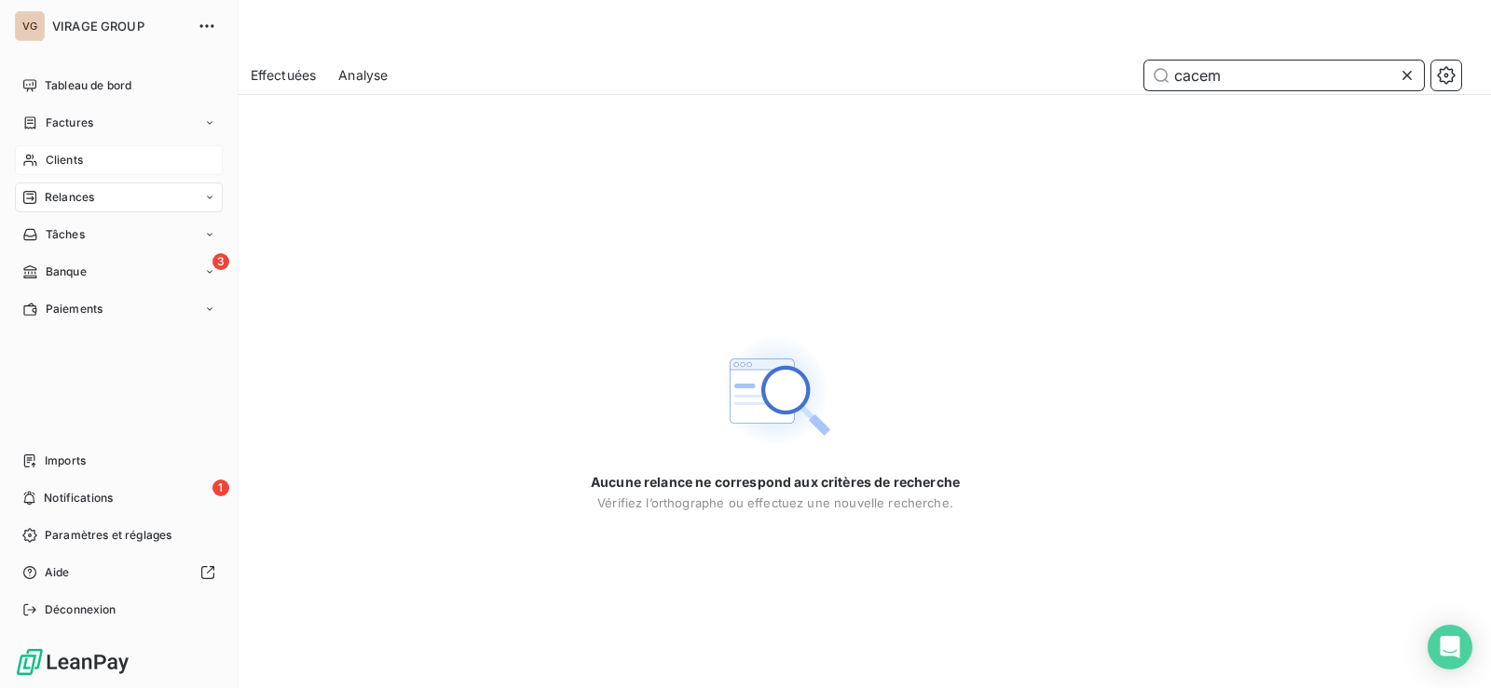
type input "cacem"
click at [30, 154] on icon at bounding box center [30, 160] width 16 height 15
click at [64, 156] on span "Clients" at bounding box center [64, 160] width 37 height 17
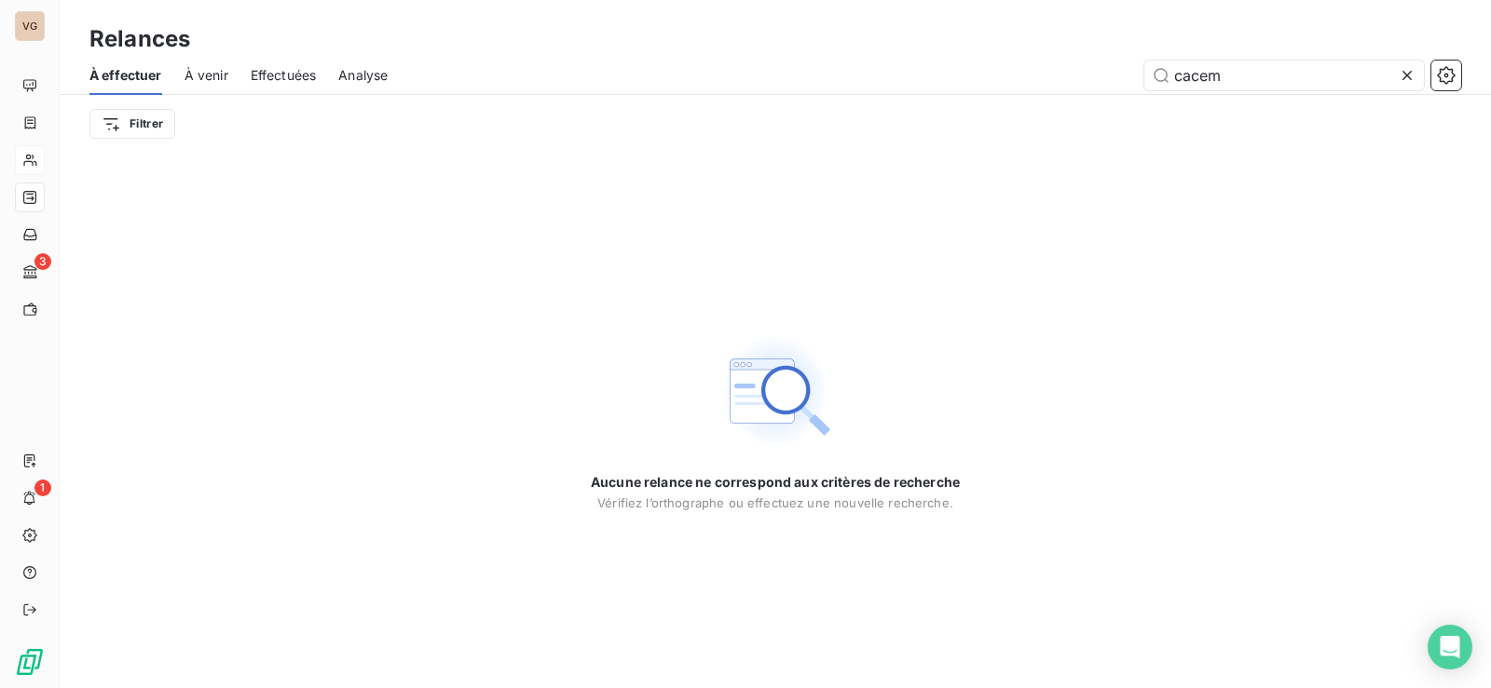
drag, startPoint x: 1270, startPoint y: 69, endPoint x: 992, endPoint y: 91, distance: 278.5
click at [996, 91] on div "À effectuer À venir Effectuées Analyse cacem" at bounding box center [775, 75] width 1431 height 39
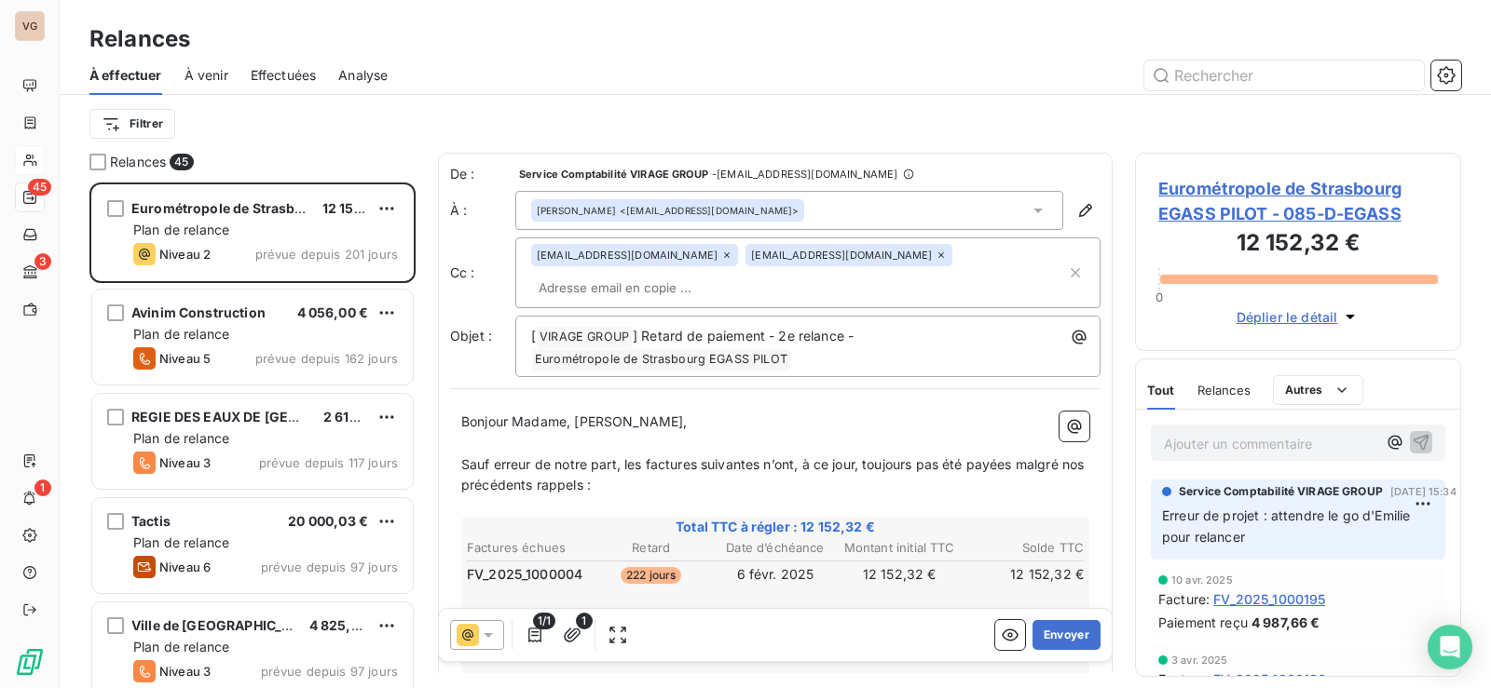
scroll to position [492, 312]
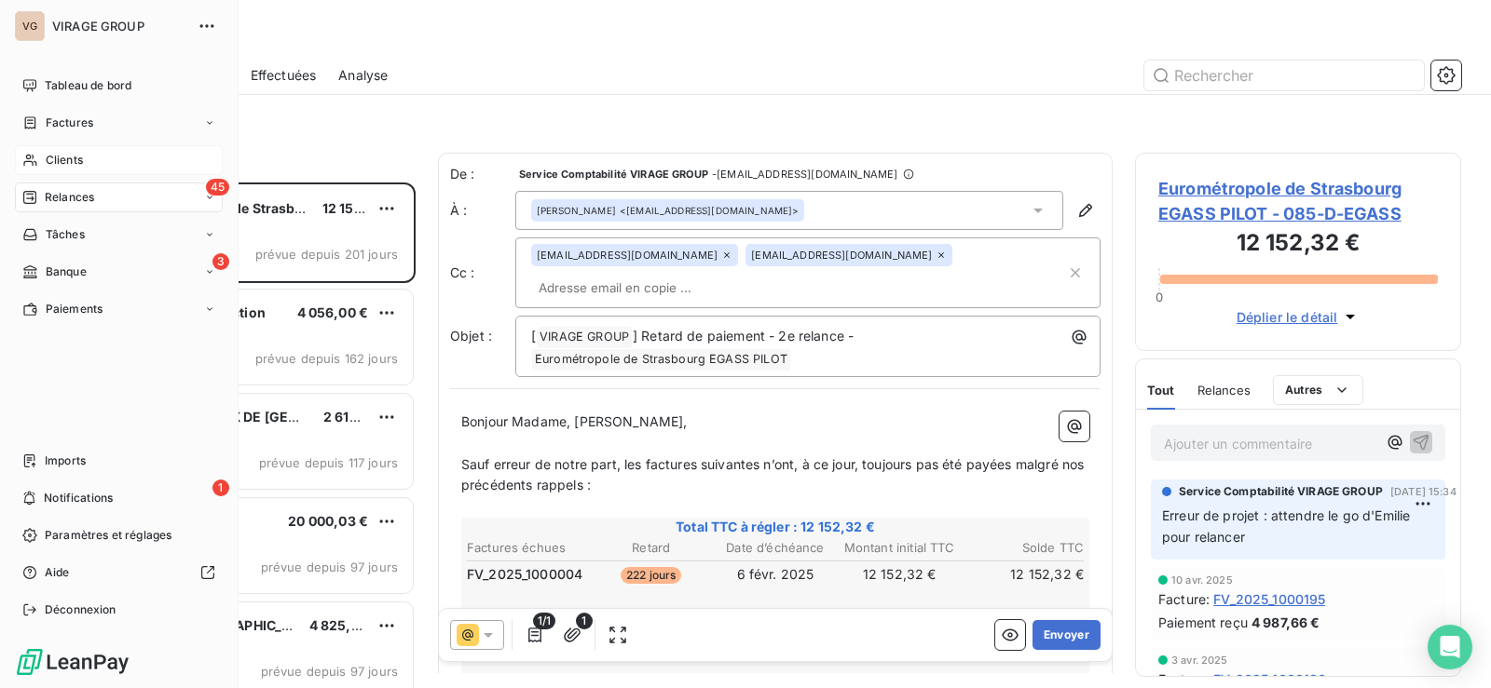
click at [48, 155] on span "Clients" at bounding box center [64, 160] width 37 height 17
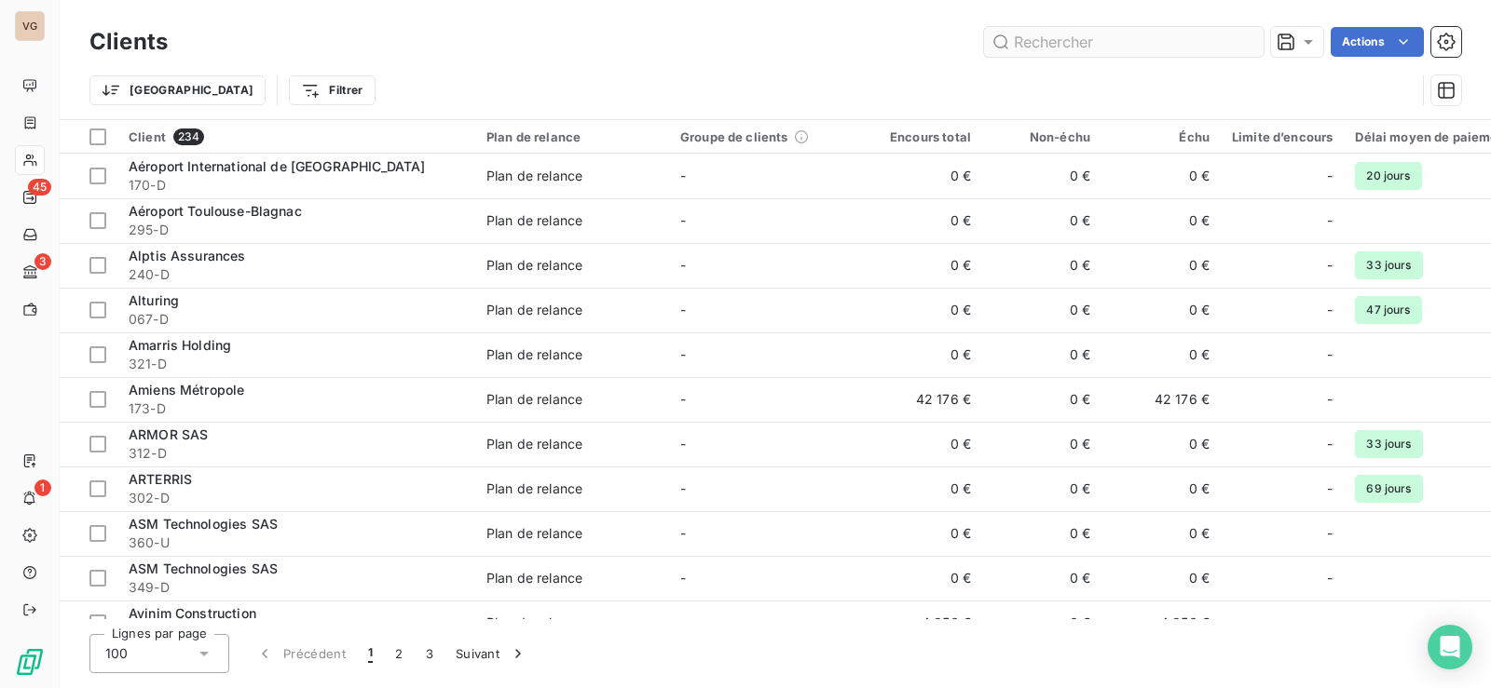
click at [1055, 38] on input "text" at bounding box center [1123, 42] width 279 height 30
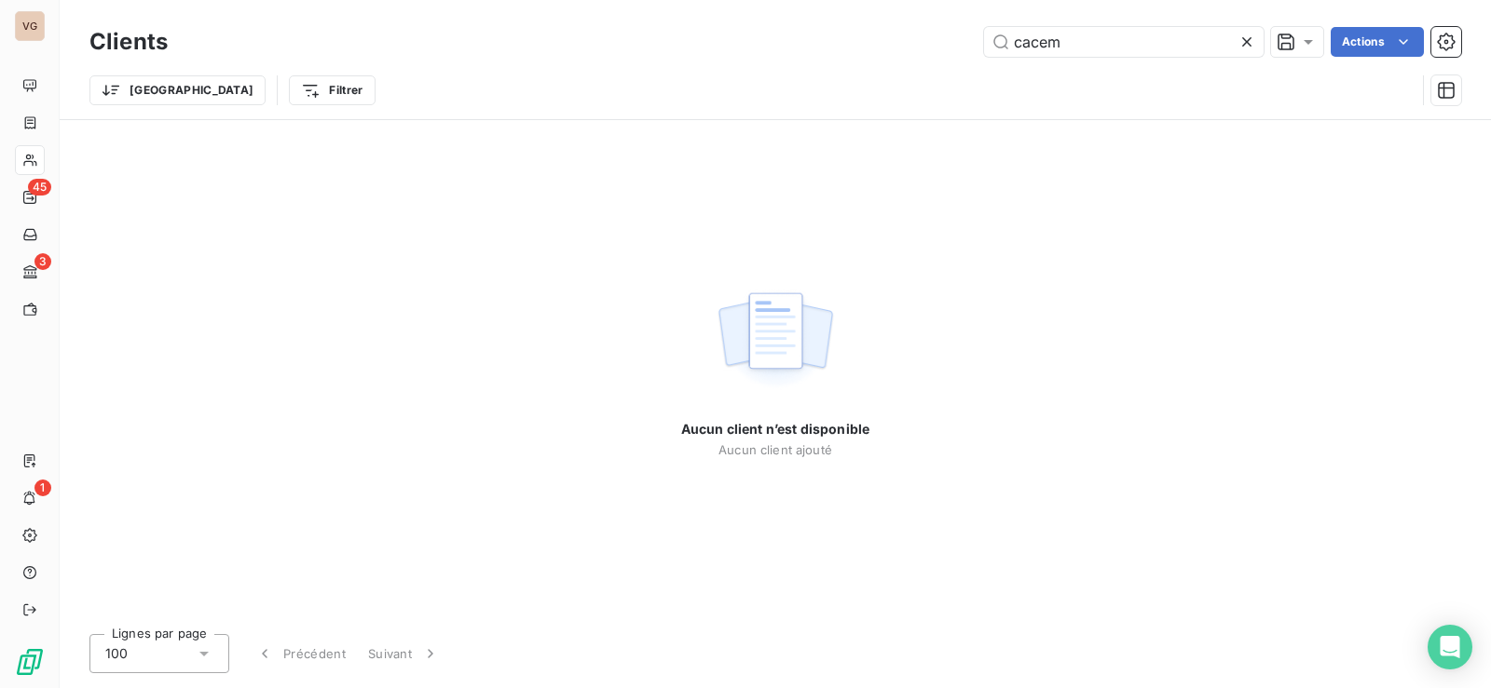
type input "cacem"
click at [1245, 40] on icon at bounding box center [1246, 42] width 19 height 19
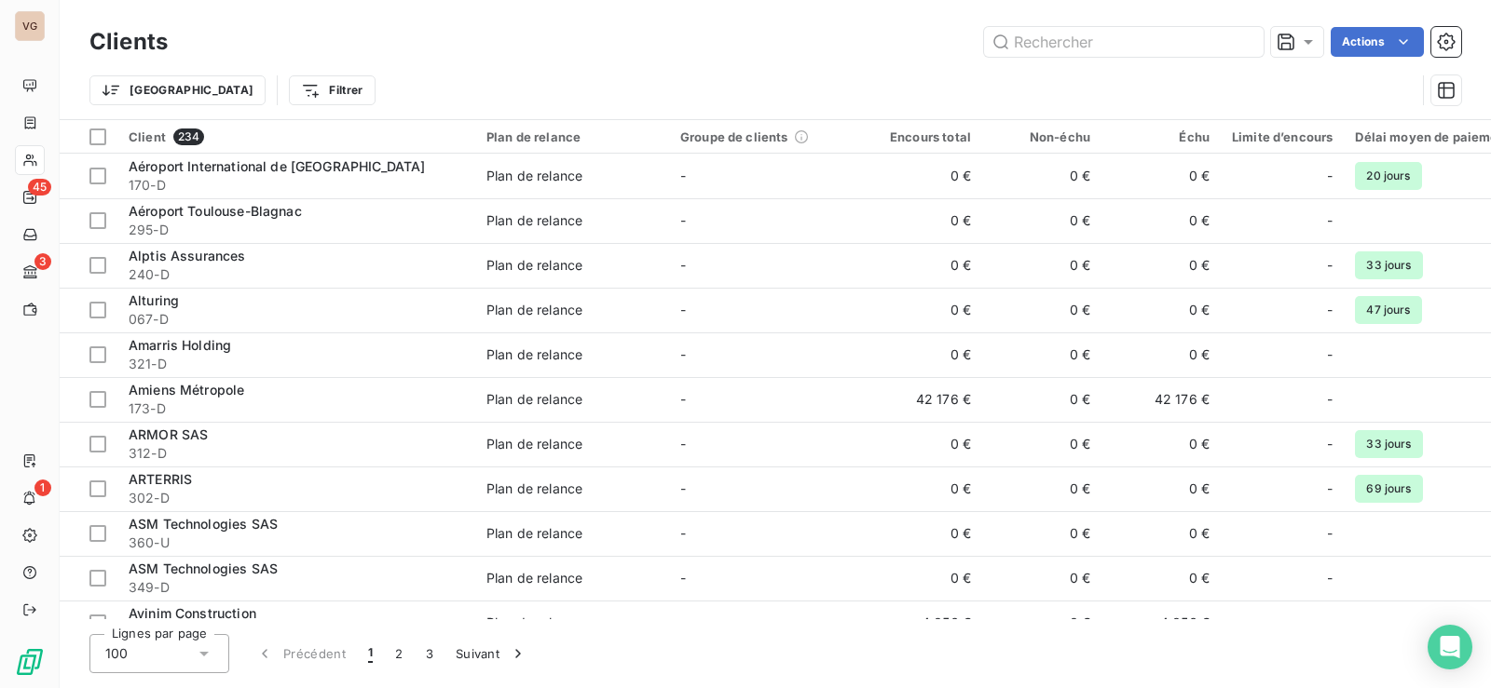
click at [243, 82] on html "VG 45 3 1 Clients Actions Trier Filtrer Client 234 Plan de relance Groupe de cl…" at bounding box center [745, 344] width 1491 height 688
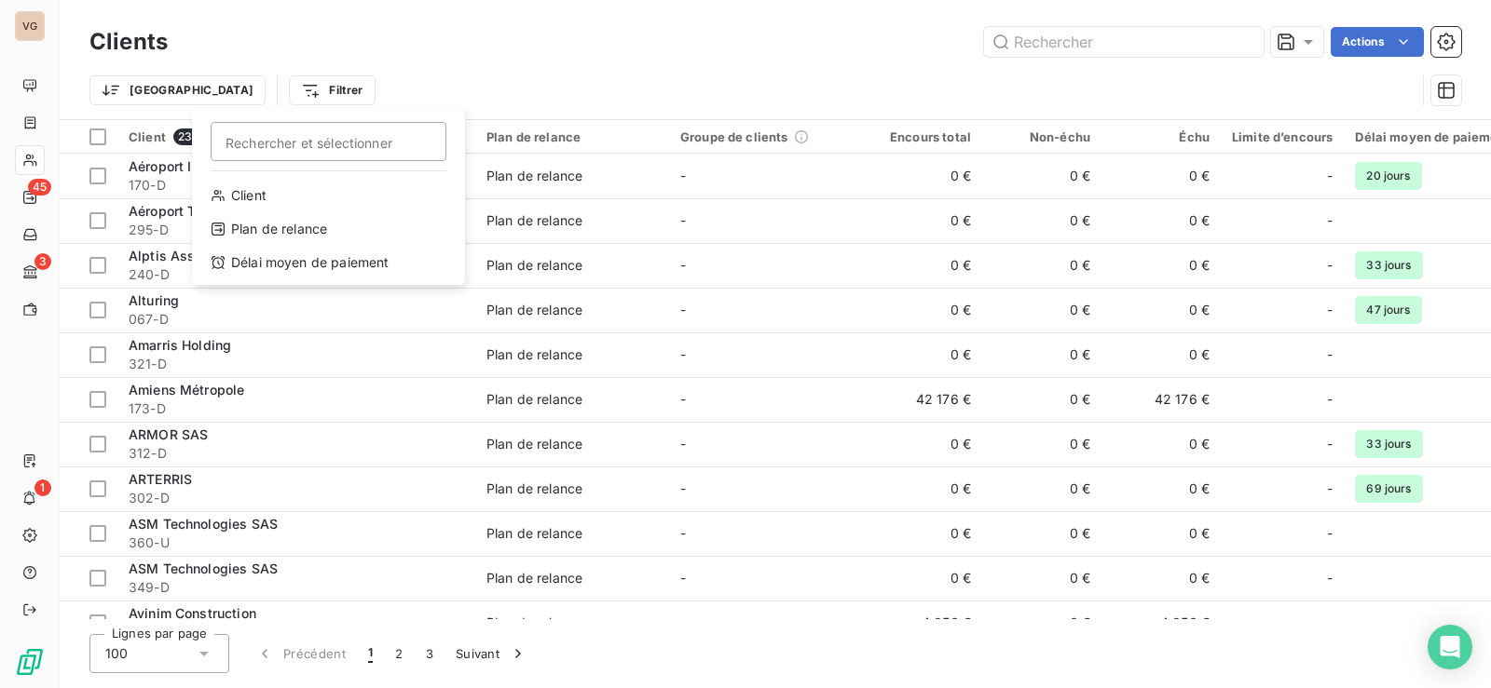
click at [317, 42] on html "VG 45 3 1 Clients Actions Trier Filtrer Rechercher et sélectionner Client Plan …" at bounding box center [745, 344] width 1491 height 688
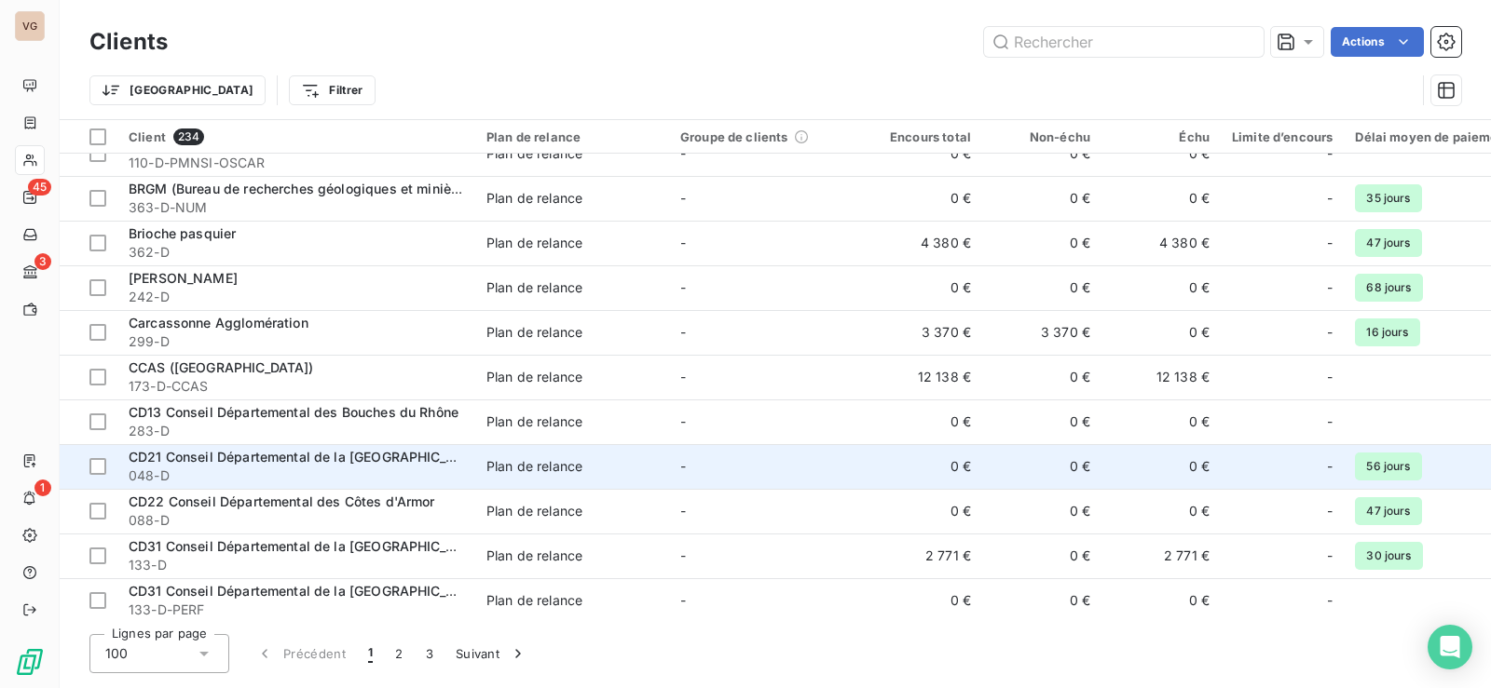
scroll to position [838, 0]
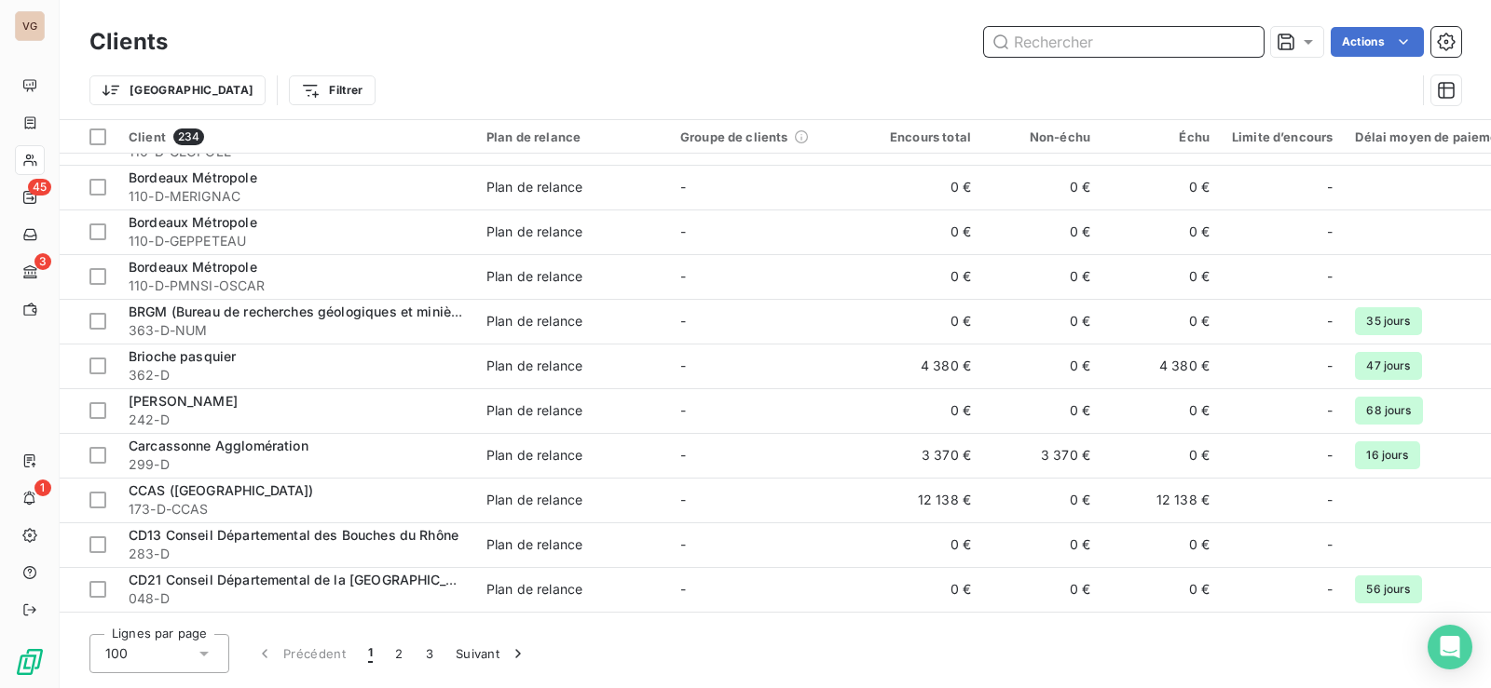
click at [1078, 46] on input "text" at bounding box center [1123, 42] width 279 height 30
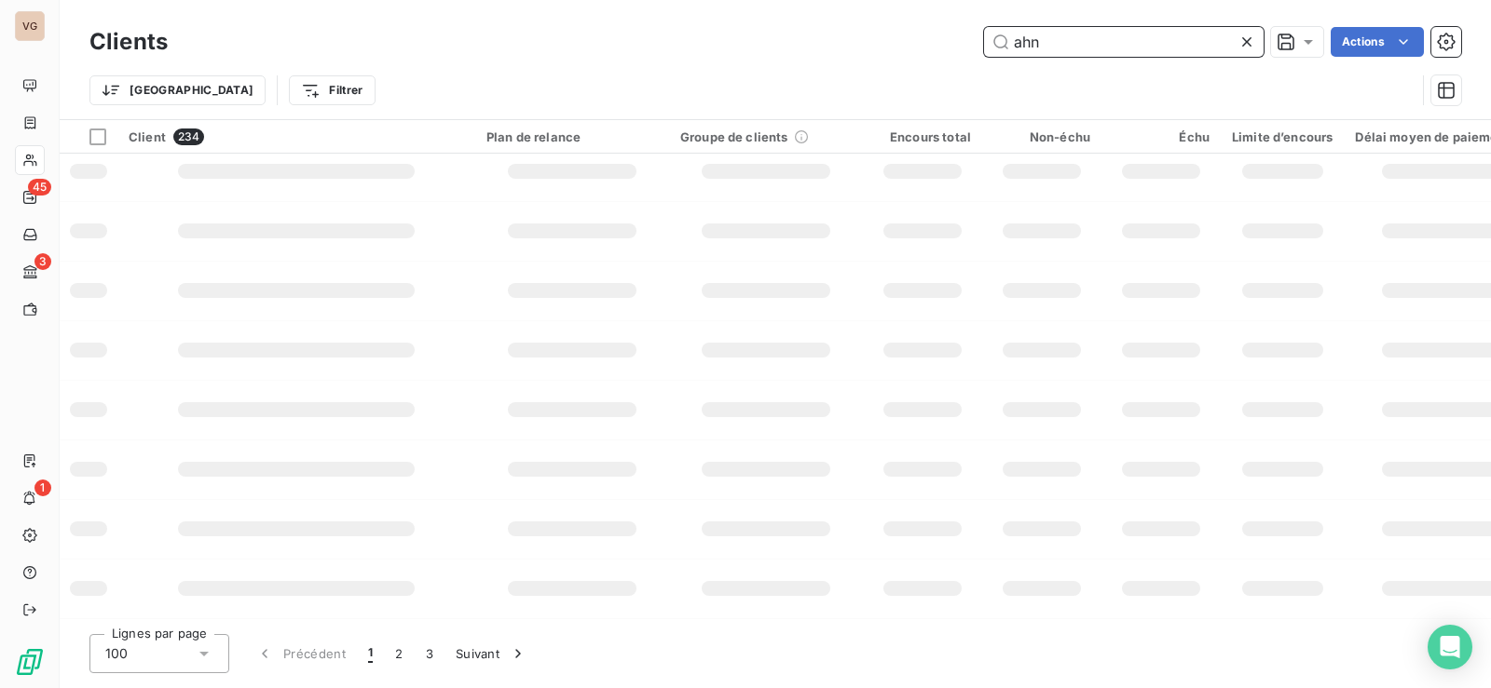
scroll to position [0, 0]
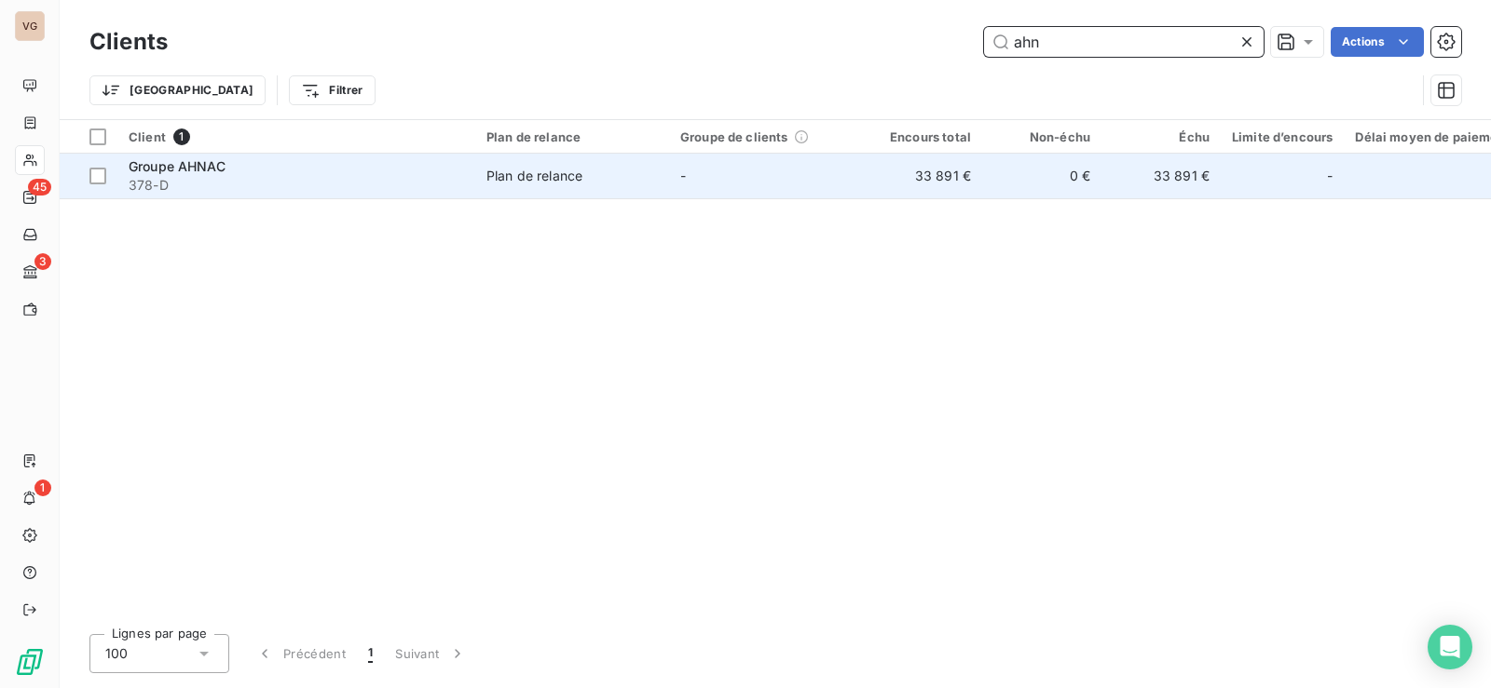
type input "ahn"
click at [299, 170] on div "Groupe AHNAC" at bounding box center [296, 166] width 335 height 19
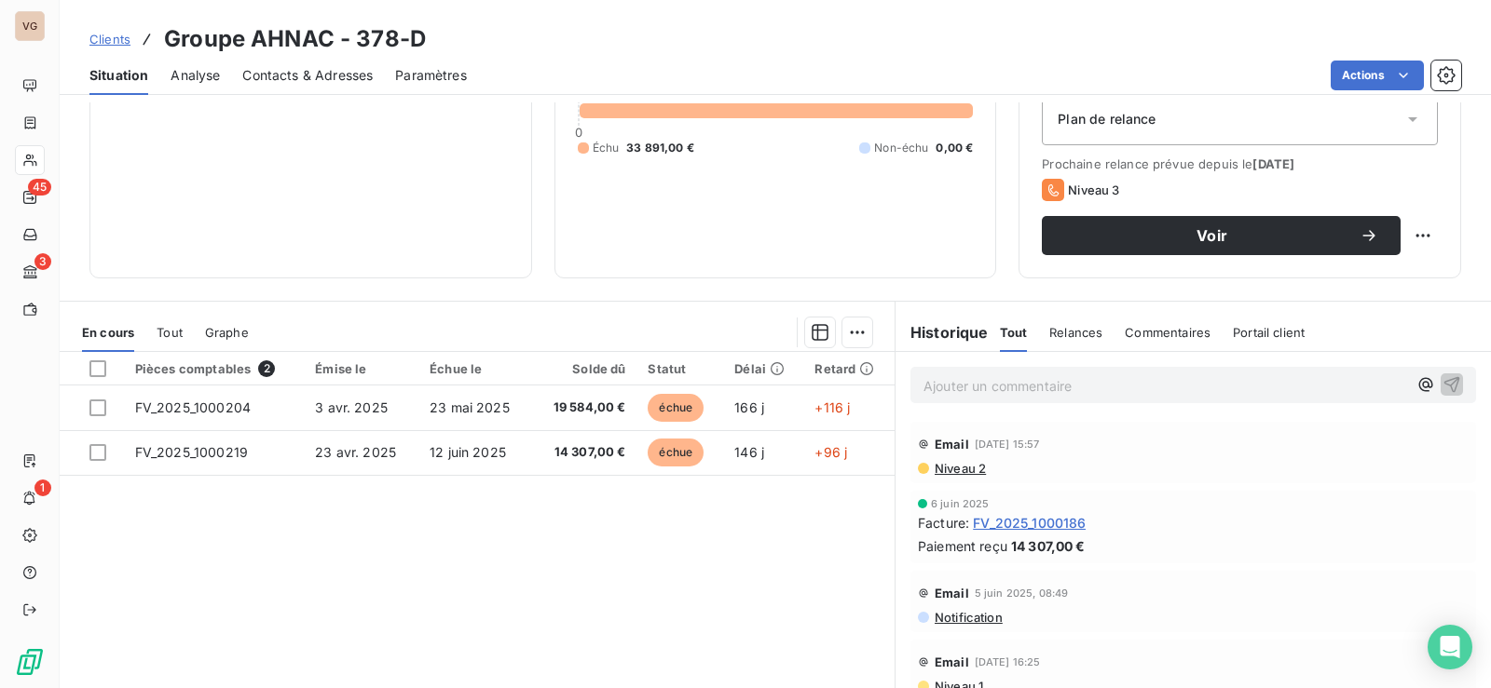
scroll to position [295, 0]
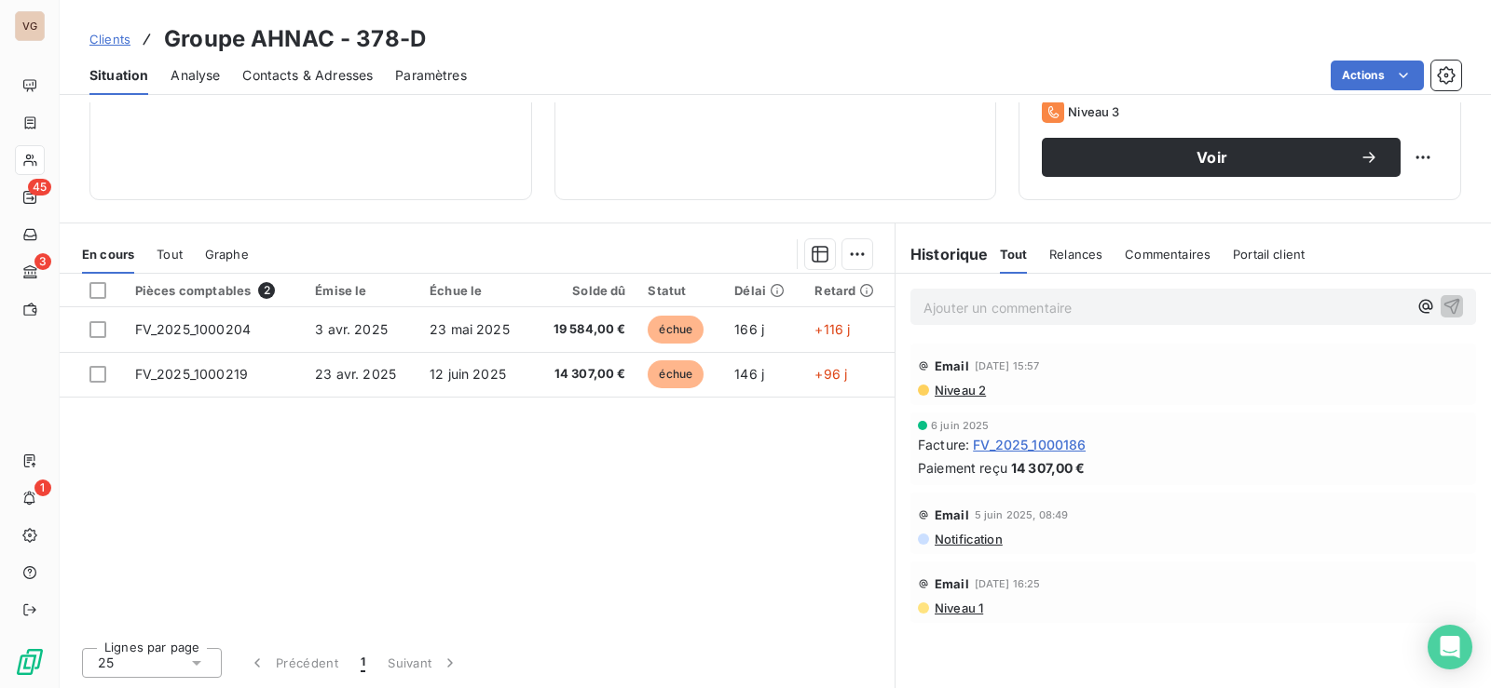
click at [282, 69] on span "Contacts & Adresses" at bounding box center [307, 75] width 130 height 19
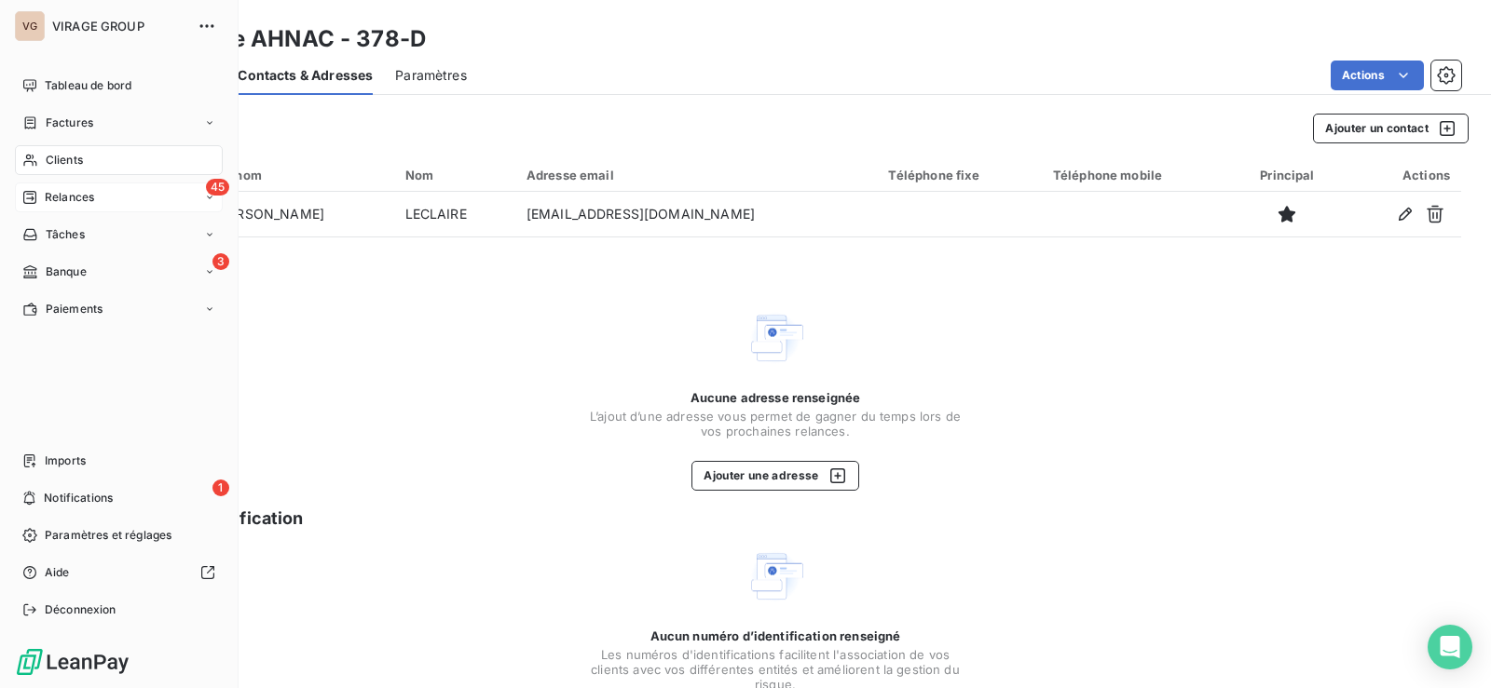
click at [38, 194] on div "Relances" at bounding box center [58, 197] width 72 height 17
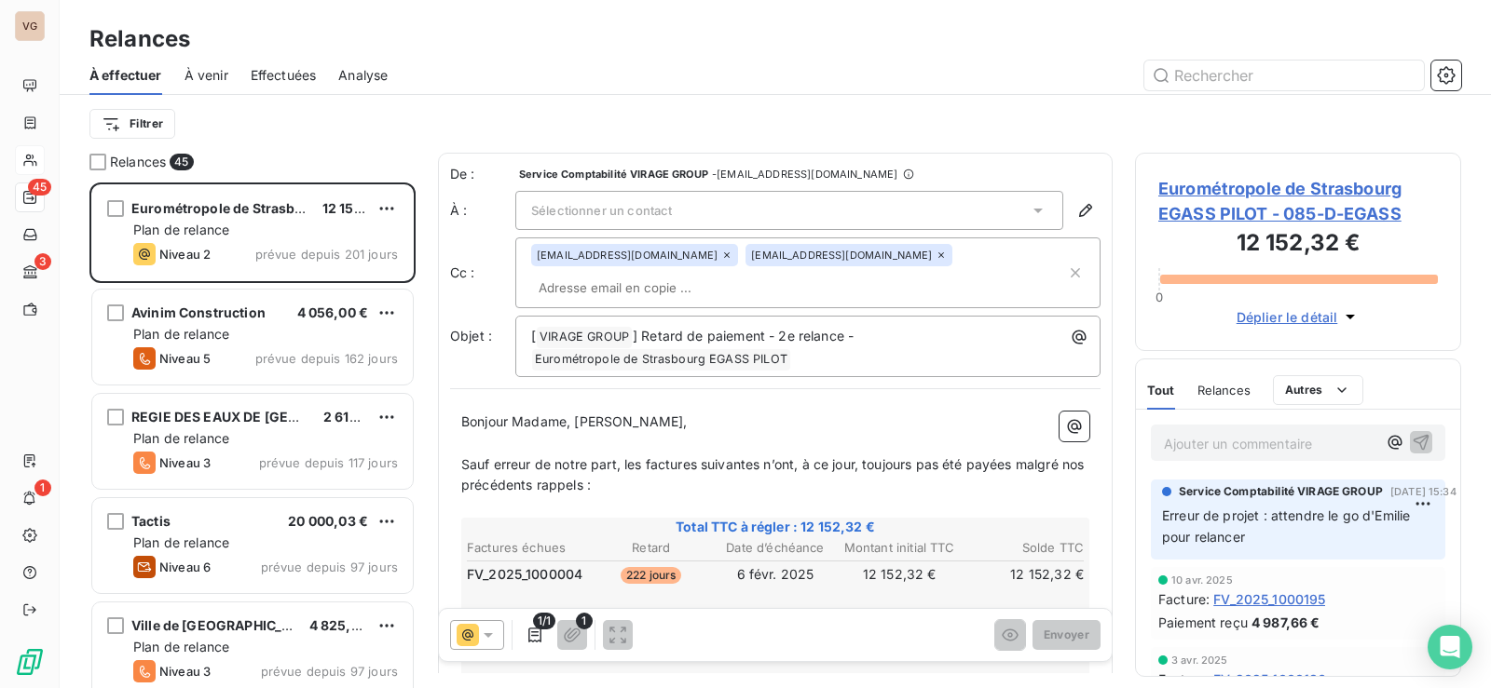
scroll to position [492, 312]
click at [1213, 74] on input "text" at bounding box center [1283, 76] width 279 height 30
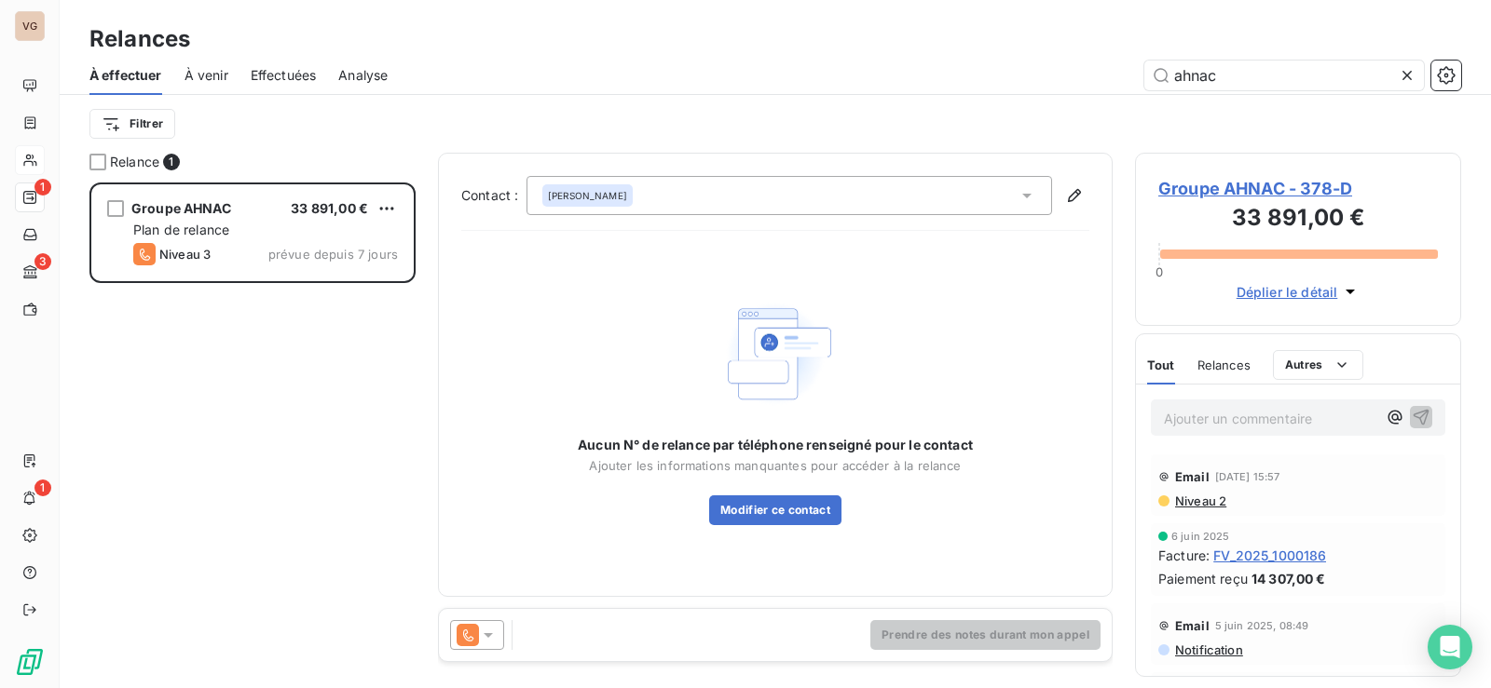
type input "ahnac"
click at [483, 636] on icon at bounding box center [488, 635] width 19 height 19
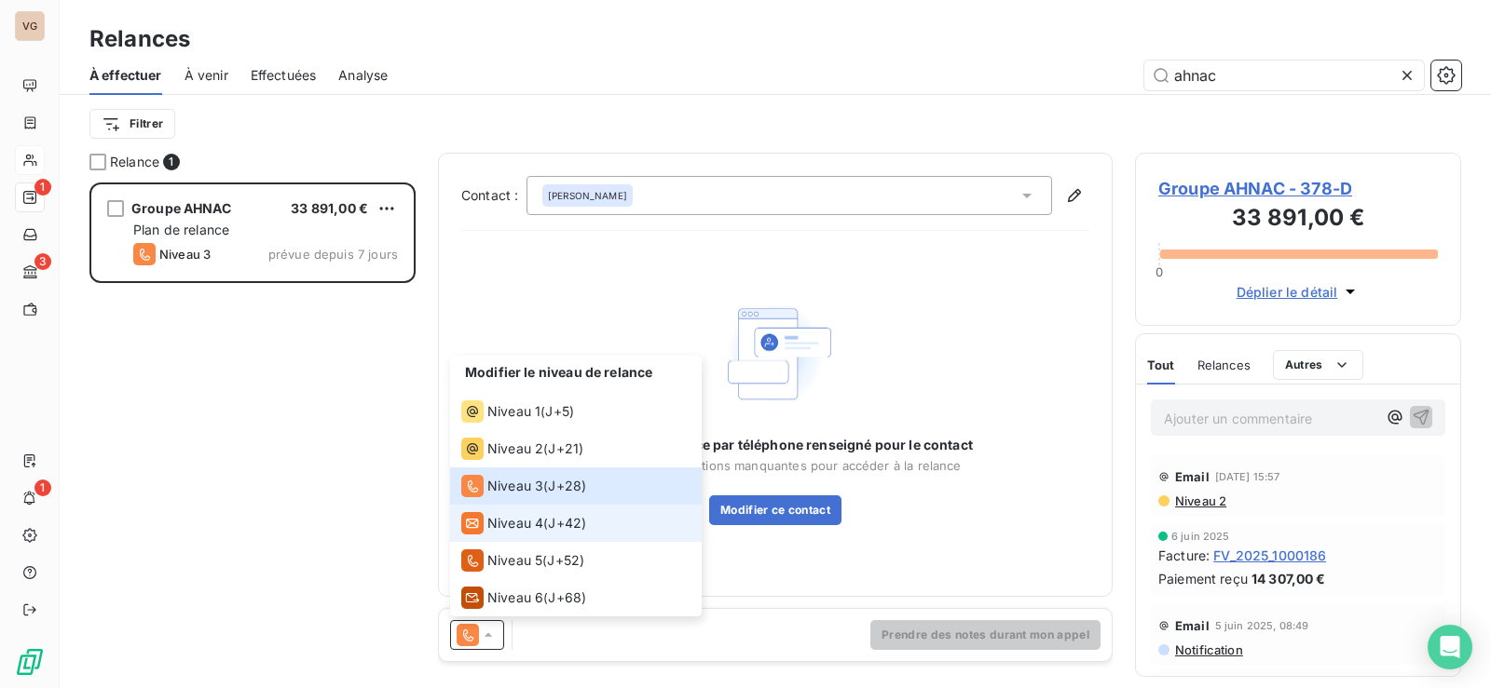
click at [513, 519] on span "Niveau 4" at bounding box center [515, 523] width 56 height 19
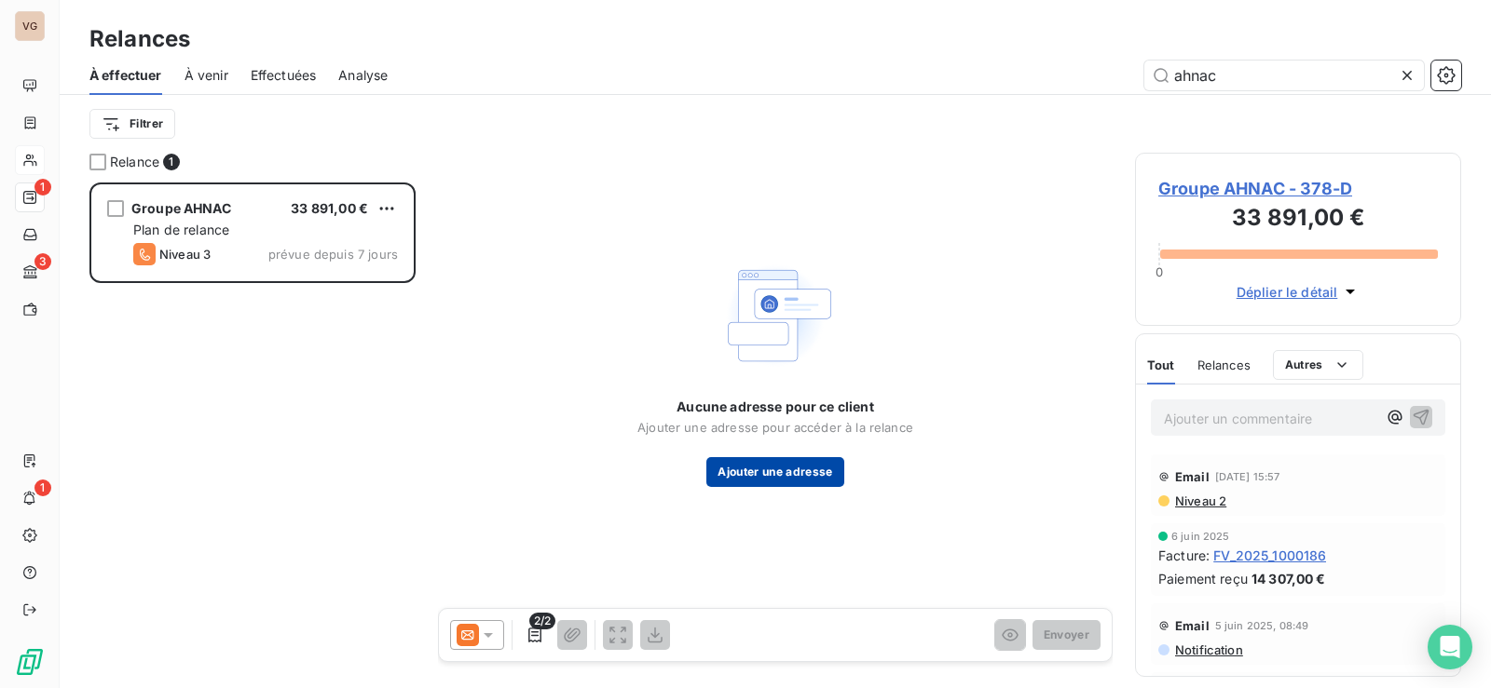
click at [794, 465] on button "Ajouter une adresse" at bounding box center [774, 472] width 137 height 30
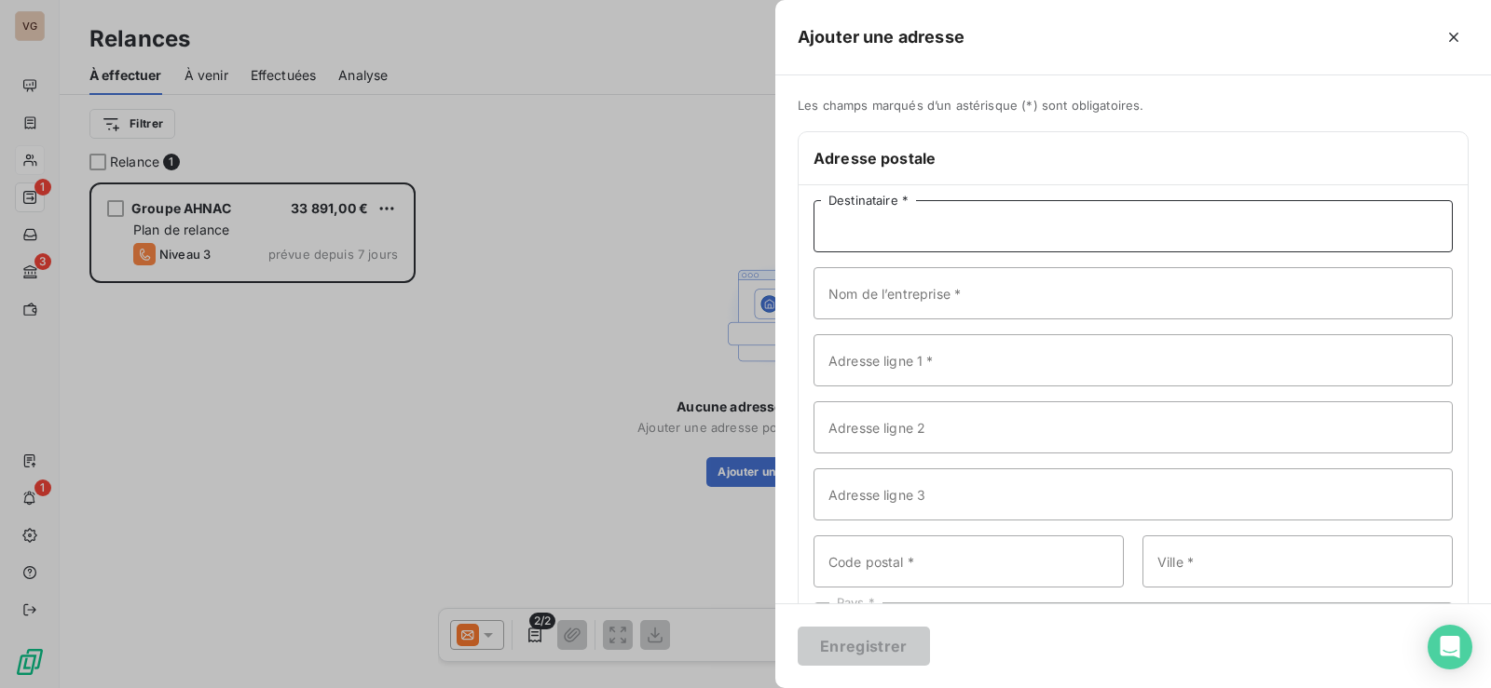
click at [1014, 231] on input "Destinataire *" at bounding box center [1132, 226] width 639 height 52
paste input "Groupe AHNAC"
type input "Groupe AHNAC"
drag, startPoint x: 962, startPoint y: 230, endPoint x: 766, endPoint y: 225, distance: 196.6
click at [766, 688] on div "Ajouter une adresse Les champs marqués d’un astérisque (*) sont obligatoires. A…" at bounding box center [745, 688] width 1491 height 0
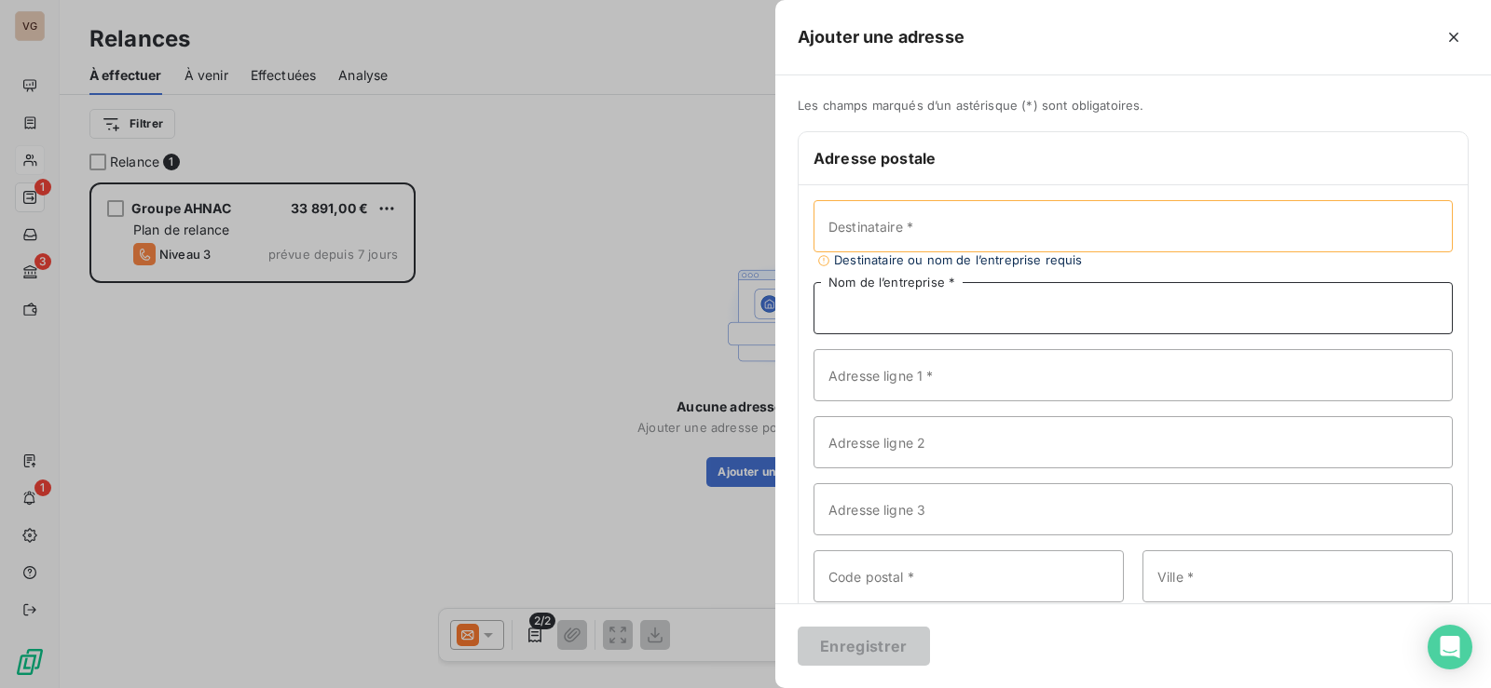
click at [933, 290] on input "Nom de l’entreprise *" at bounding box center [1132, 308] width 639 height 52
paste input "Groupe AHNAC"
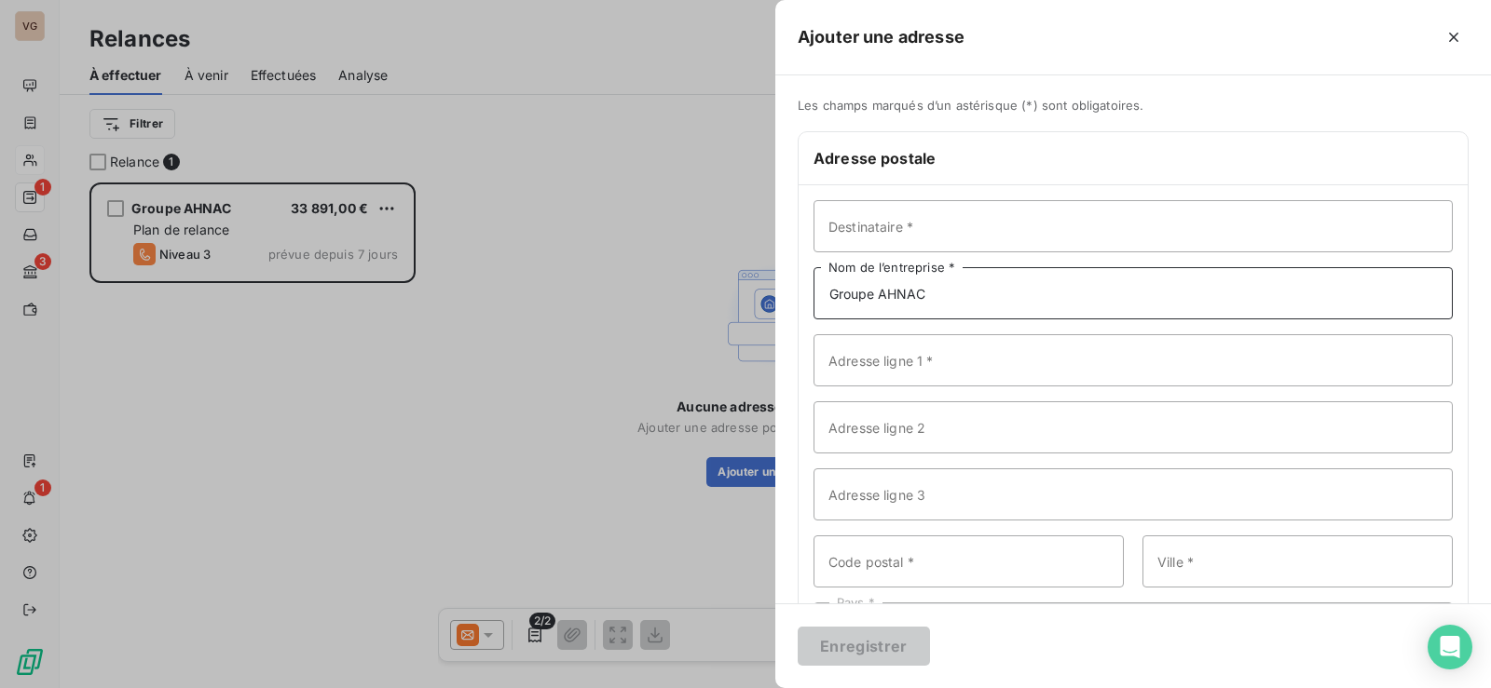
type input "Groupe AHNAC"
click at [913, 226] on input "Destinataire *" at bounding box center [1132, 226] width 639 height 52
click at [907, 359] on input "Adresse ligne 1 *" at bounding box center [1132, 360] width 639 height 52
click at [883, 228] on input "Destinataire *" at bounding box center [1132, 226] width 639 height 52
type input "Comptabilité fournisseurs"
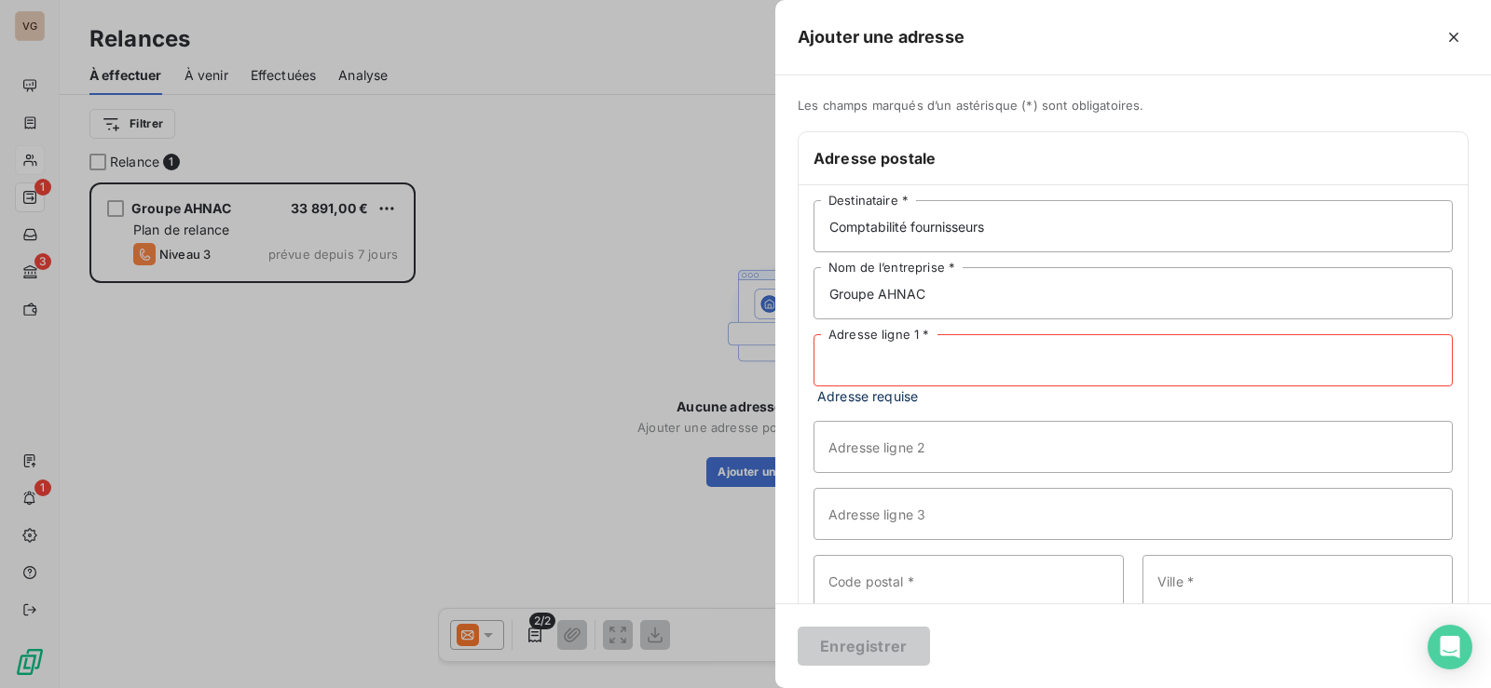
click at [925, 367] on input "Adresse ligne 1 *" at bounding box center [1132, 360] width 639 height 52
click at [879, 447] on input "Adresse ligne 2" at bounding box center [1132, 447] width 639 height 52
click at [859, 364] on input "Adresse ligne 1 *" at bounding box center [1132, 360] width 639 height 52
paste input "Polyclinique Riaumont"
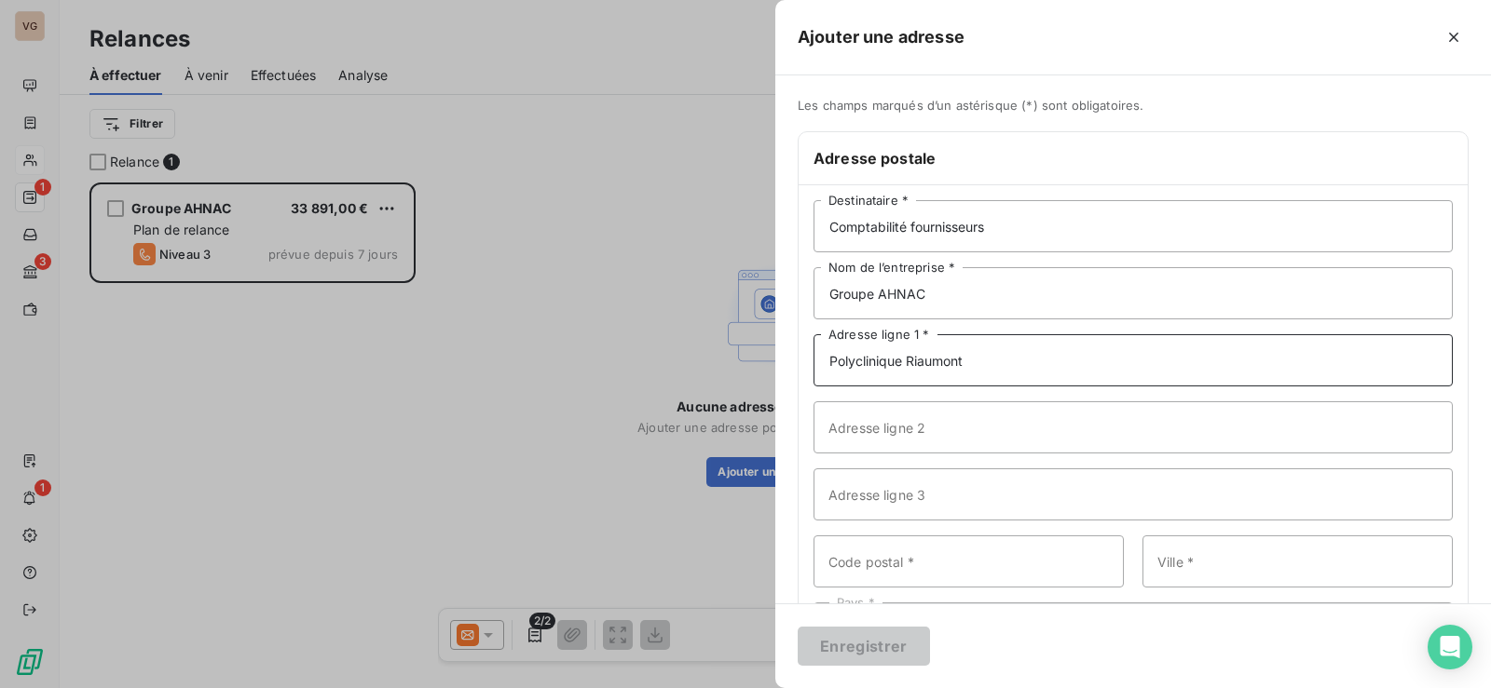
type input "Polyclinique Riaumont"
click at [920, 429] on input "Adresse ligne 2" at bounding box center [1132, 428] width 639 height 52
paste input "Avenue de L'entre 2 monts"
type input "Avenue de L'entre 2 monts"
click at [966, 559] on input "Code postal *" at bounding box center [968, 562] width 310 height 52
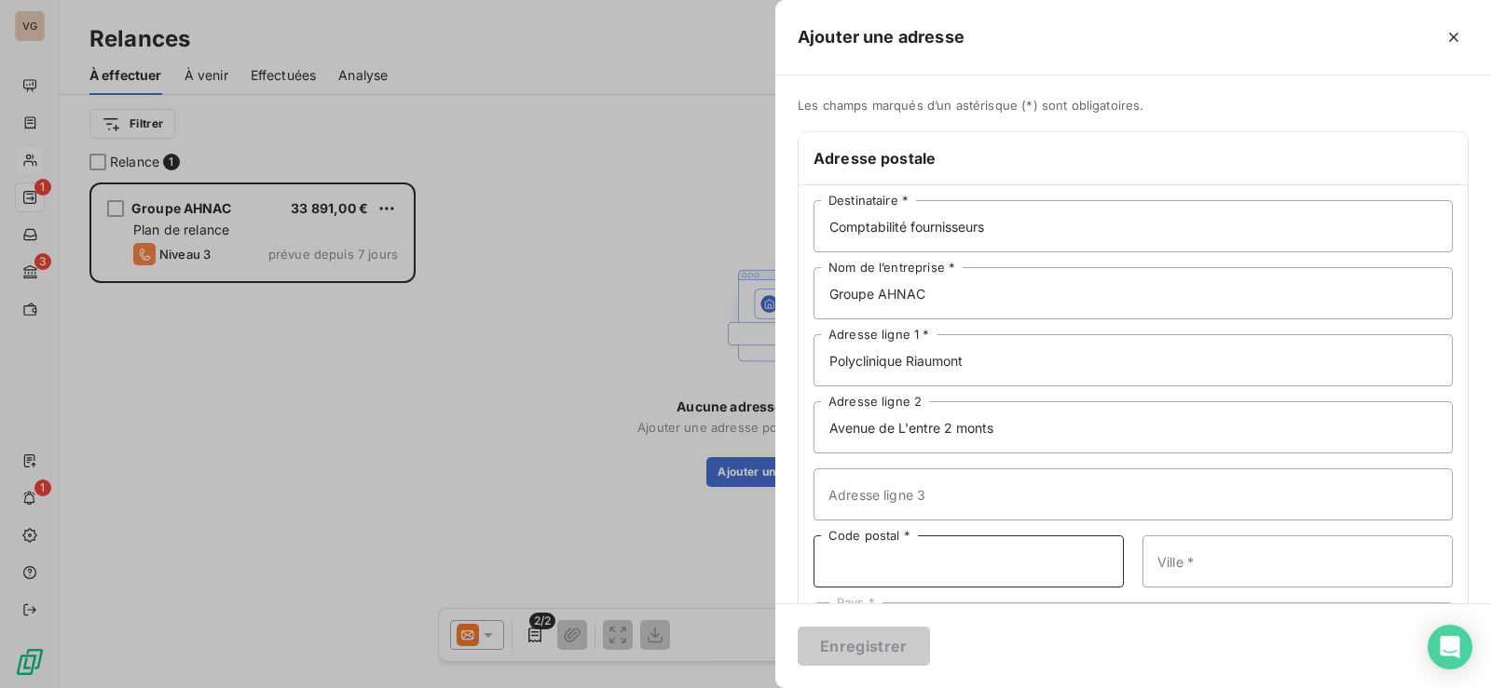
paste input "62800"
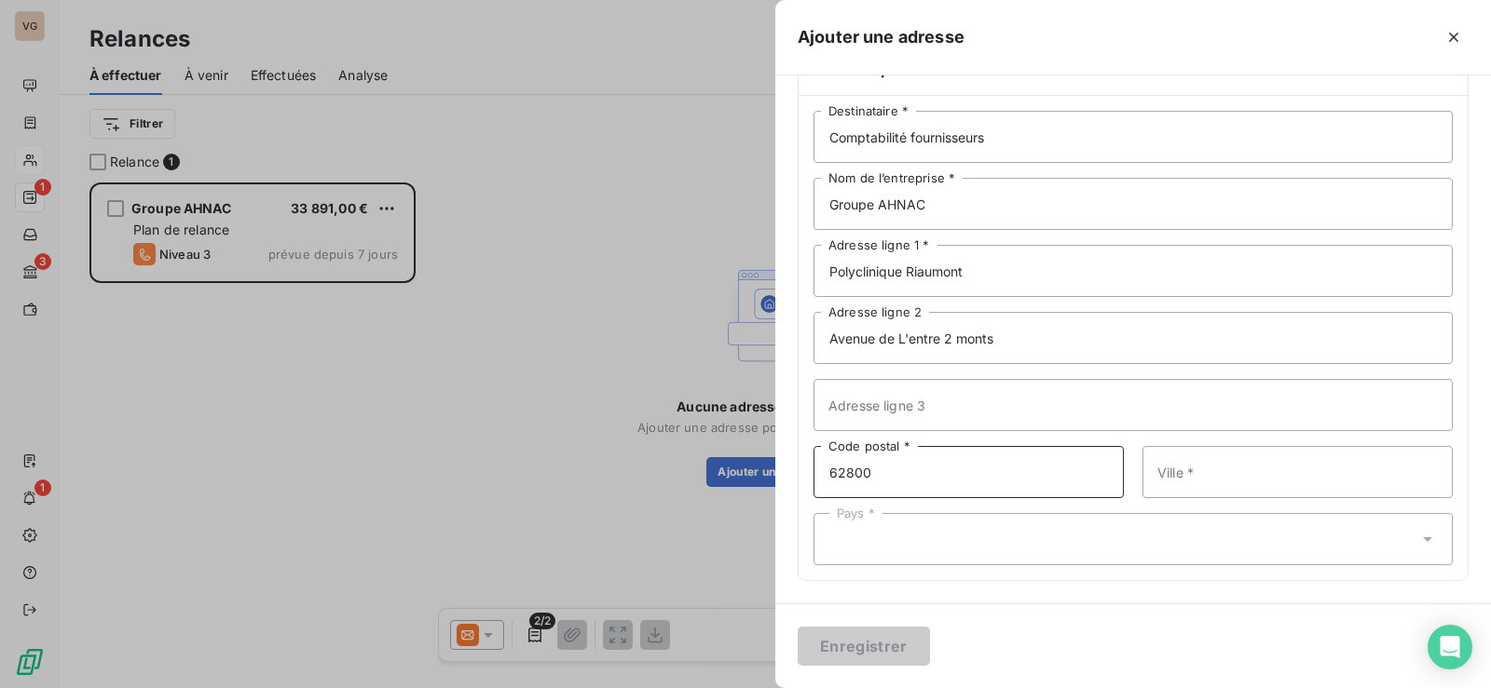
type input "62800"
click at [1192, 475] on input "Ville *" at bounding box center [1297, 472] width 310 height 52
click at [1172, 467] on input "Ville *" at bounding box center [1297, 472] width 310 height 52
paste input "[GEOGRAPHIC_DATA]"
type input "[GEOGRAPHIC_DATA]"
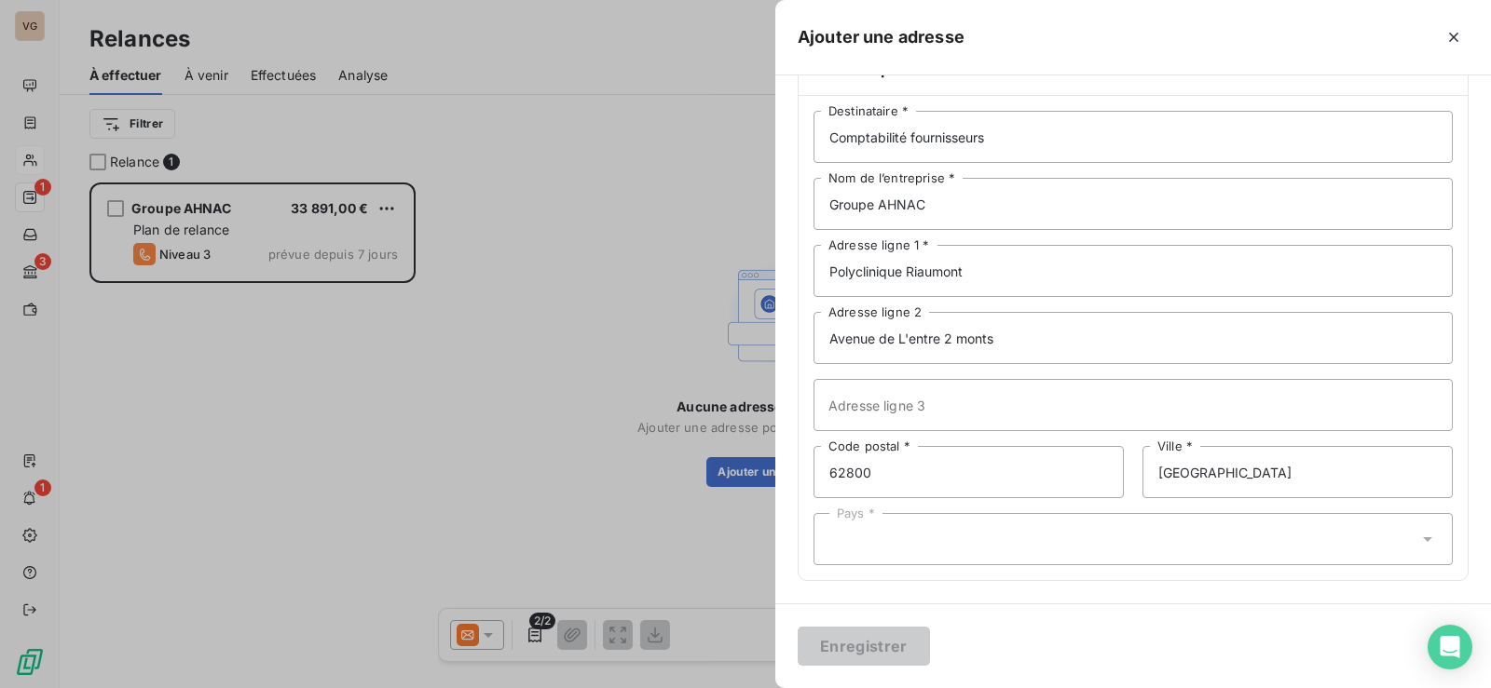
click at [907, 540] on div "Pays *" at bounding box center [1132, 539] width 639 height 52
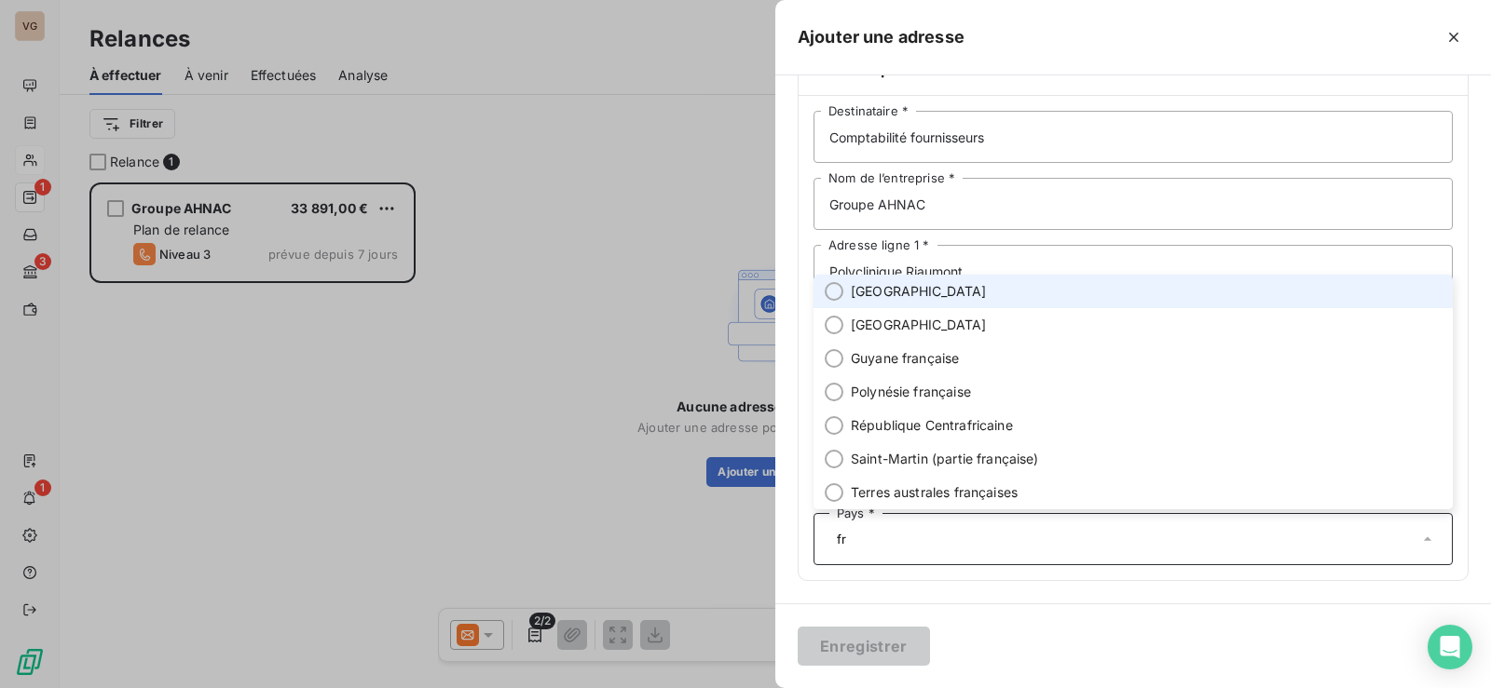
click at [879, 291] on span "[GEOGRAPHIC_DATA]" at bounding box center [919, 291] width 136 height 19
type input "fr"
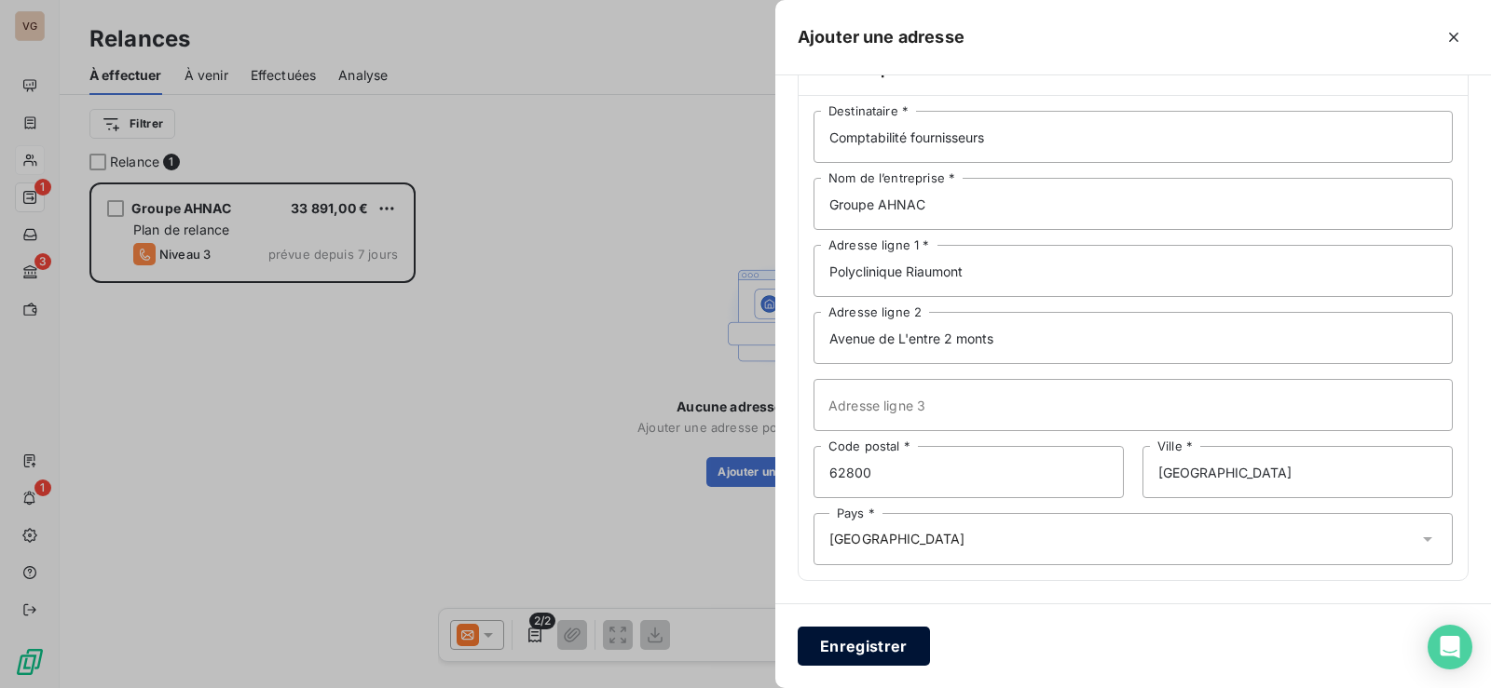
click at [872, 639] on button "Enregistrer" at bounding box center [863, 646] width 132 height 39
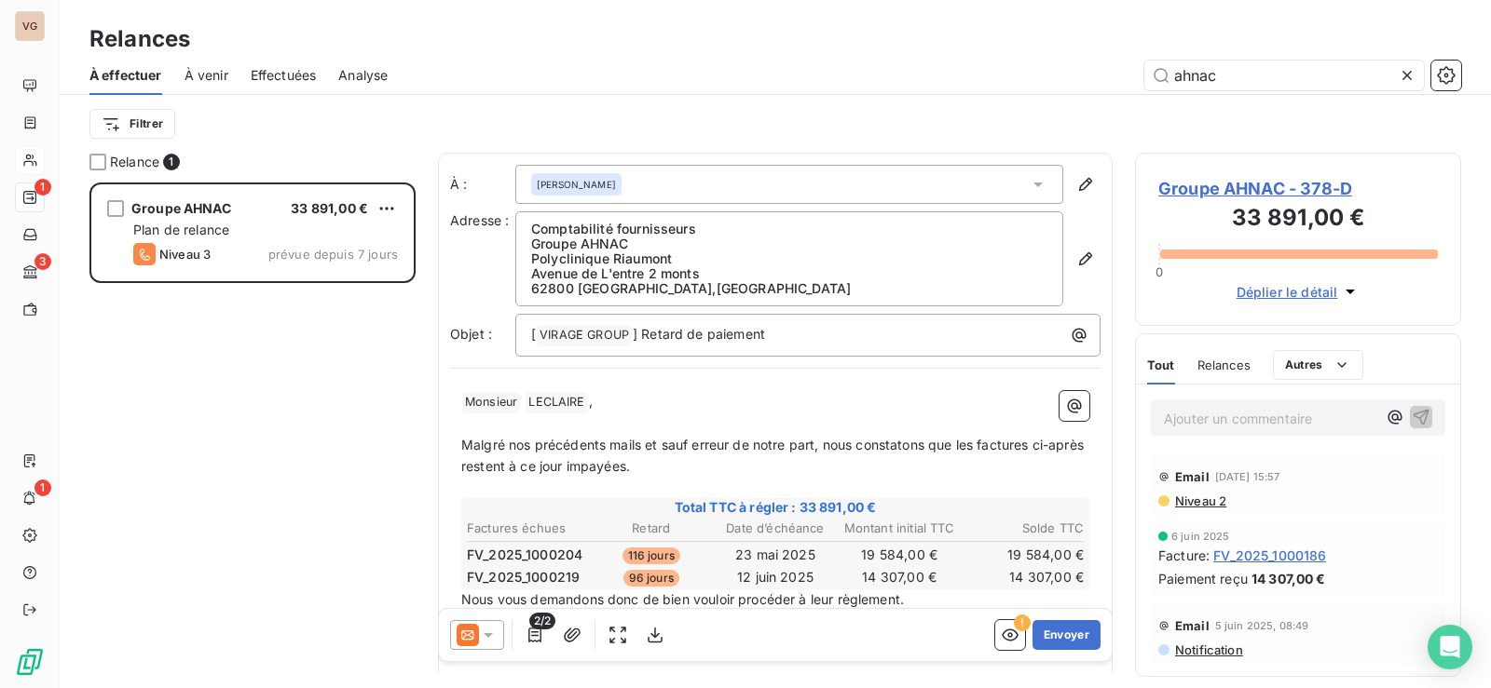
click at [494, 638] on icon at bounding box center [488, 635] width 19 height 19
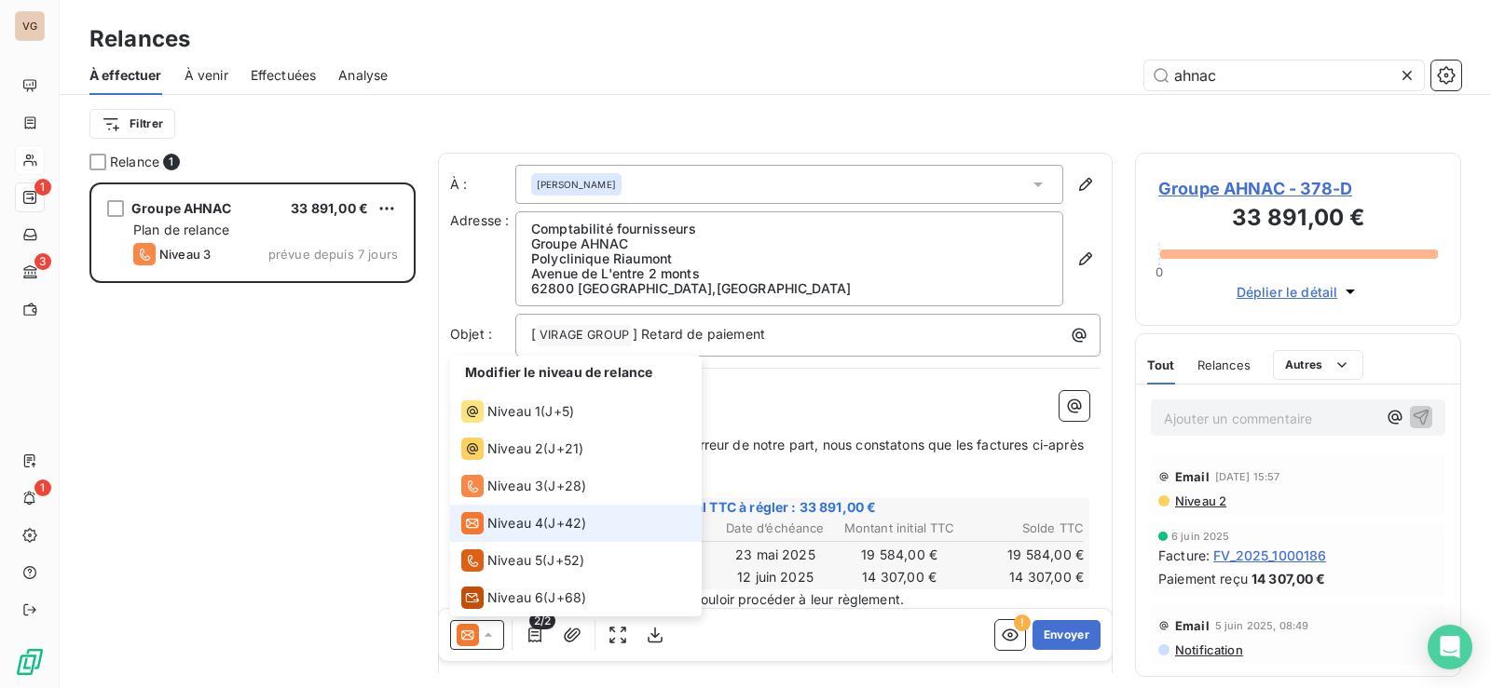
click at [495, 636] on icon at bounding box center [488, 635] width 19 height 19
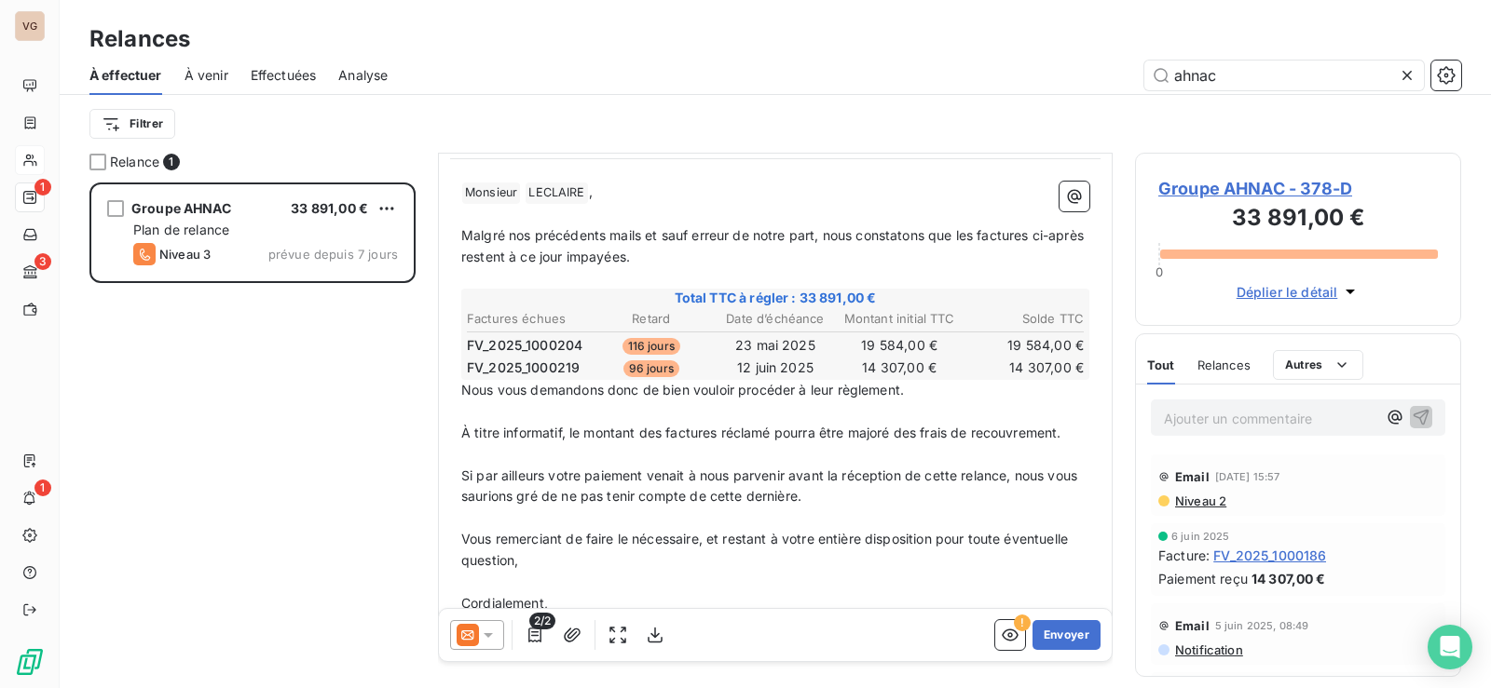
scroll to position [270, 0]
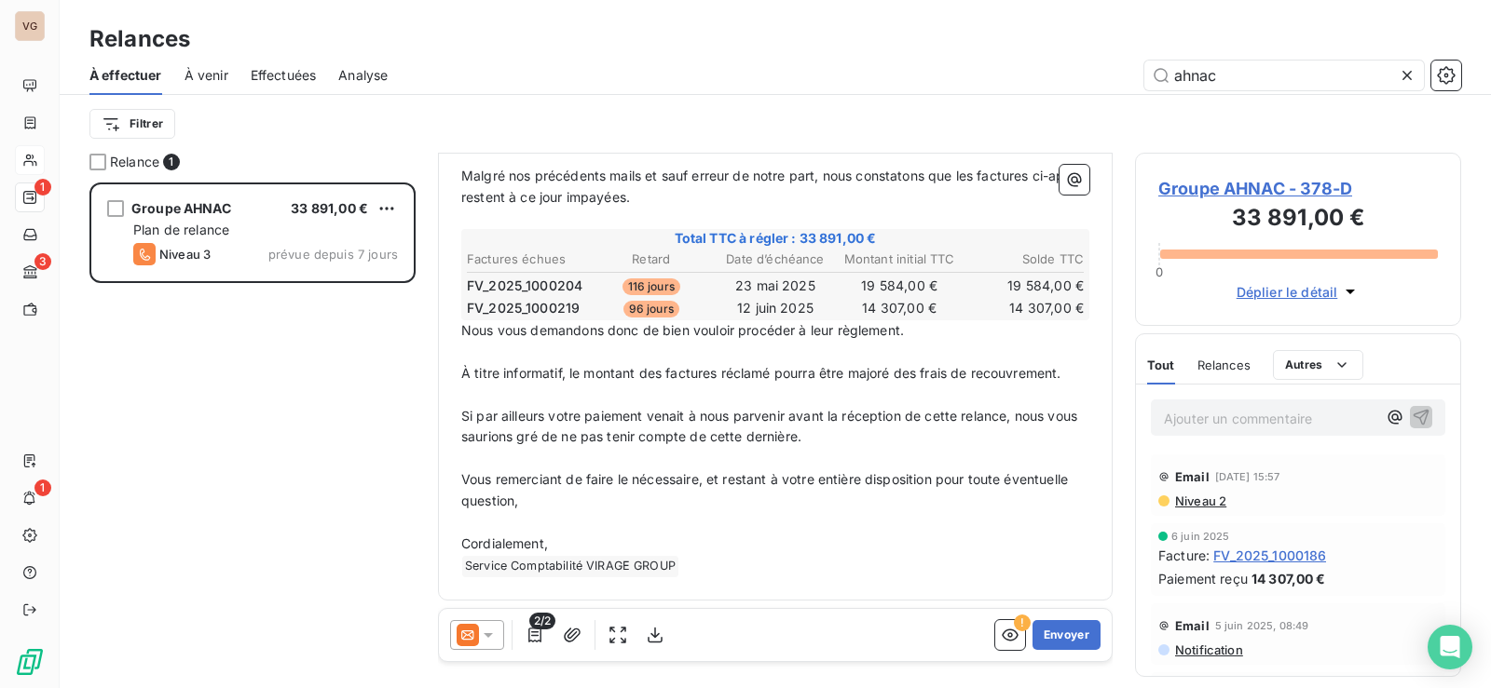
click at [1094, 634] on div "2/2 ! Envoyer" at bounding box center [775, 635] width 673 height 52
click at [1055, 630] on button "Envoyer" at bounding box center [1066, 635] width 68 height 30
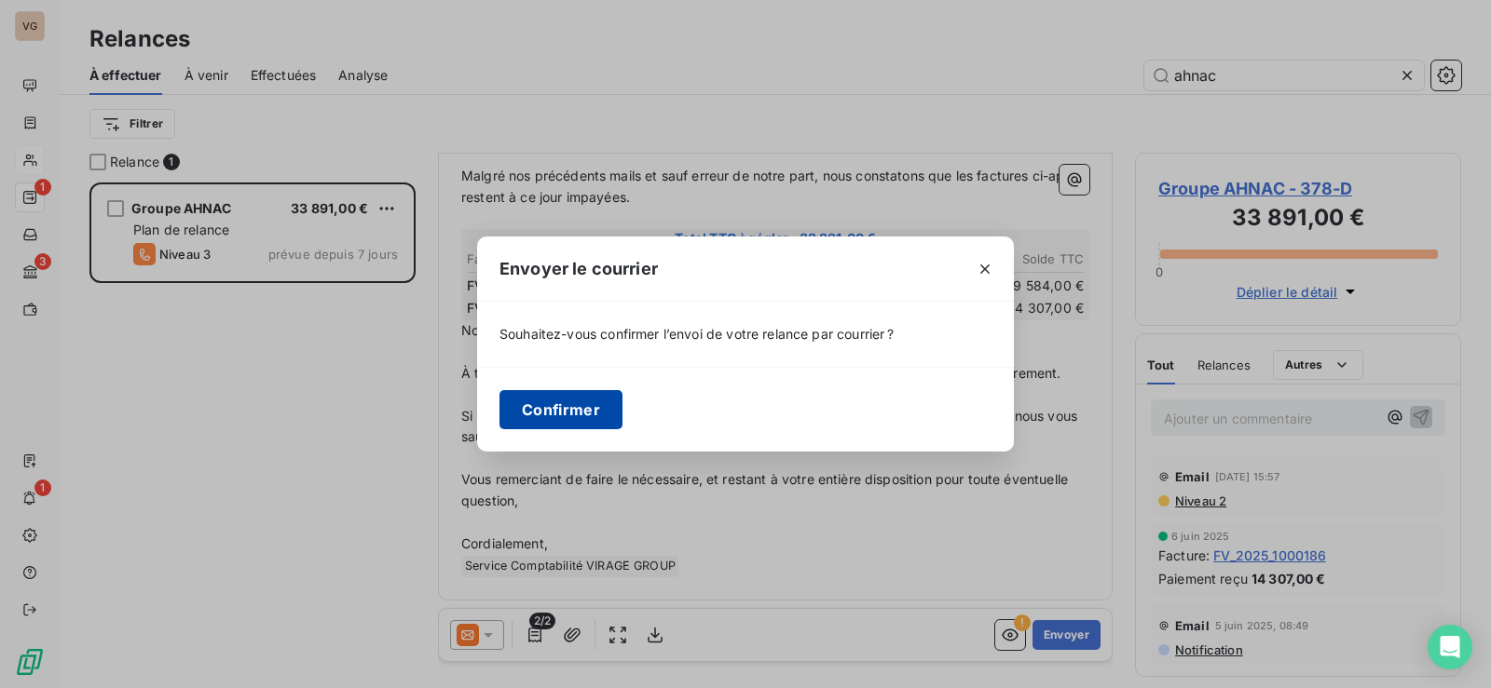
click at [580, 408] on button "Confirmer" at bounding box center [560, 409] width 123 height 39
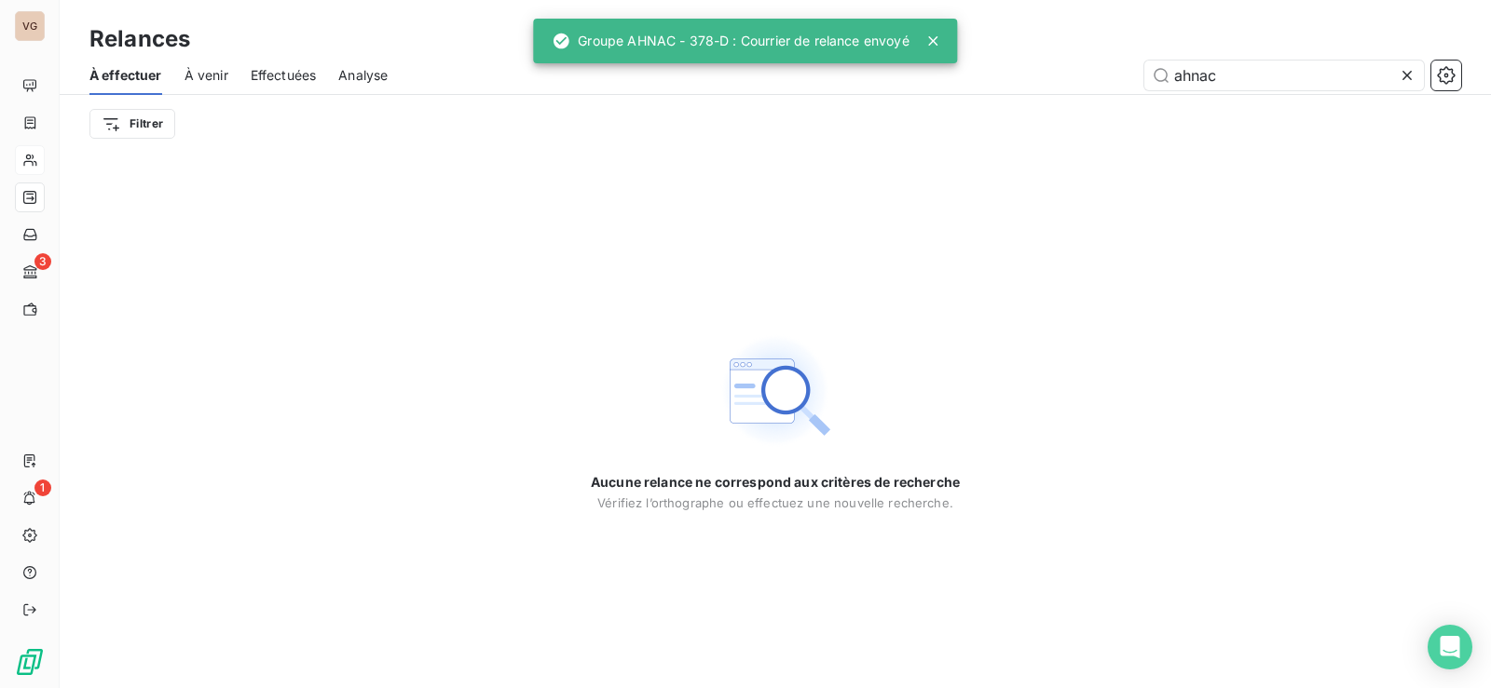
click at [1406, 75] on icon at bounding box center [1406, 75] width 9 height 9
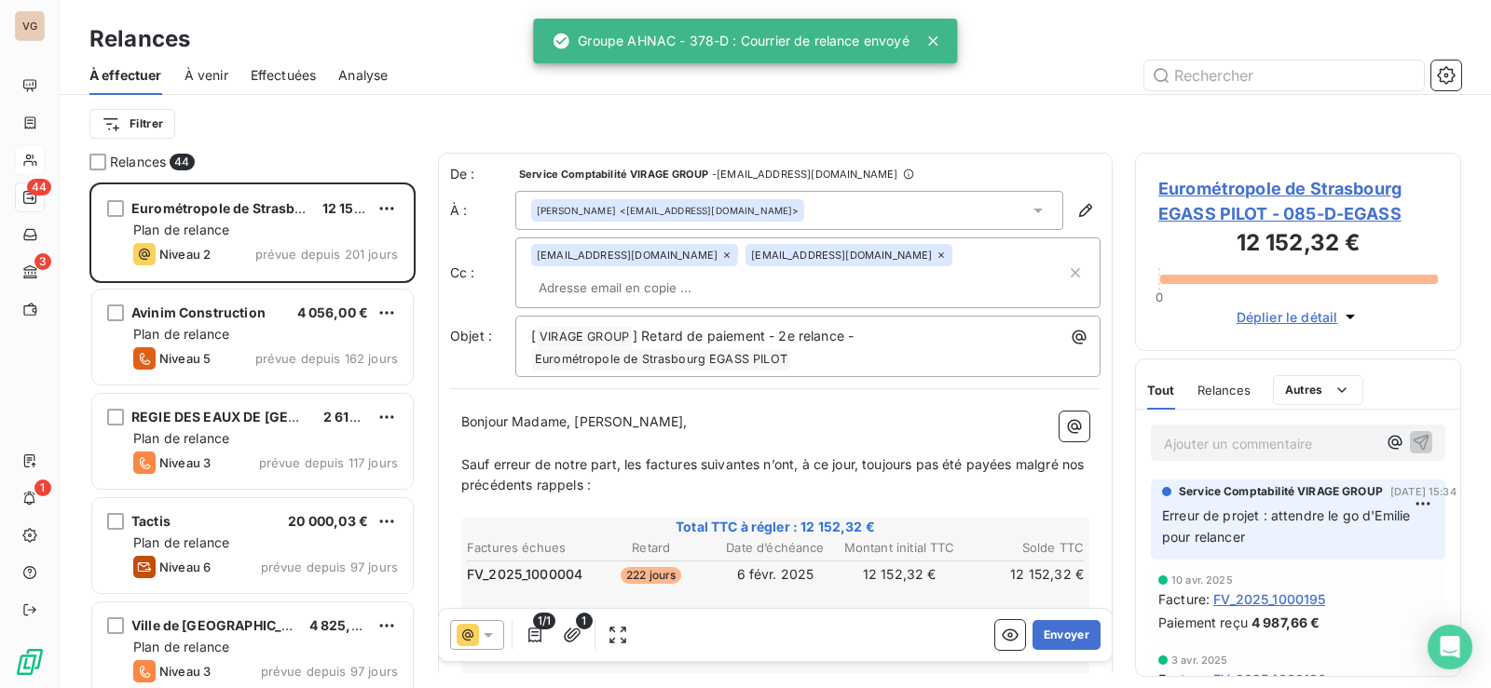
scroll to position [492, 312]
